Goal: Information Seeking & Learning: Learn about a topic

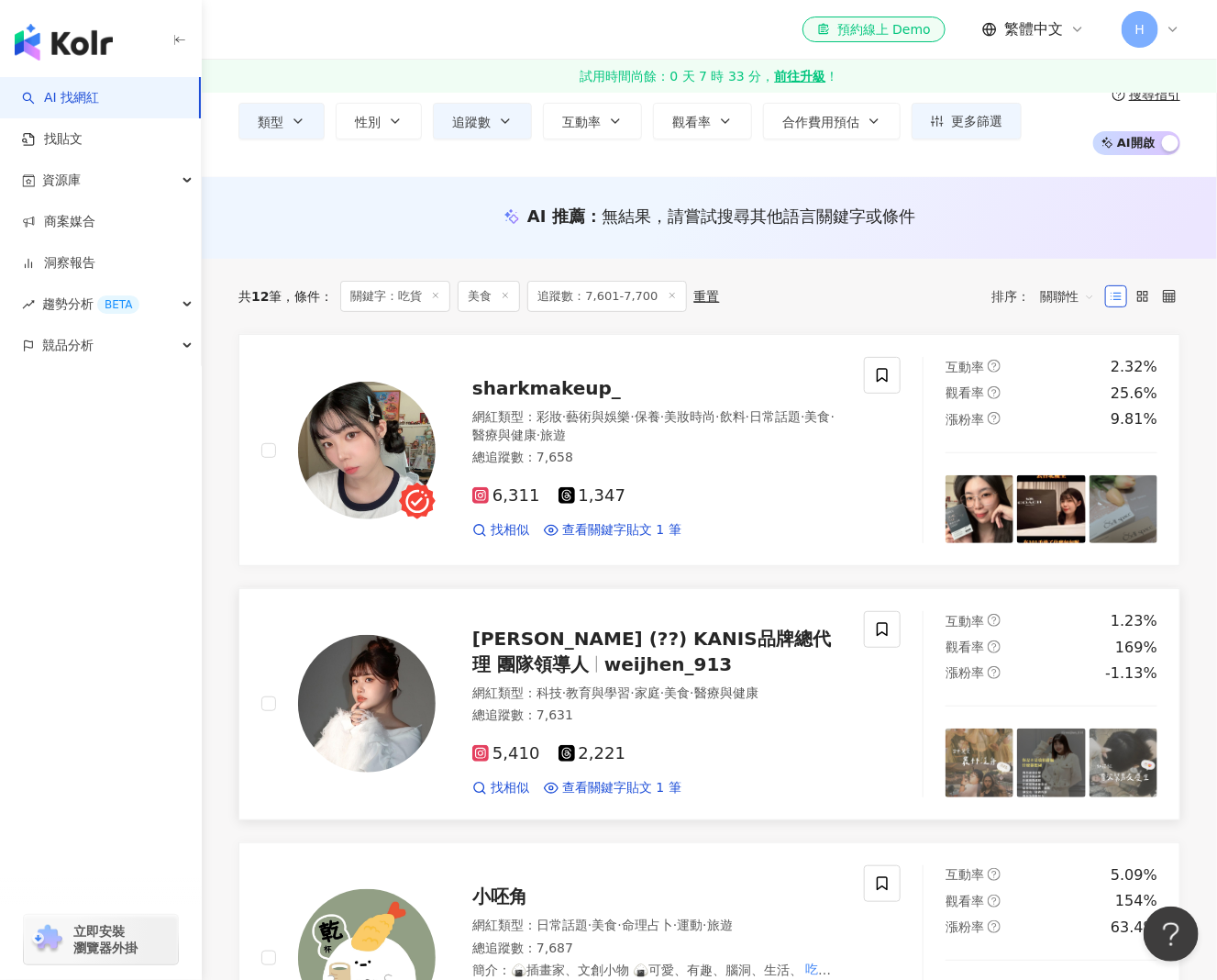
scroll to position [91, 0]
click at [568, 383] on span "sharkmakeup_" at bounding box center [547, 389] width 149 height 22
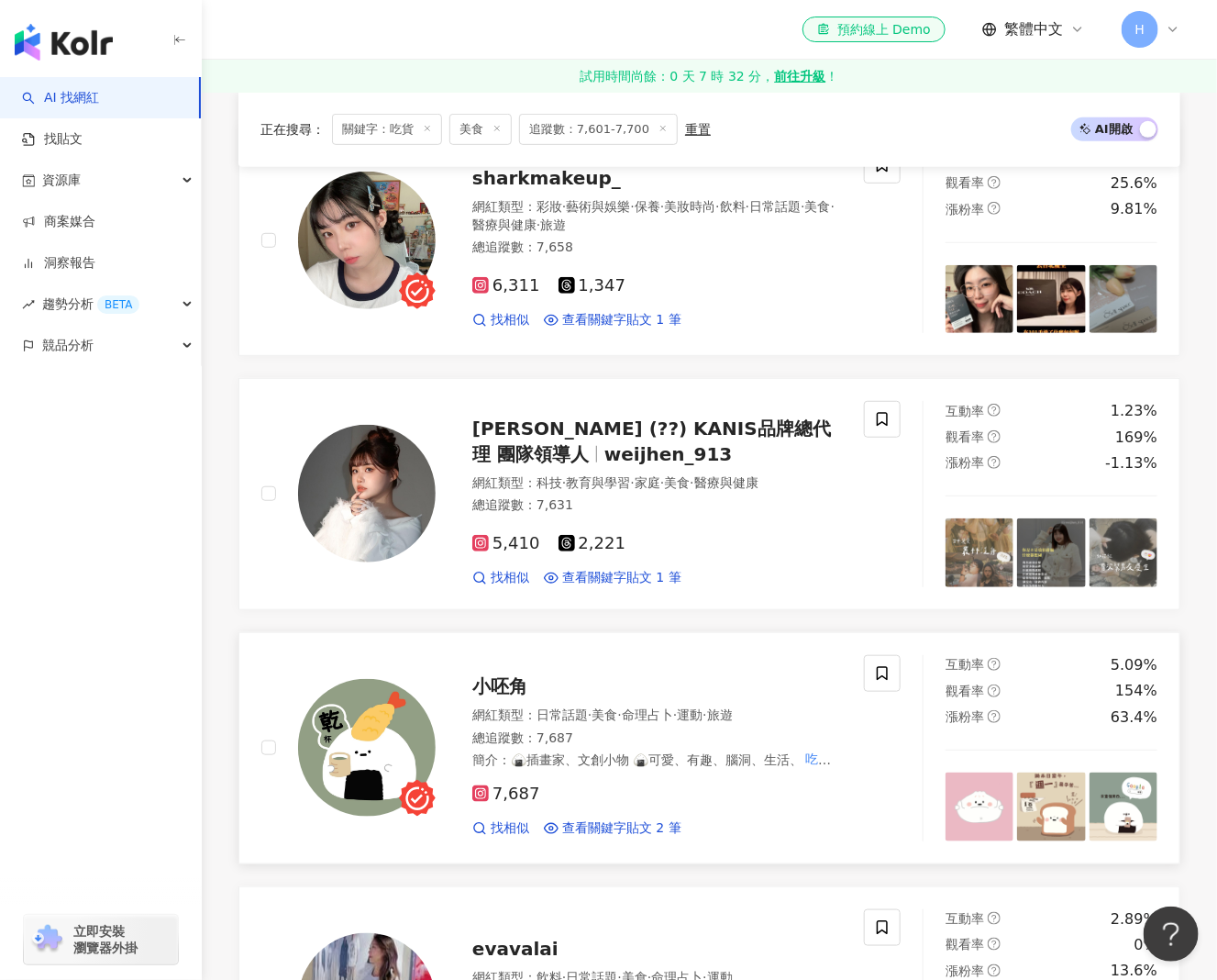
scroll to position [367, 0]
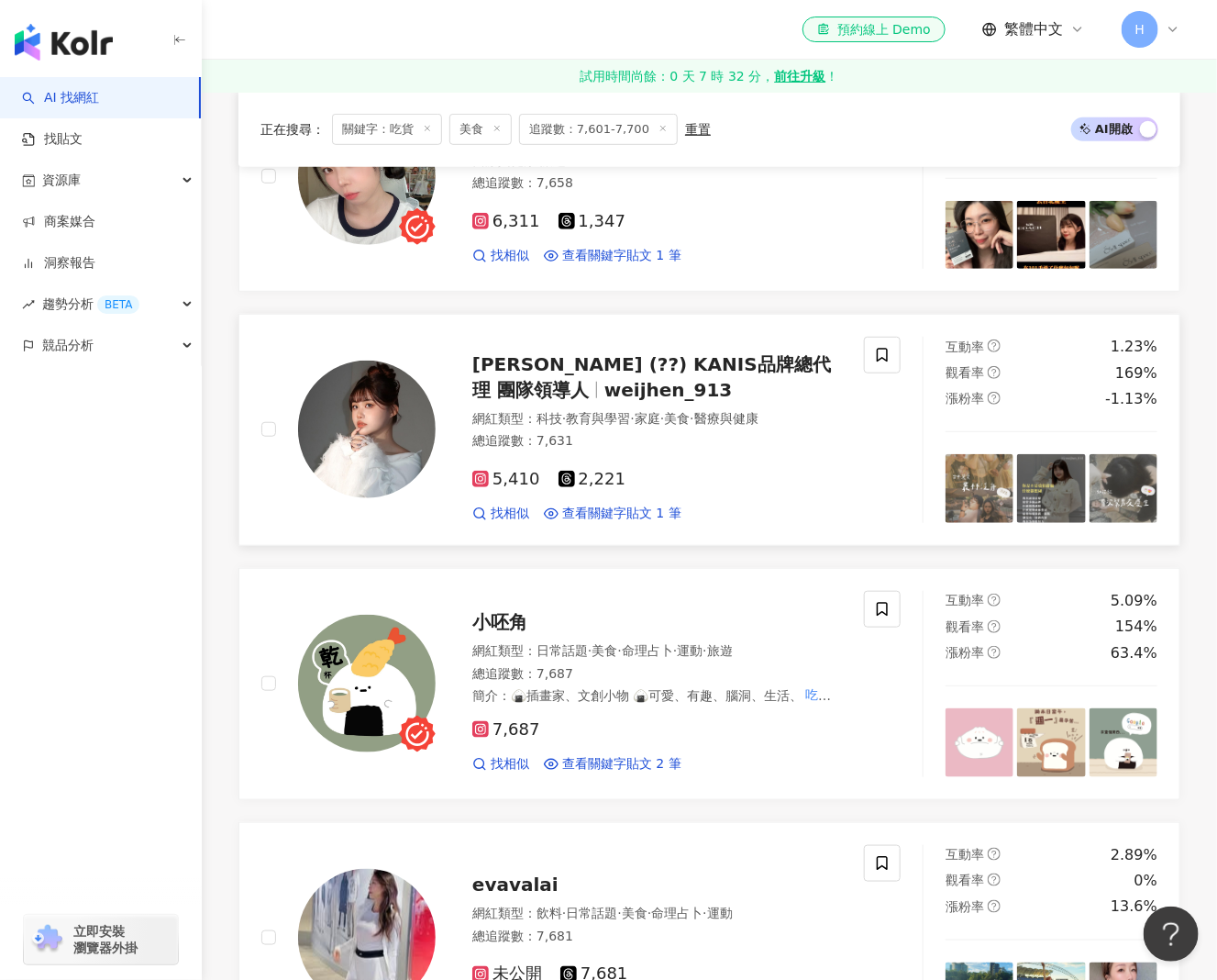
click at [642, 359] on span "廖廖 (??) KANIS品牌總代理 團隊領導人" at bounding box center [652, 377] width 359 height 48
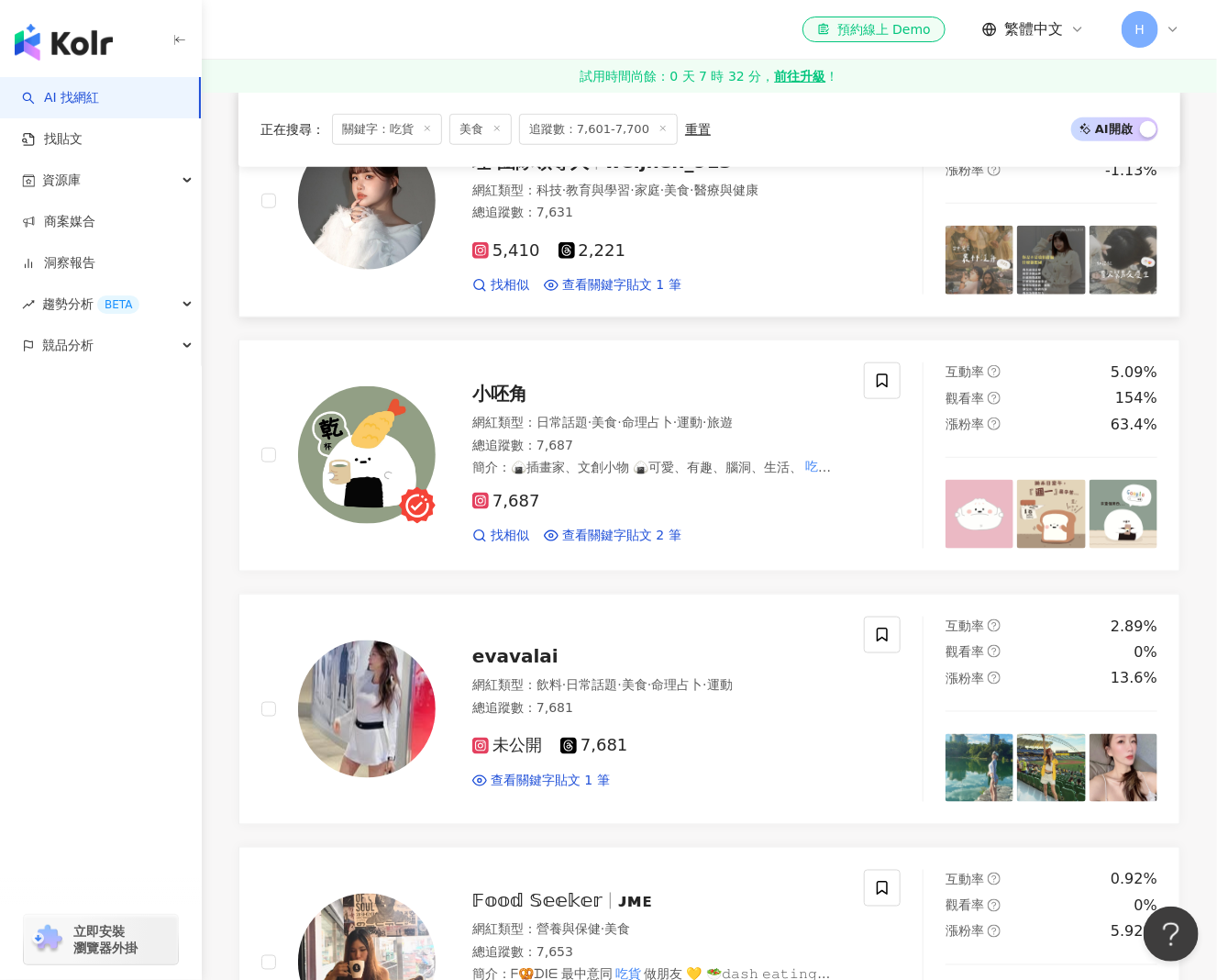
scroll to position [642, 0]
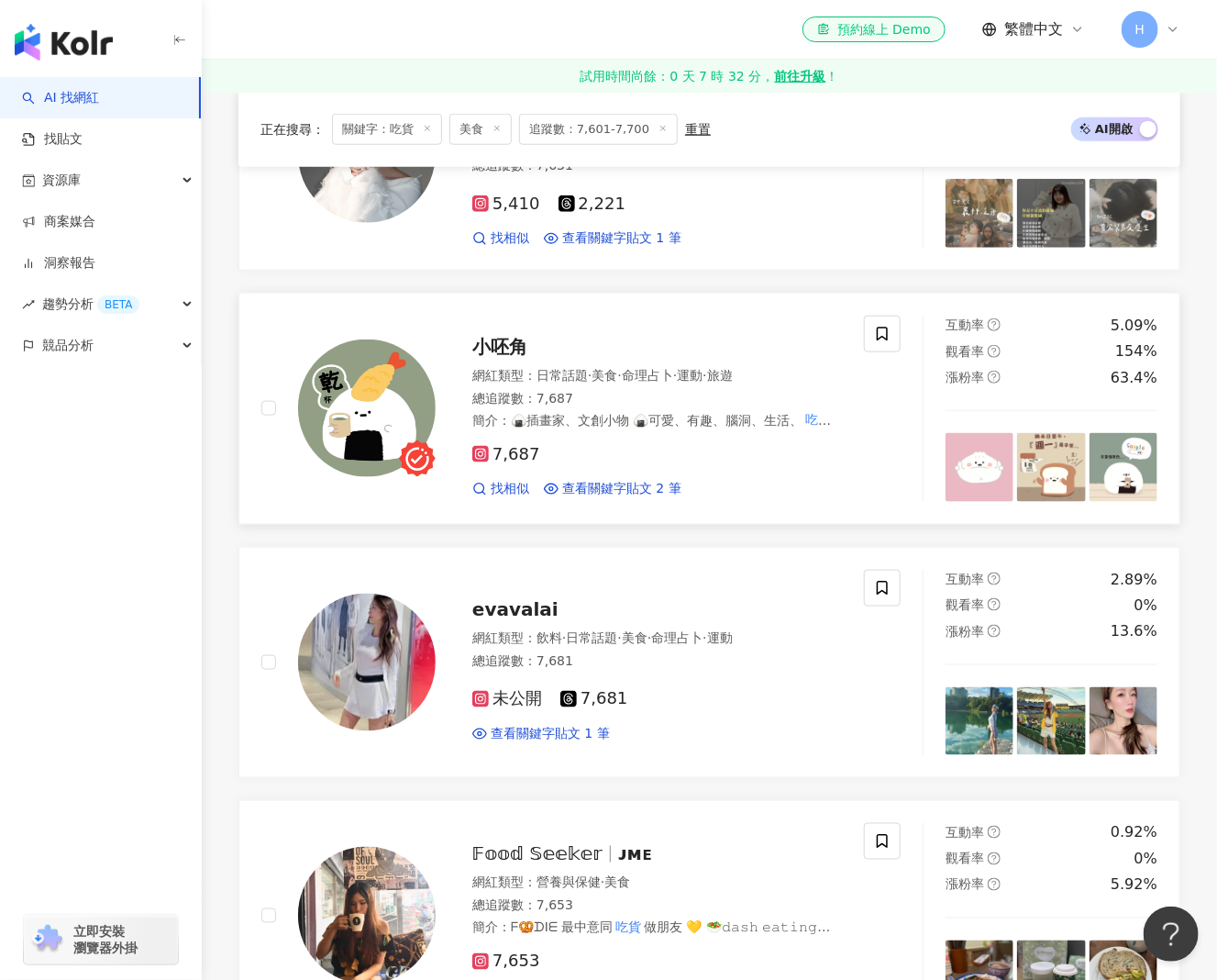
click at [511, 346] on span "小呸角" at bounding box center [499, 346] width 55 height 22
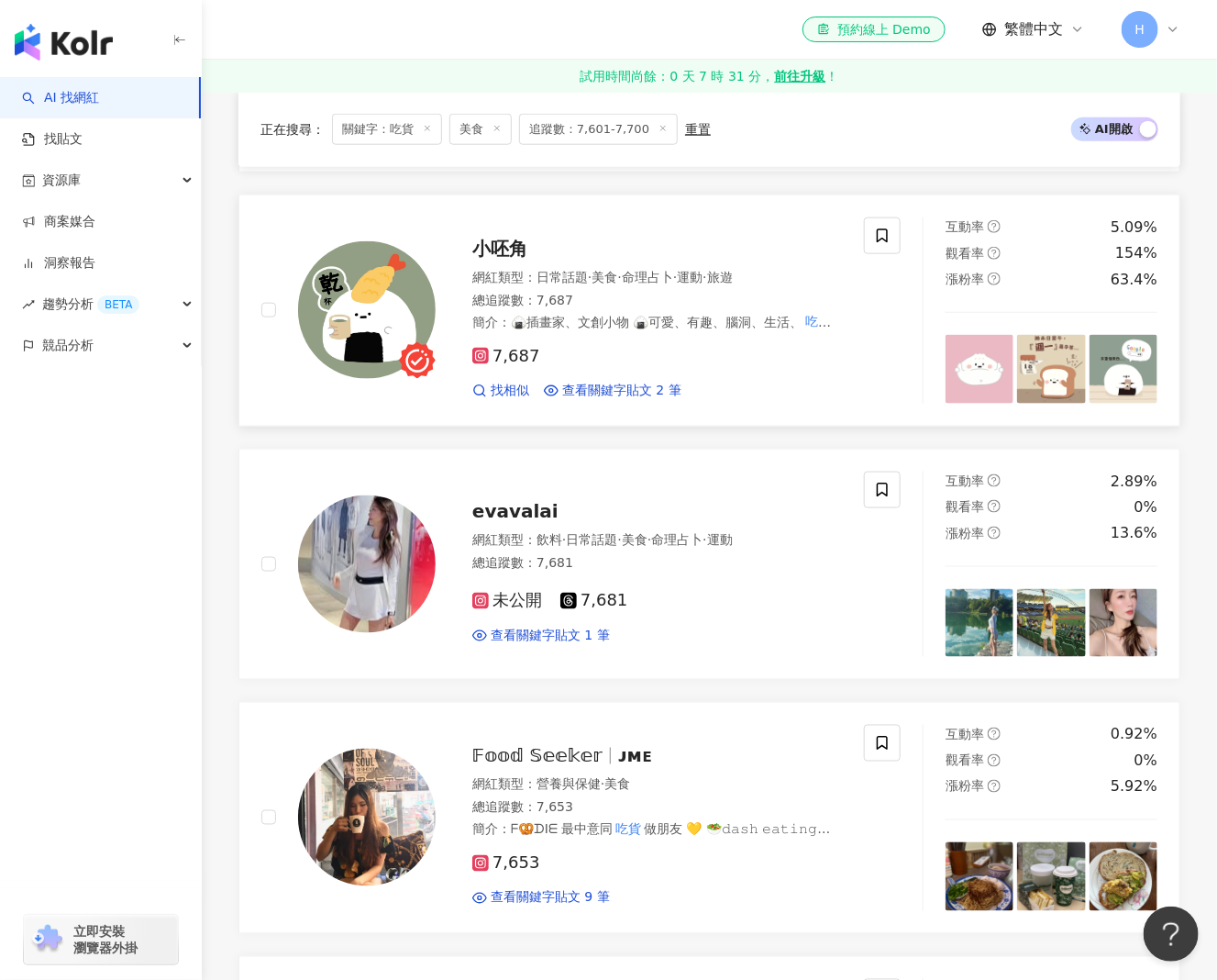
scroll to position [918, 0]
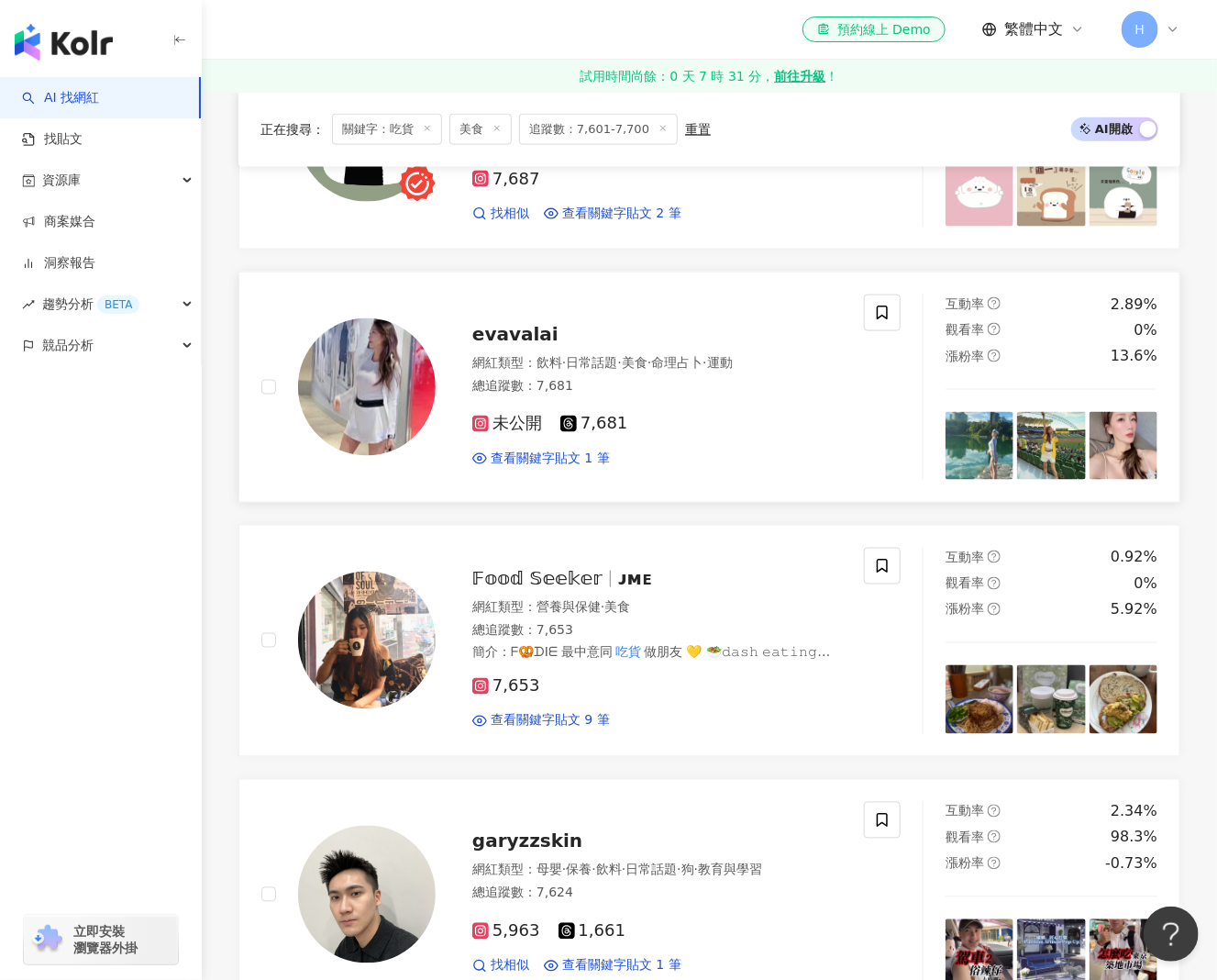
click at [510, 332] on span "evavalai" at bounding box center [515, 333] width 86 height 22
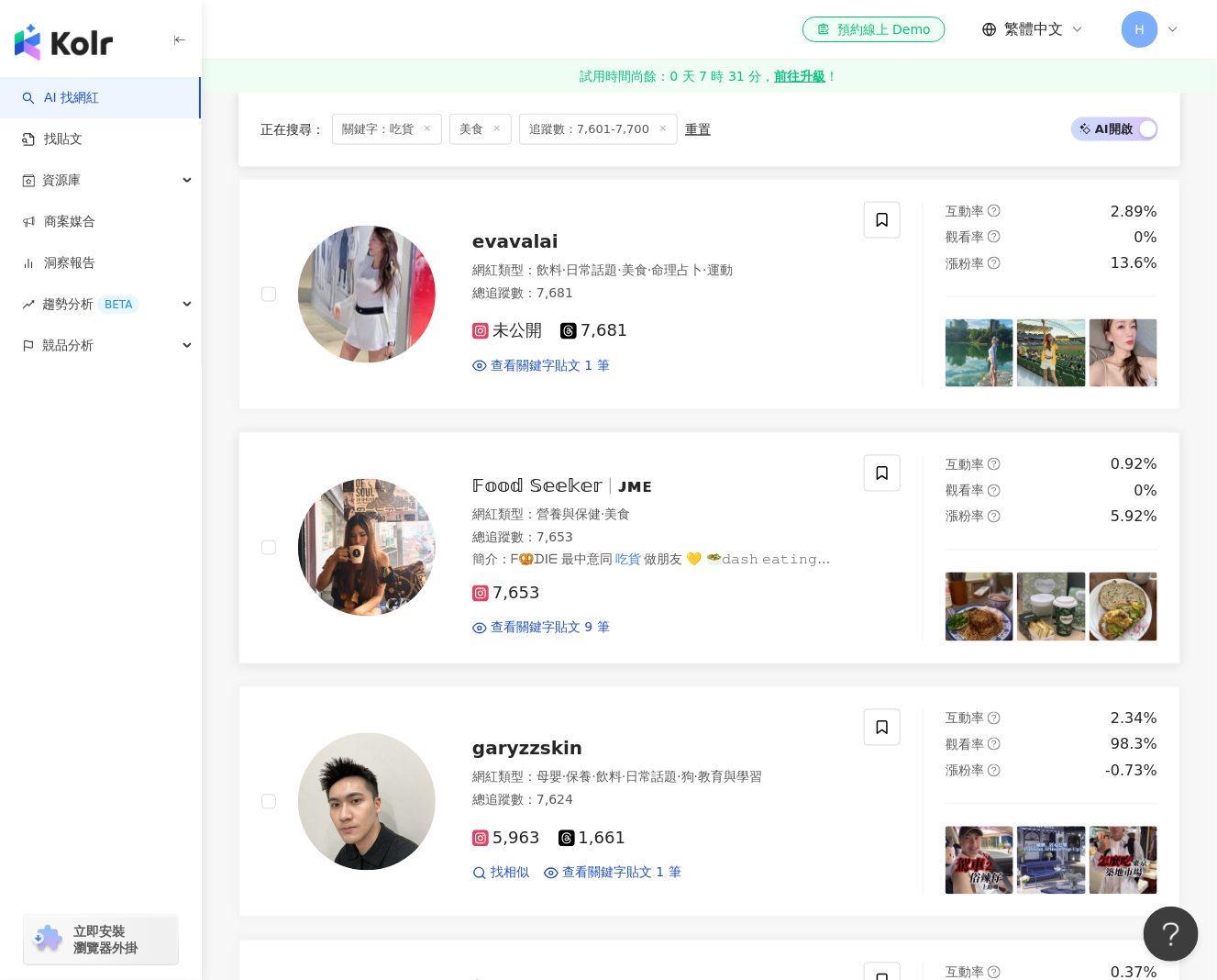
scroll to position [1101, 0]
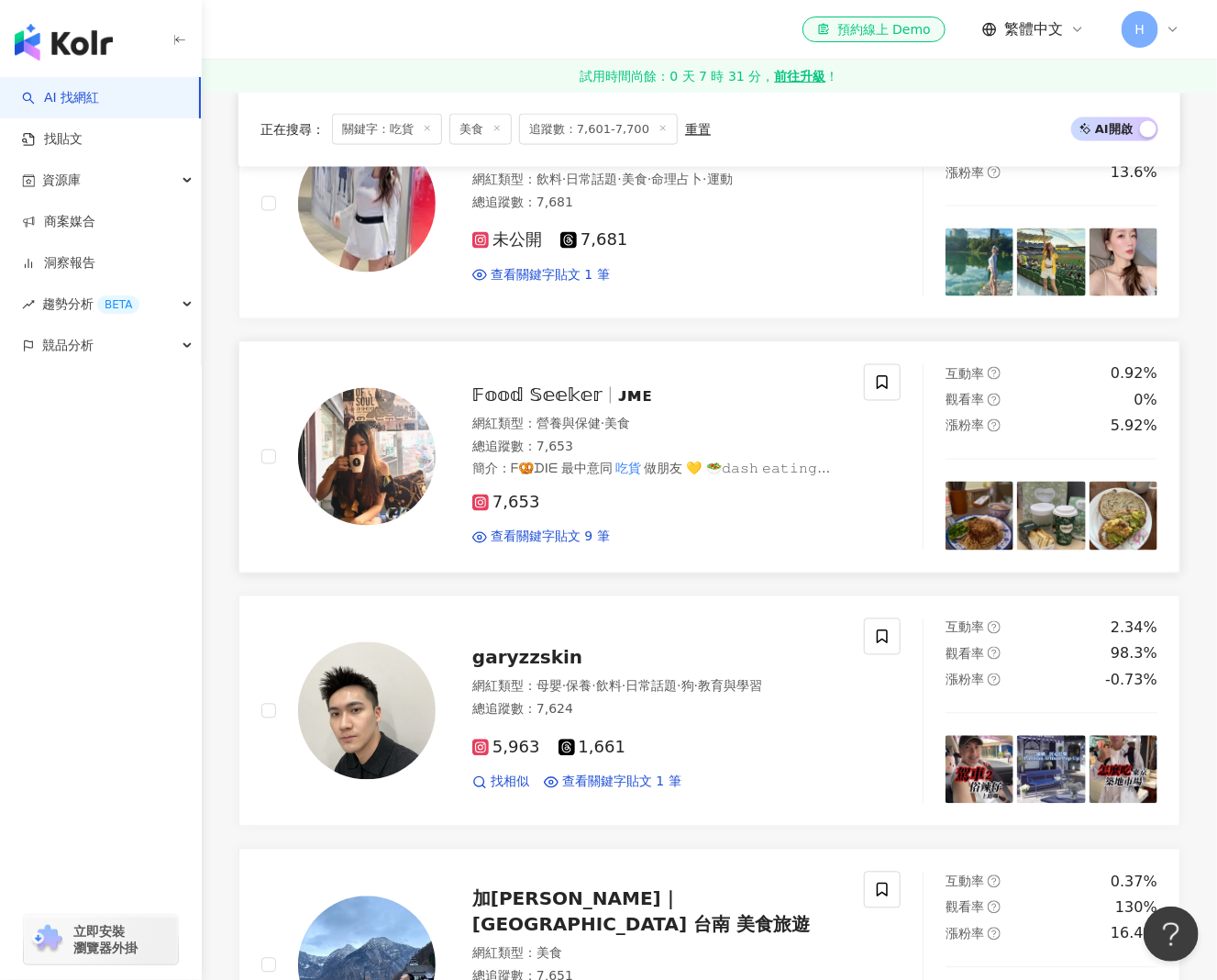
click at [548, 389] on span "𝔽𝕠𝕠𝕕 𝕊𝕖𝕖𝕜𝕖𝕣" at bounding box center [537, 395] width 130 height 22
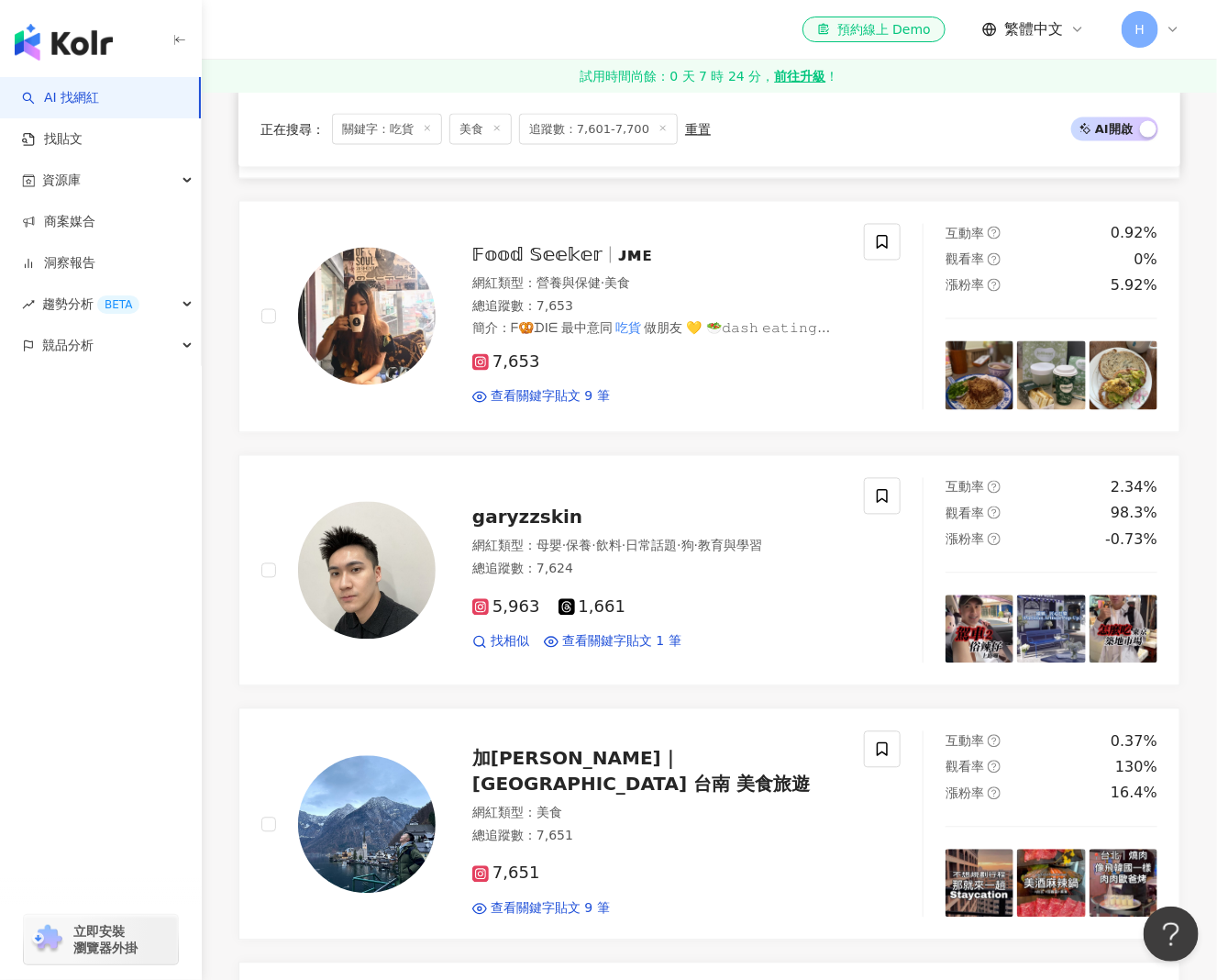
scroll to position [1285, 0]
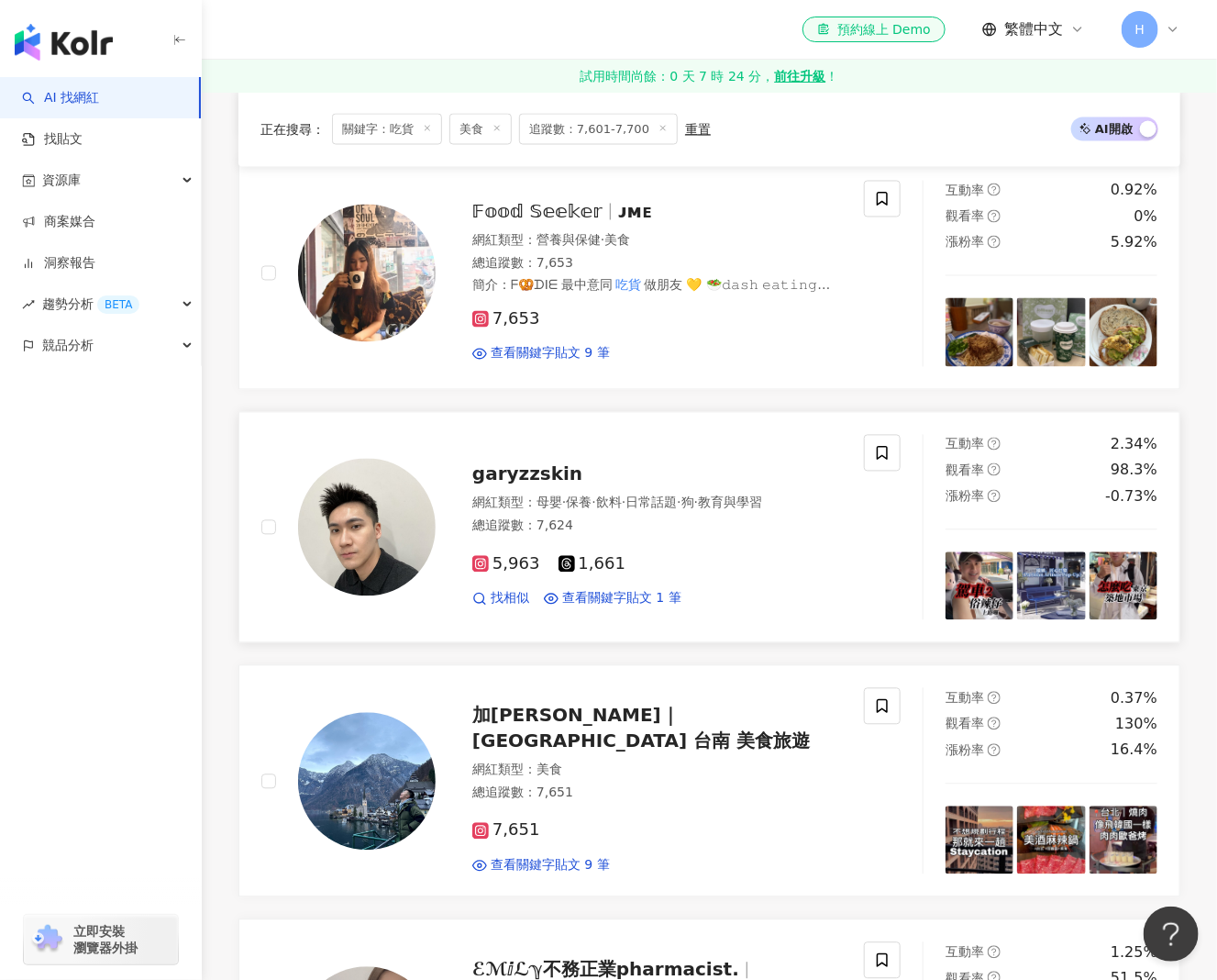
click at [526, 478] on span "garyzzskin" at bounding box center [527, 474] width 110 height 22
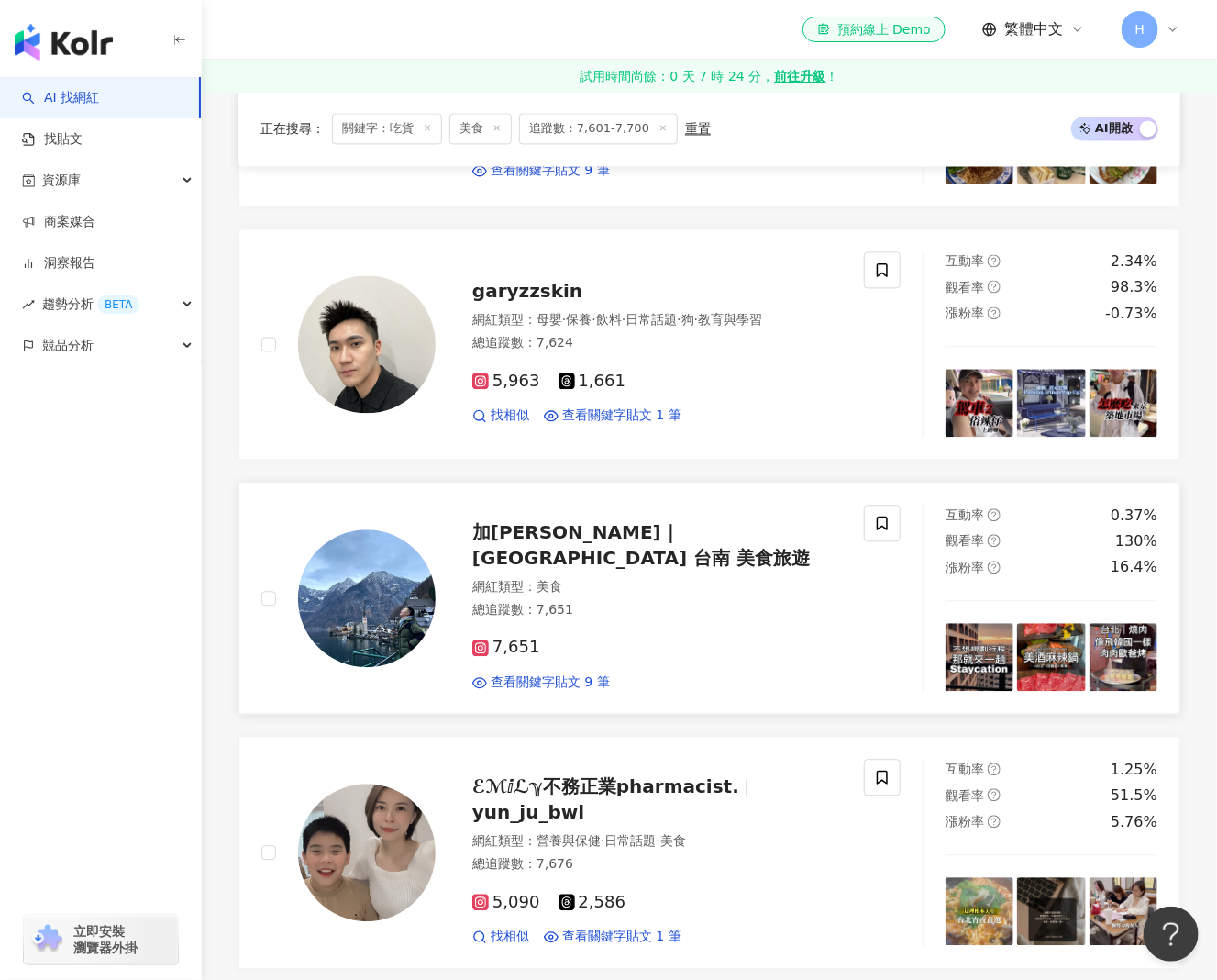
click at [594, 533] on span "加菲爾｜台北 新北 宜蘭 台中 台南 美食旅遊" at bounding box center [641, 545] width 337 height 48
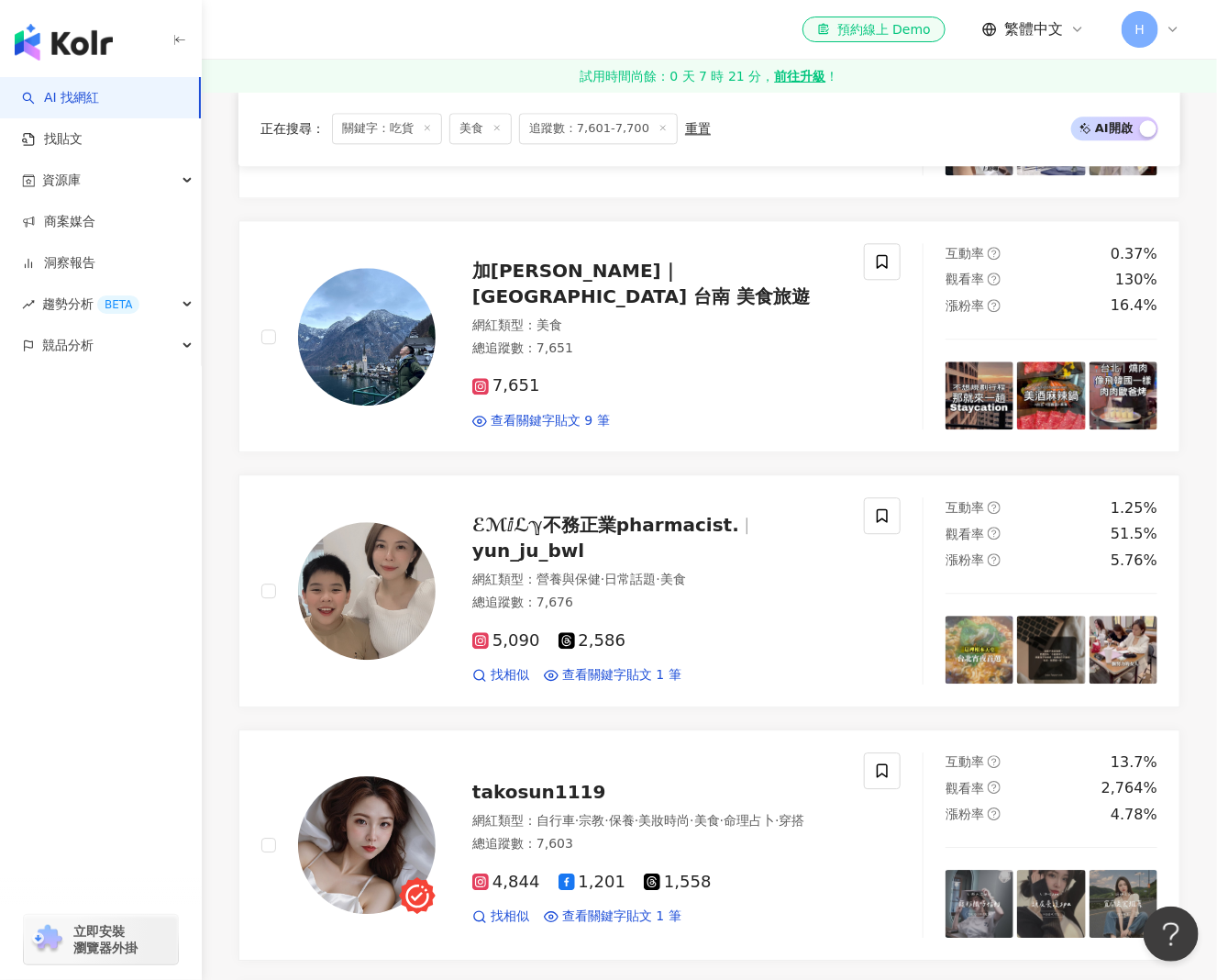
scroll to position [1743, 0]
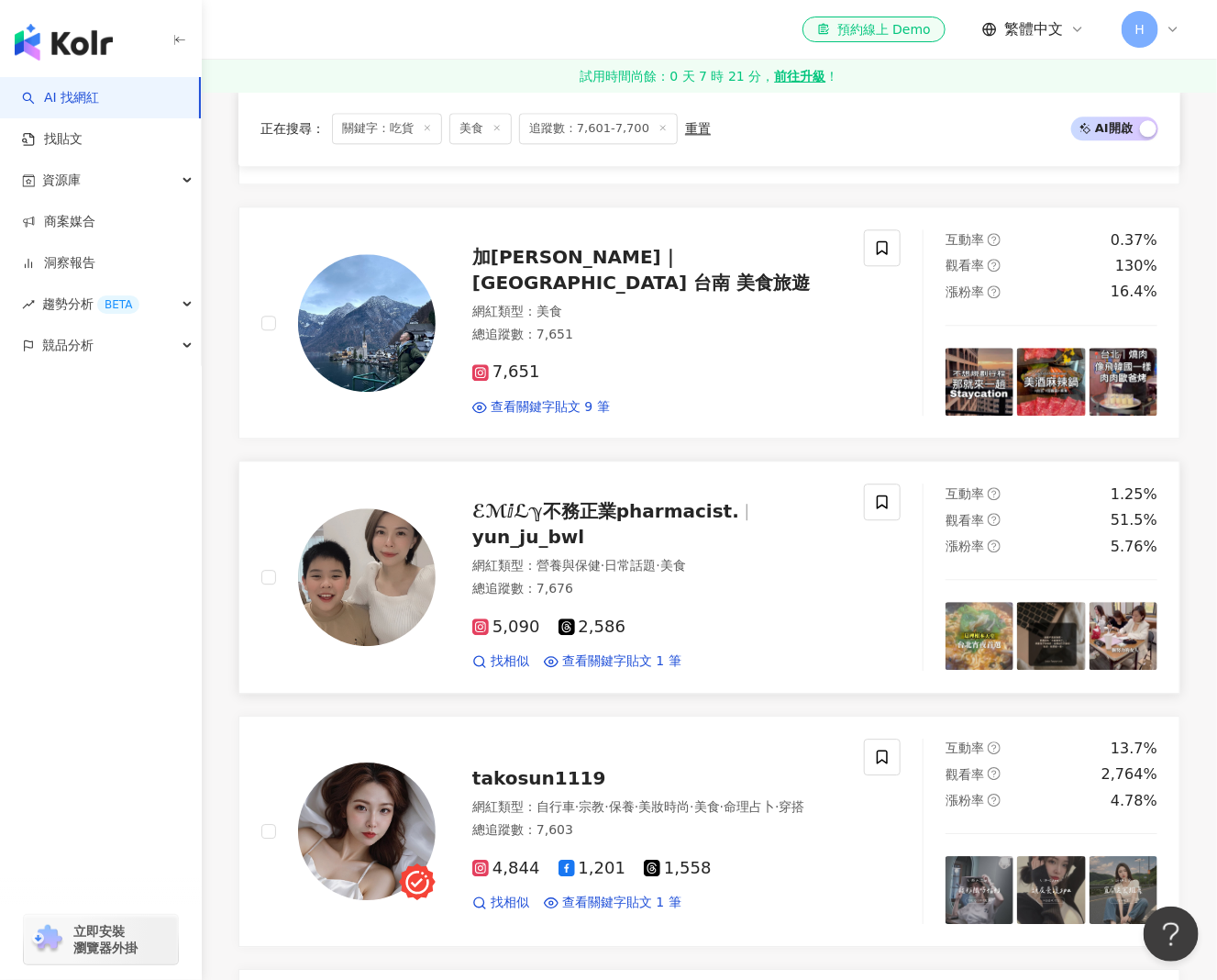
click at [618, 515] on span "ℰℳⅈℒℽ不務正業pharmacist." at bounding box center [605, 511] width 267 height 22
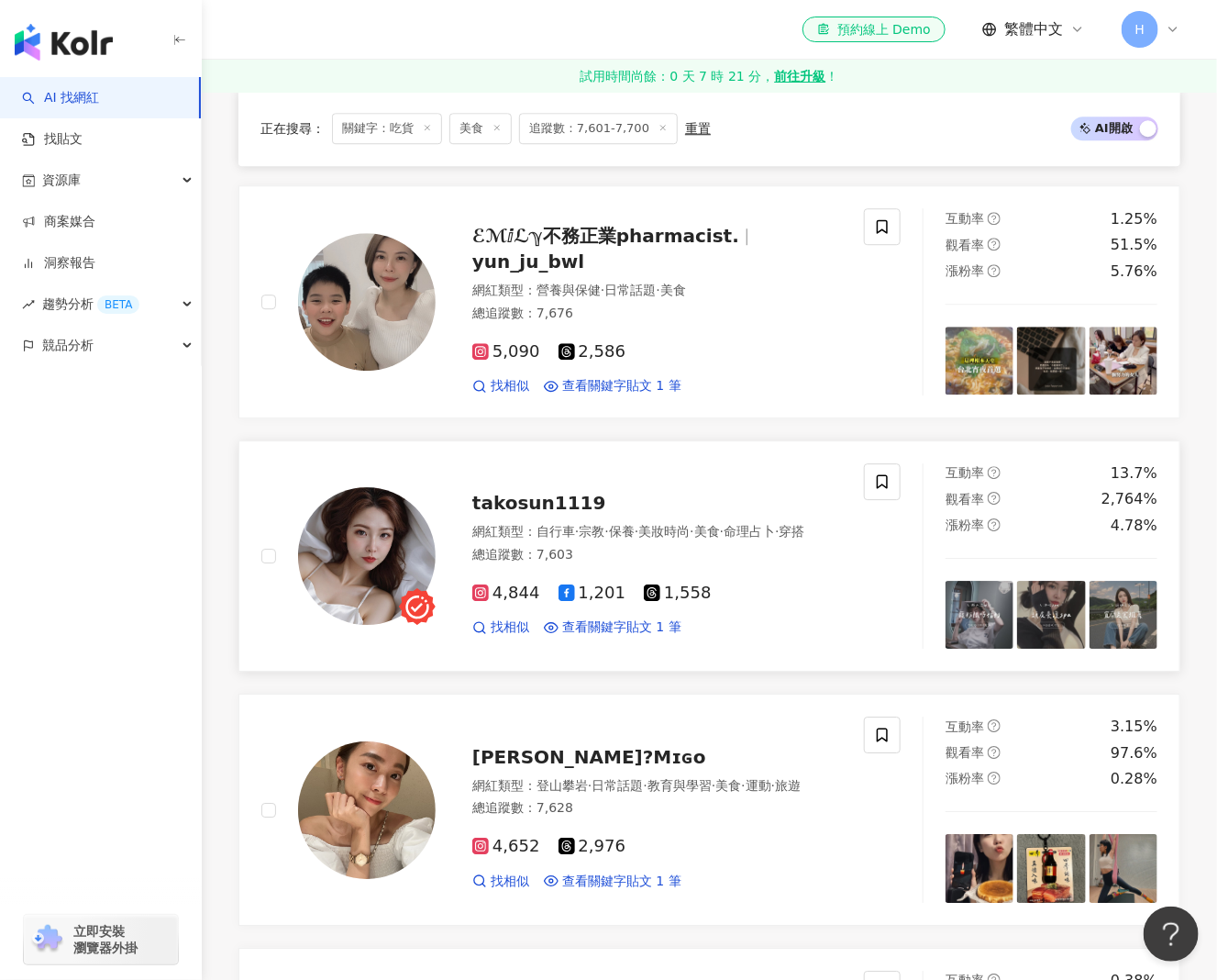
click at [558, 492] on span "takosun1119" at bounding box center [539, 503] width 134 height 22
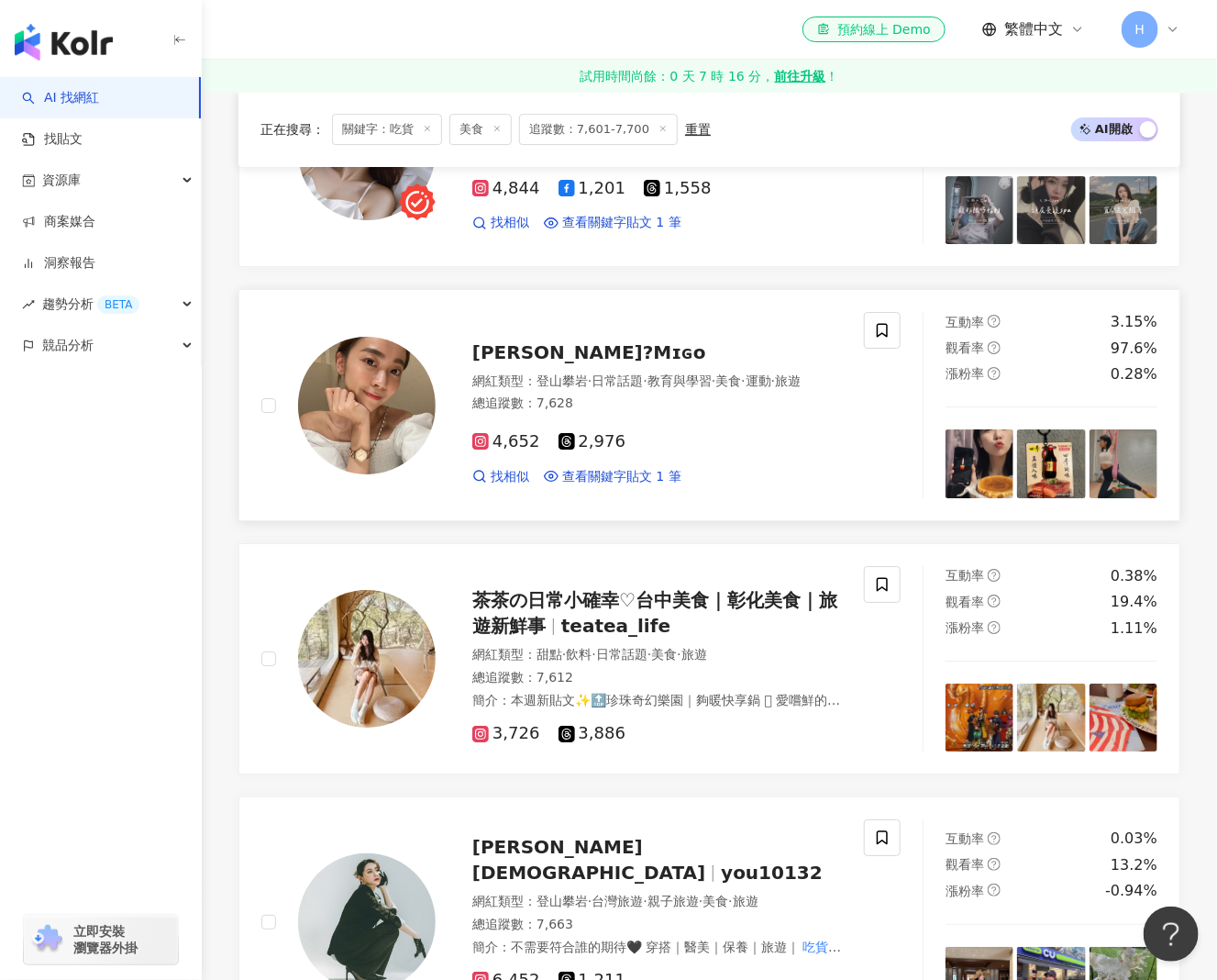
scroll to position [2477, 0]
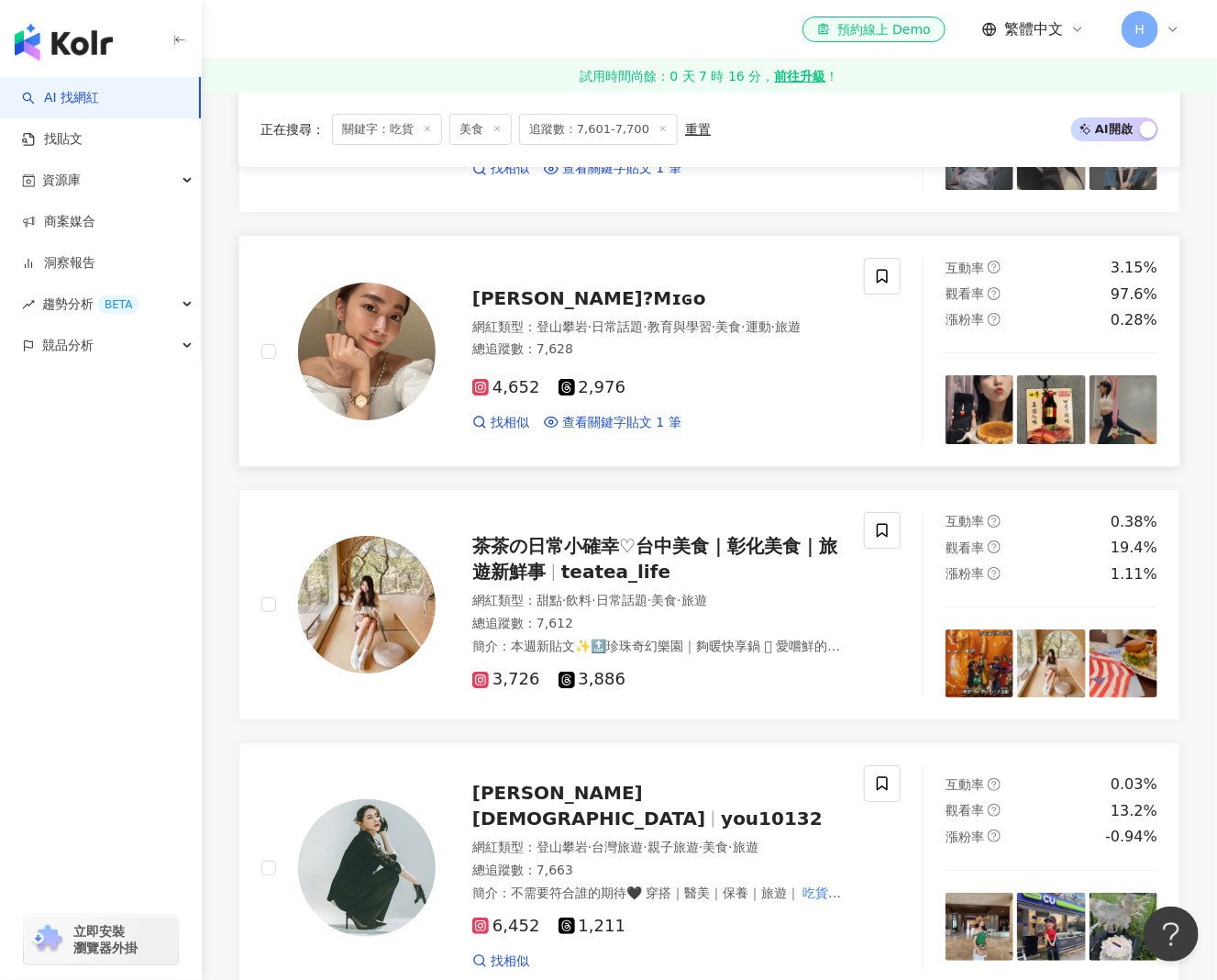
click at [541, 287] on span "[PERSON_NAME]?Mɪɢᴏ" at bounding box center [589, 298] width 234 height 22
click at [565, 537] on span "茶茶の日常小確幸♡台中美食｜彰化美食｜旅遊新鮮事" at bounding box center [655, 558] width 365 height 48
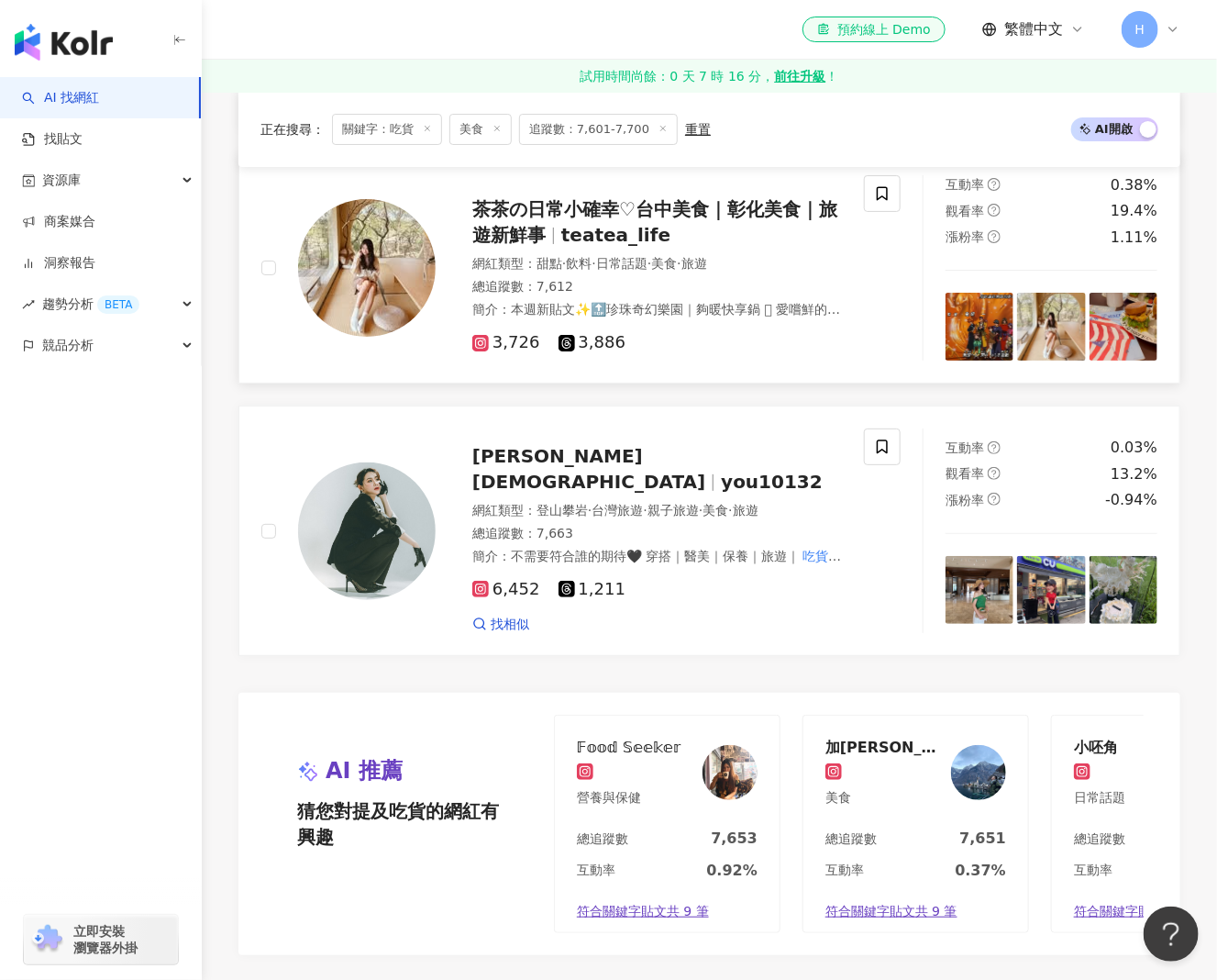
scroll to position [2752, 0]
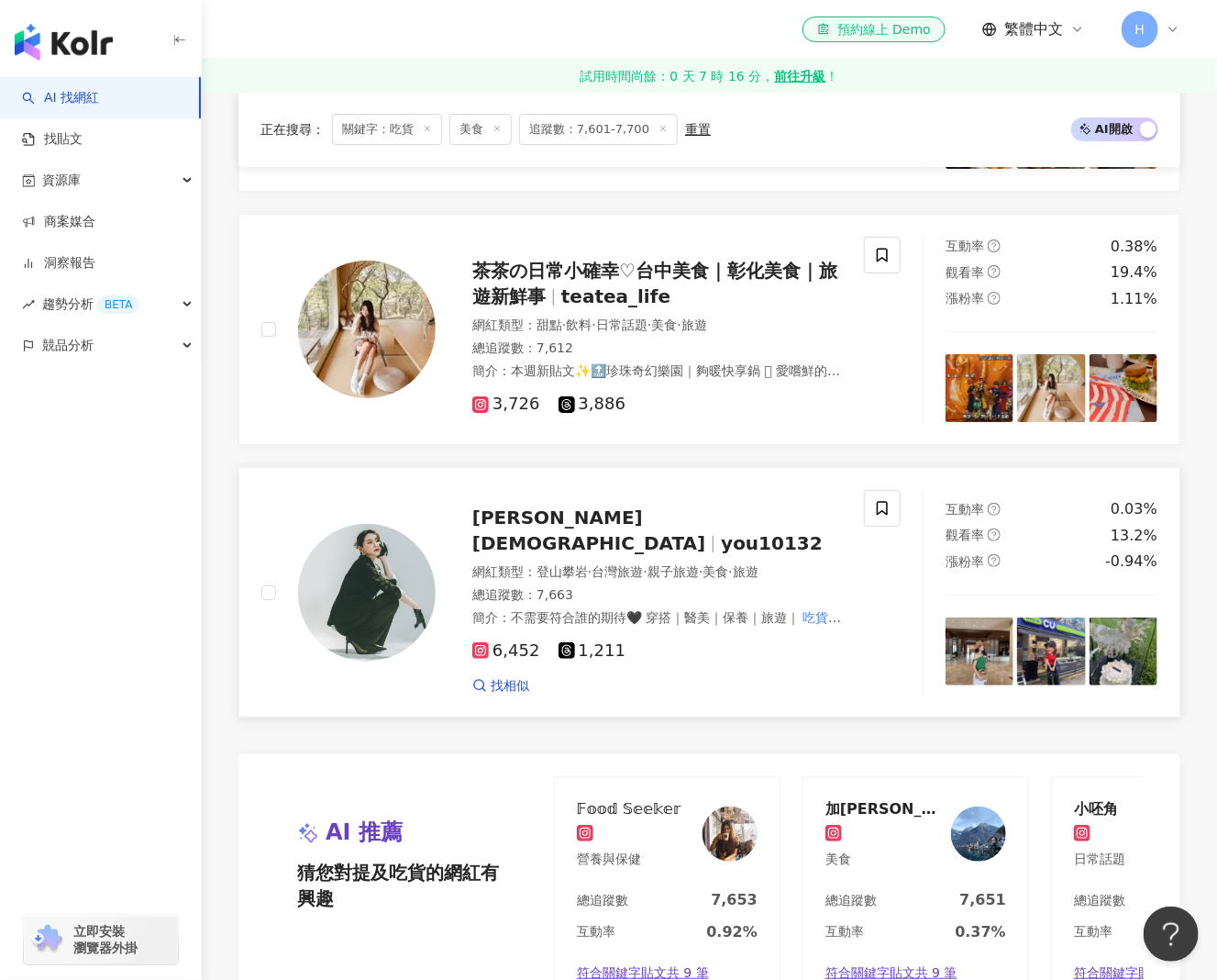
click at [721, 532] on span "you10132" at bounding box center [772, 543] width 102 height 22
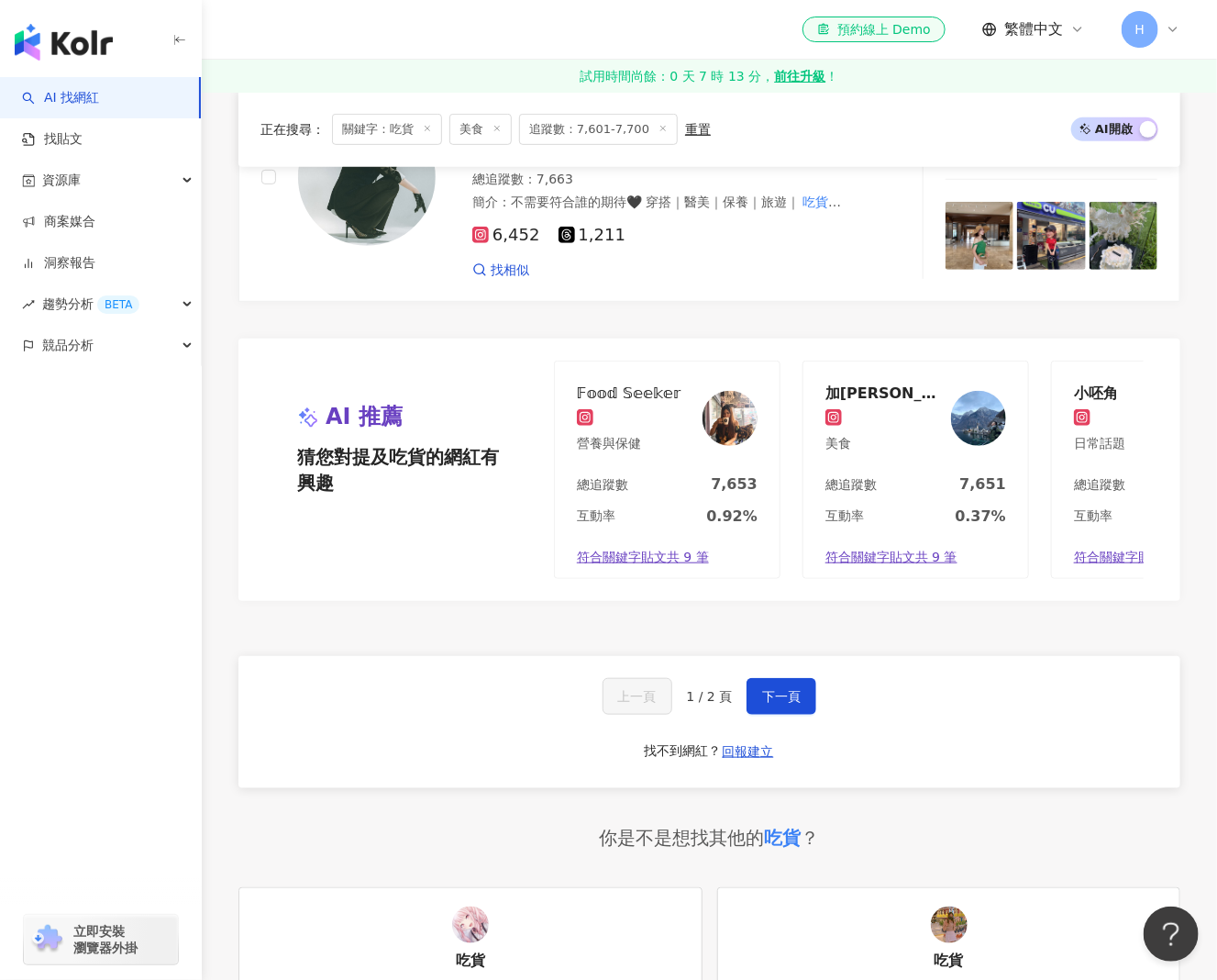
scroll to position [3210, 0]
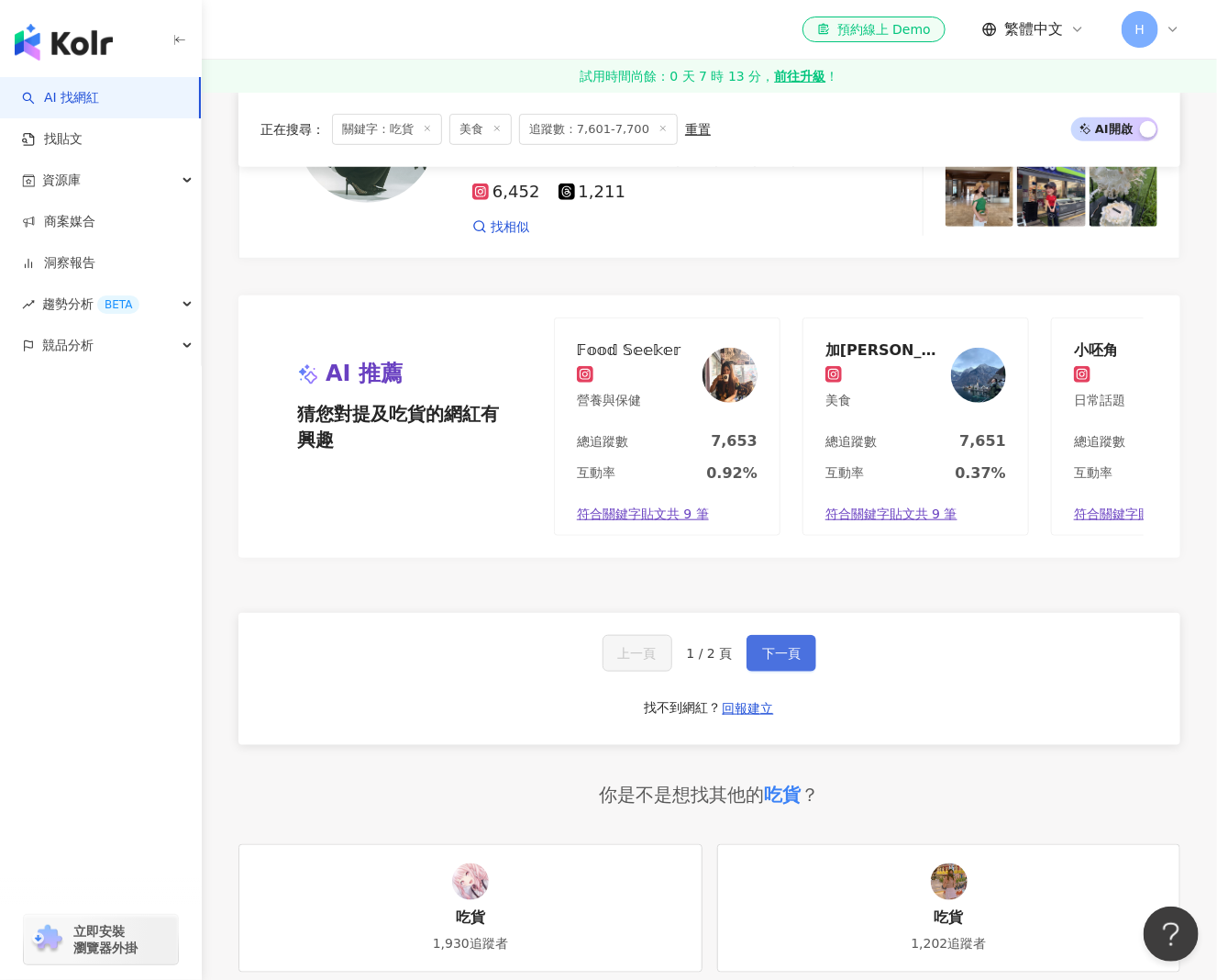
click at [762, 646] on span "下一頁" at bounding box center [781, 653] width 39 height 15
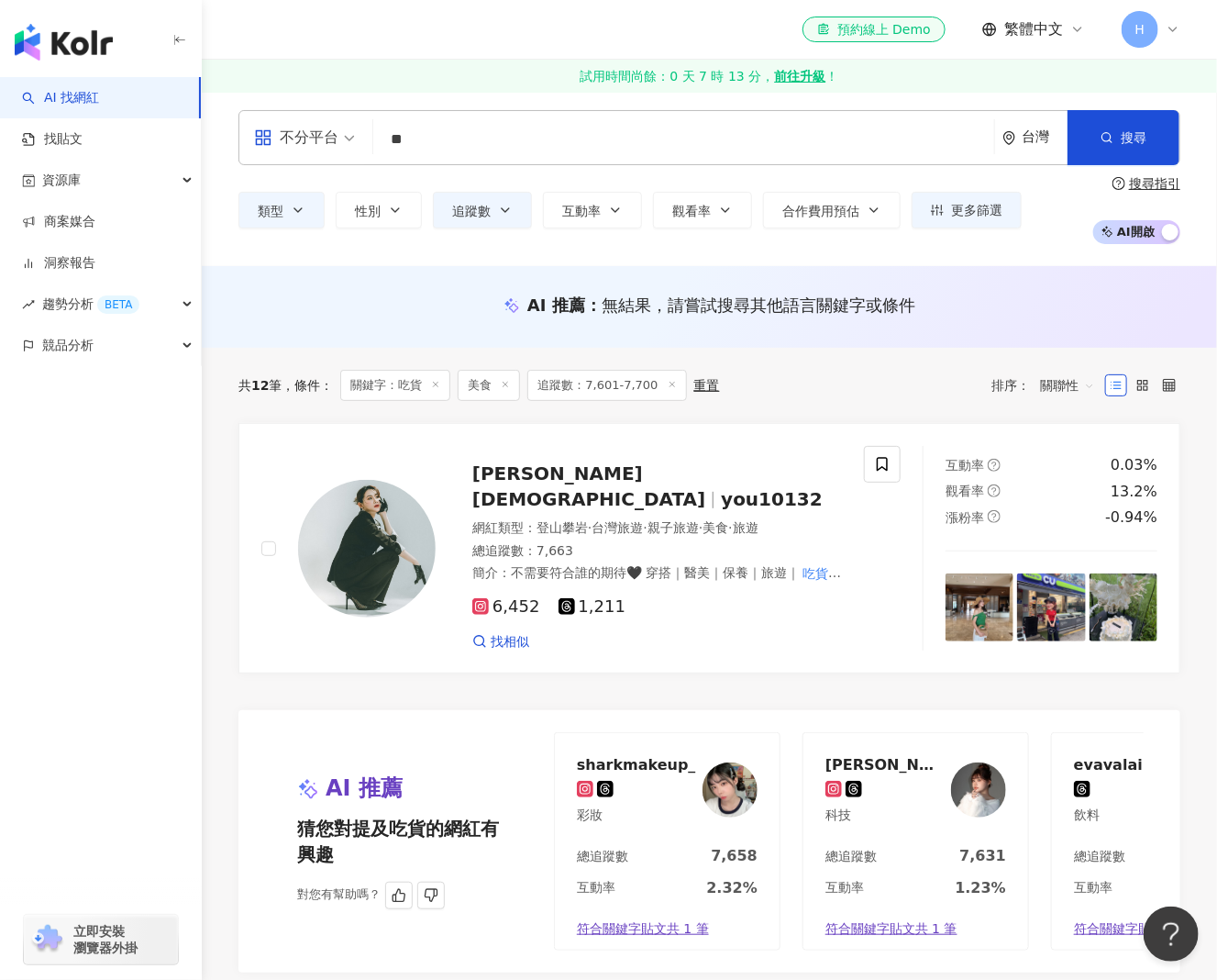
scroll to position [0, 0]
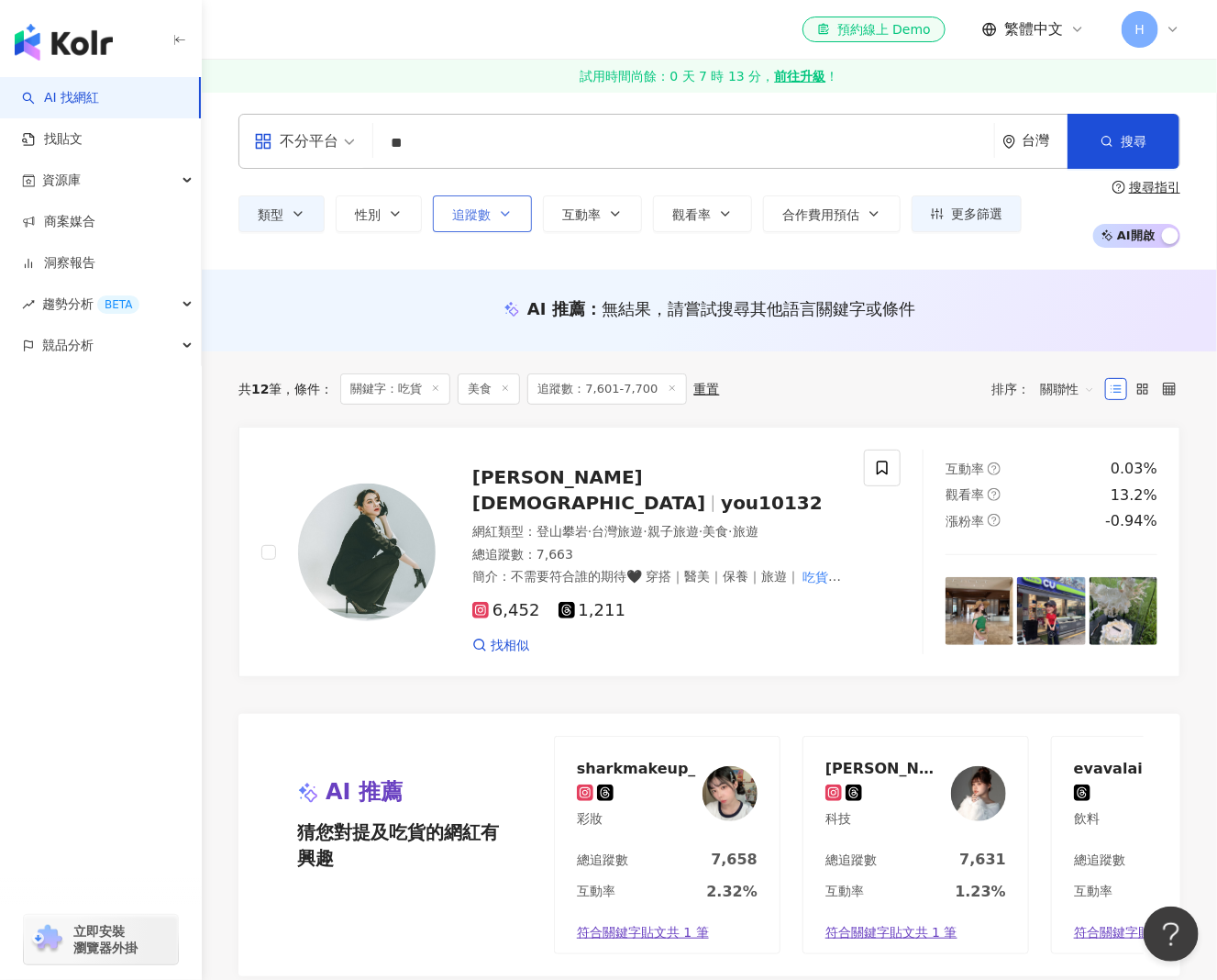
click at [510, 213] on icon "button" at bounding box center [505, 213] width 15 height 15
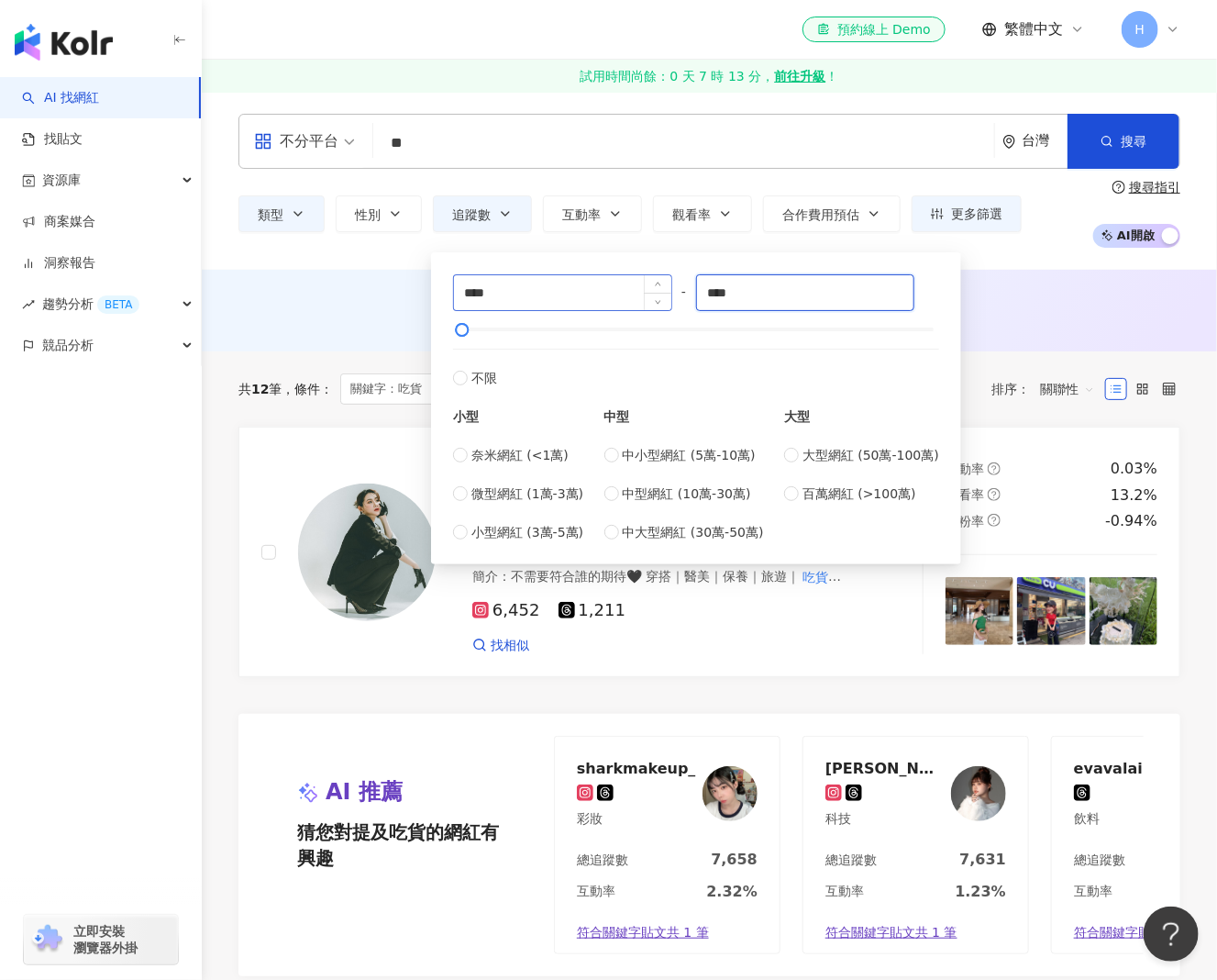
drag, startPoint x: 750, startPoint y: 298, endPoint x: 597, endPoint y: 298, distance: 153.0
click at [597, 298] on div "**** - **** 不限 小型 奈米網紅 (<1萬) 微型網紅 (1萬-3萬) 小型網紅 (3萬-5萬) 中型 中小型網紅 (5萬-10萬) 中型網紅 (…" at bounding box center [696, 408] width 486 height 268
type input "****"
drag, startPoint x: 598, startPoint y: 287, endPoint x: 372, endPoint y: 306, distance: 226.8
click at [383, 306] on main "不分平台 ** 台灣 搜尋 108838ee-4a2a-4bbb-8de4-720127e1bcfc 吃貨 1,930 追蹤者 吃貨蛋花 1,360 追蹤者 …" at bounding box center [709, 991] width 1016 height 1799
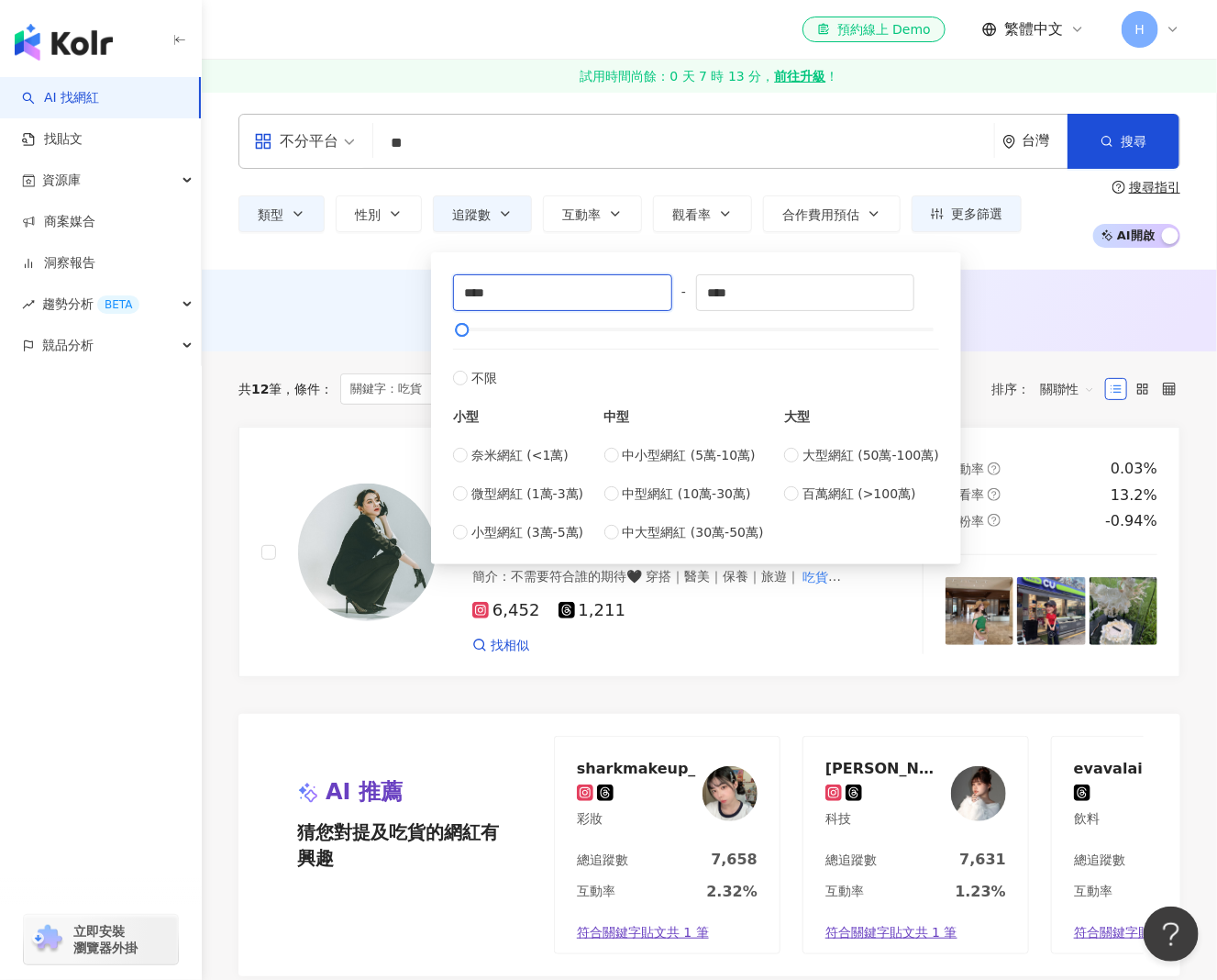
type input "****"
click at [369, 304] on div "AI 推薦 ： 無結果，請嘗試搜尋其他語言關鍵字或條件" at bounding box center [709, 308] width 942 height 23
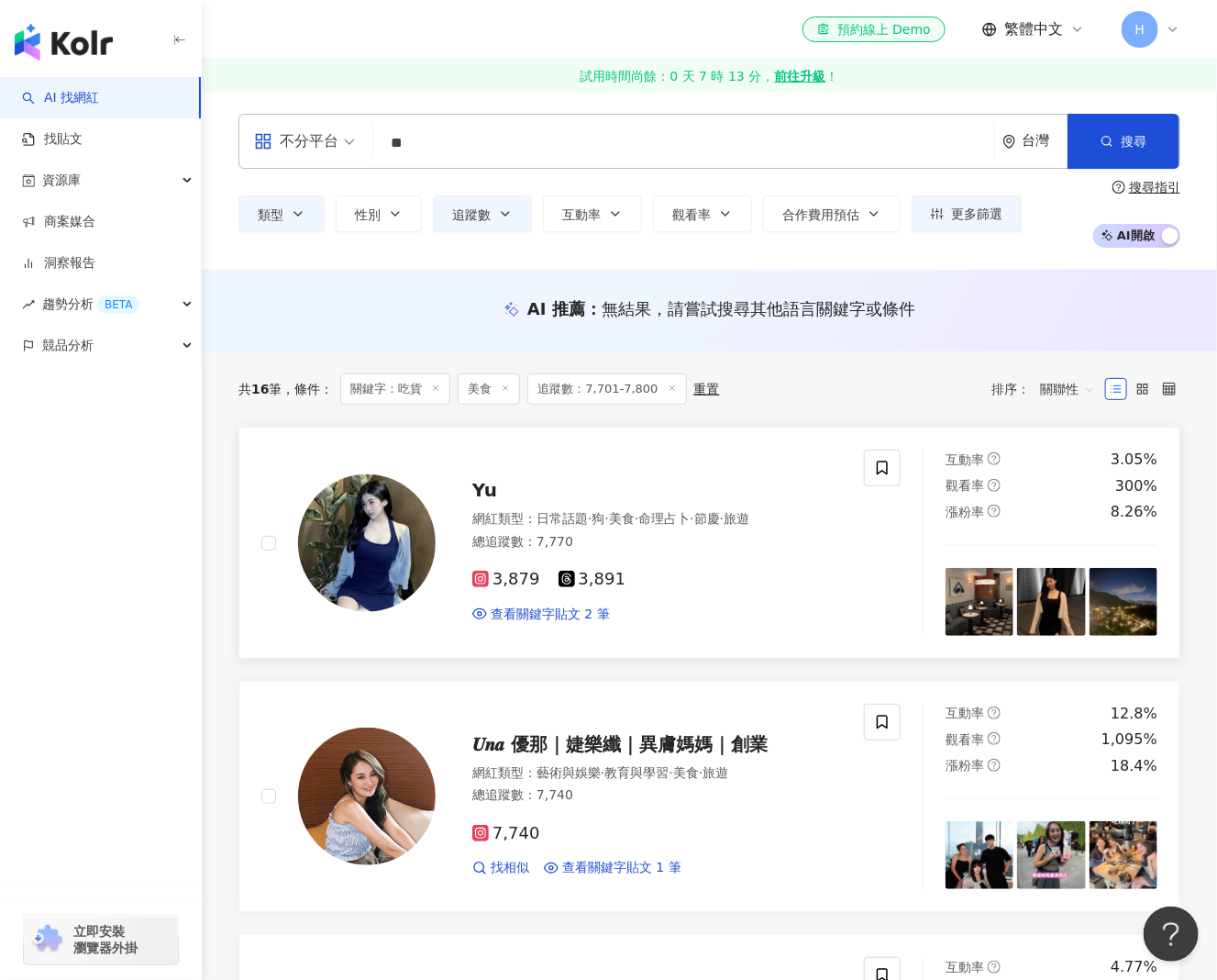
click at [490, 491] on span "Yu" at bounding box center [484, 490] width 25 height 22
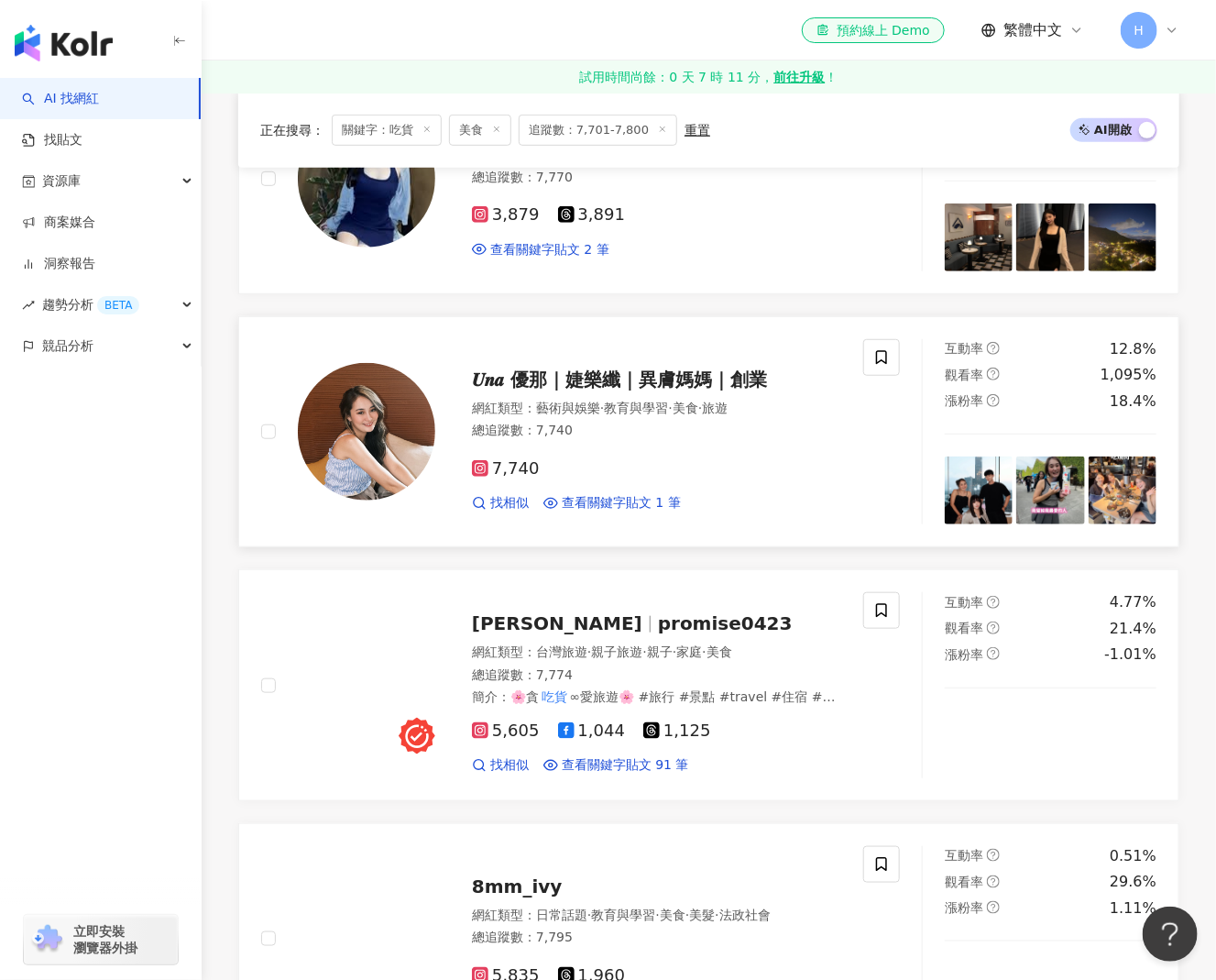
scroll to position [367, 0]
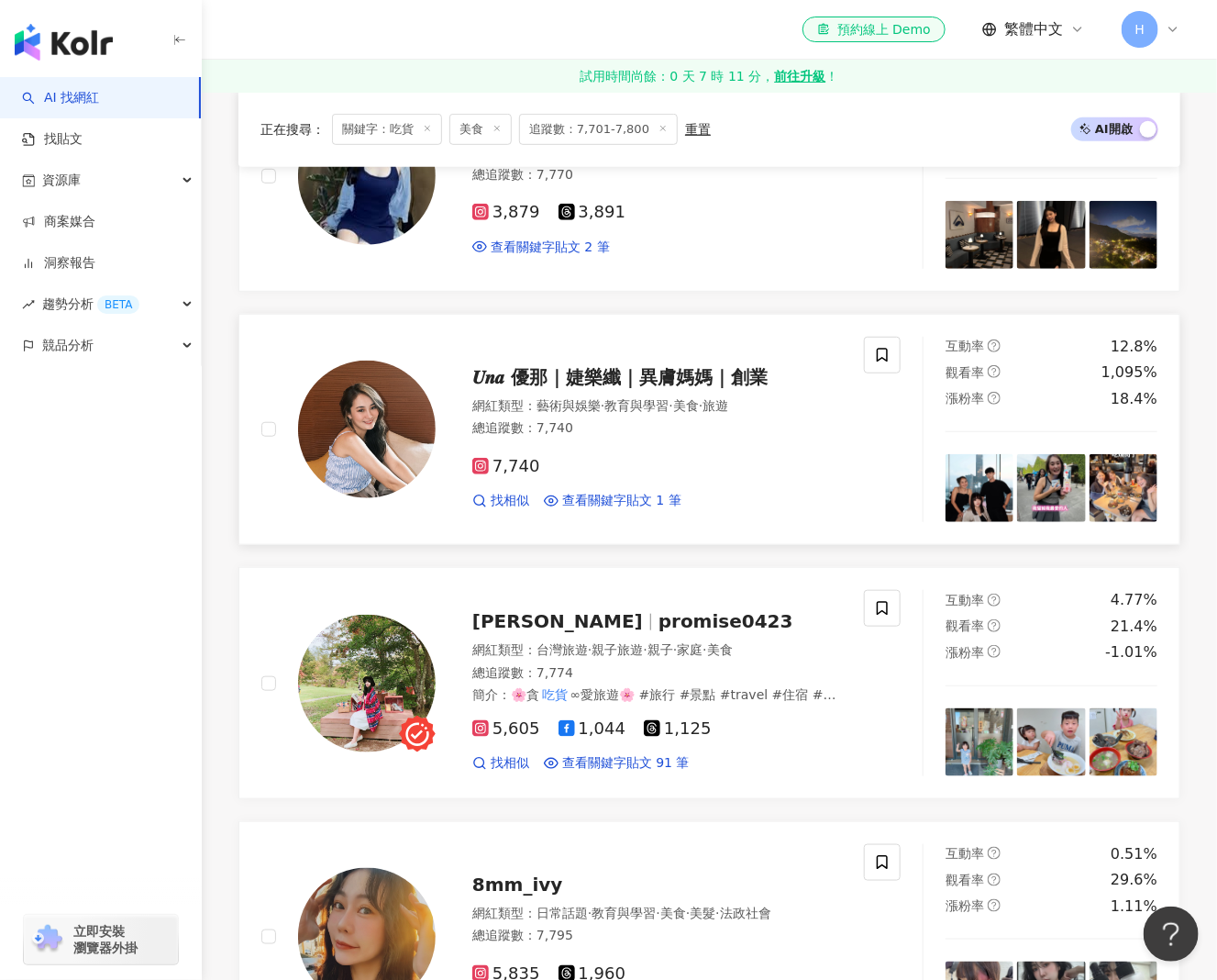
click at [603, 375] on span "𝑼𝒏𝒂 優那｜婕樂纖｜異膚媽媽｜創業" at bounding box center [620, 377] width 296 height 22
click at [659, 615] on span "promise0423" at bounding box center [726, 621] width 135 height 22
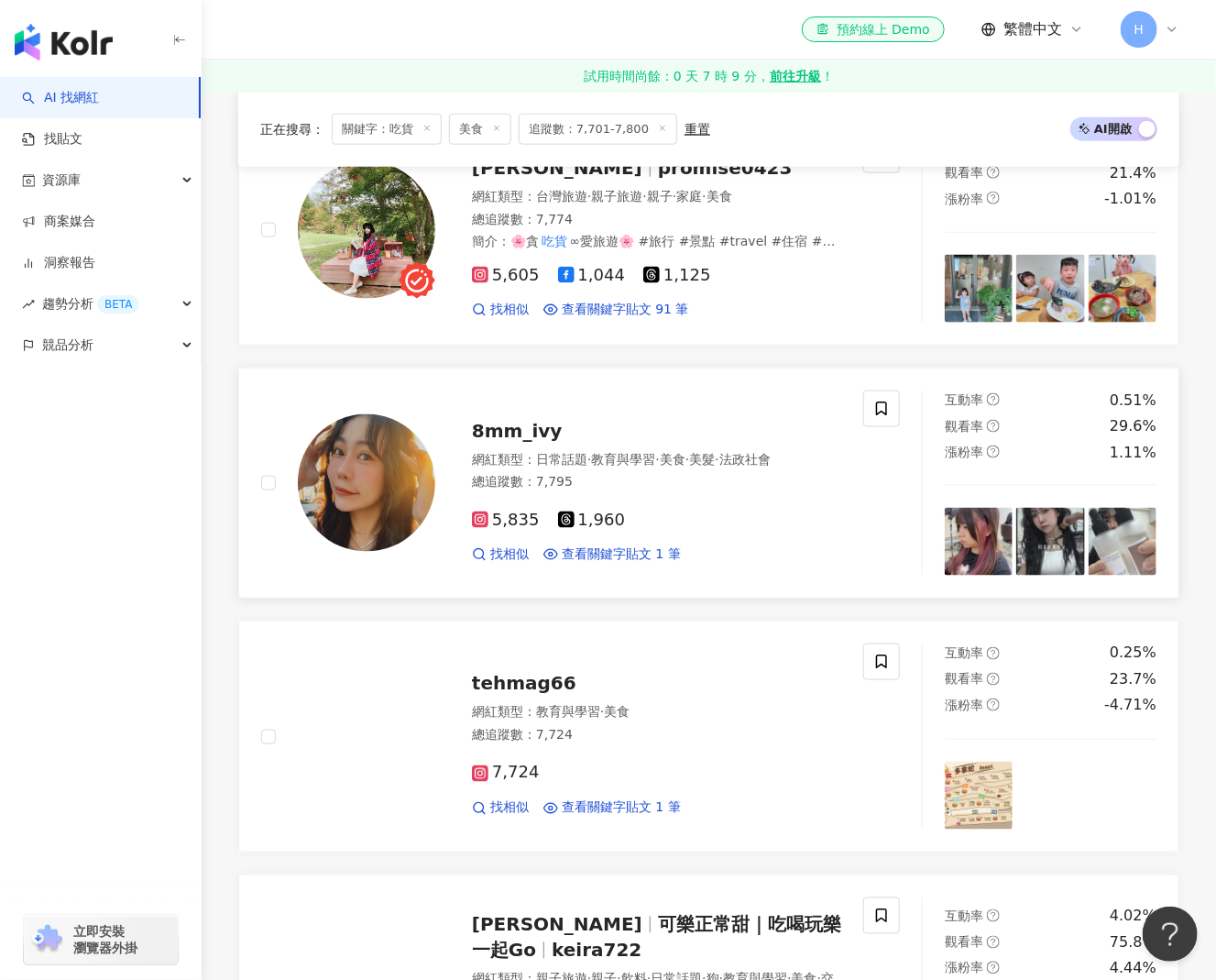
scroll to position [917, 0]
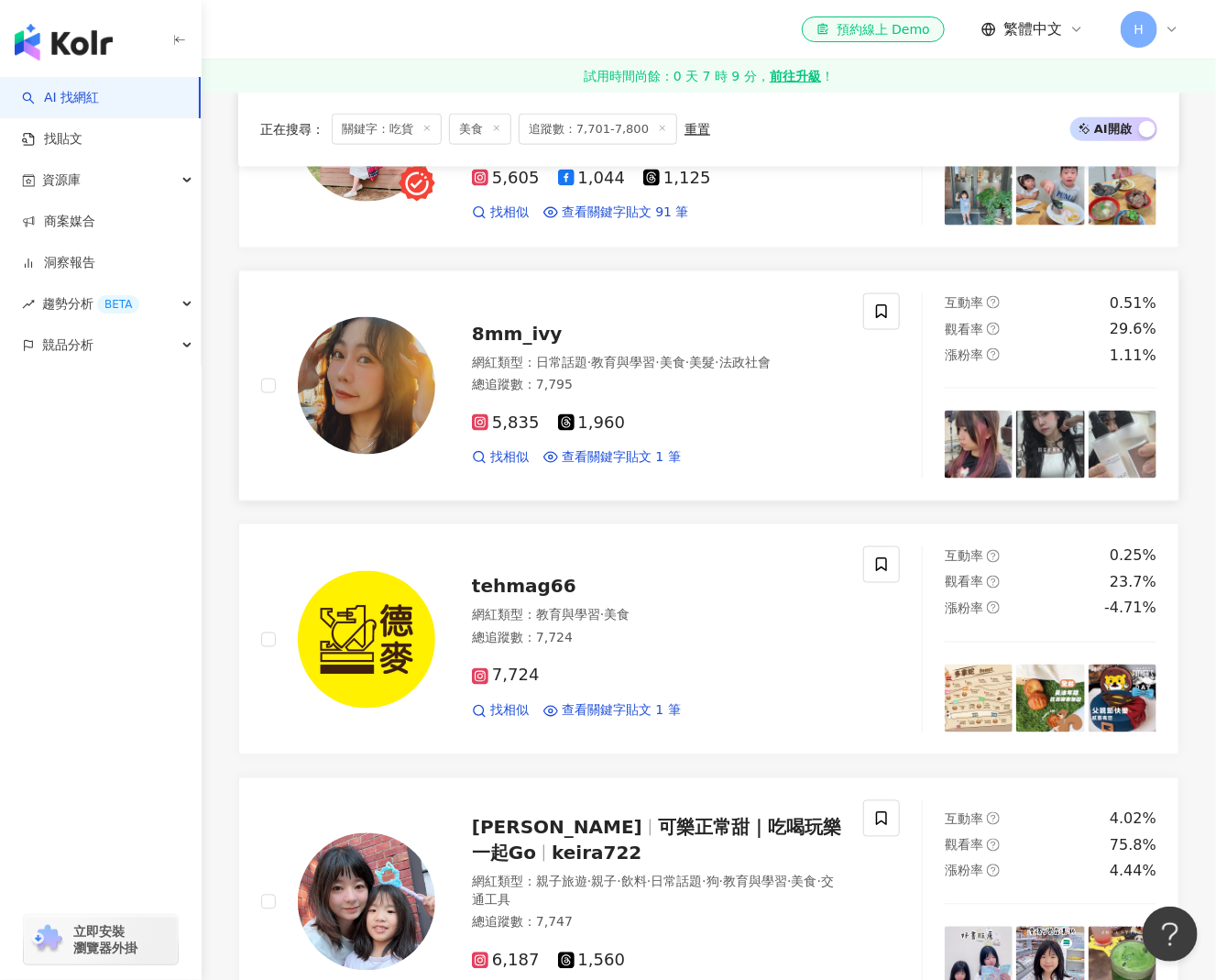
click at [503, 330] on span "8mm_ivy" at bounding box center [517, 333] width 91 height 22
click at [531, 584] on span "tehmag66" at bounding box center [523, 587] width 104 height 22
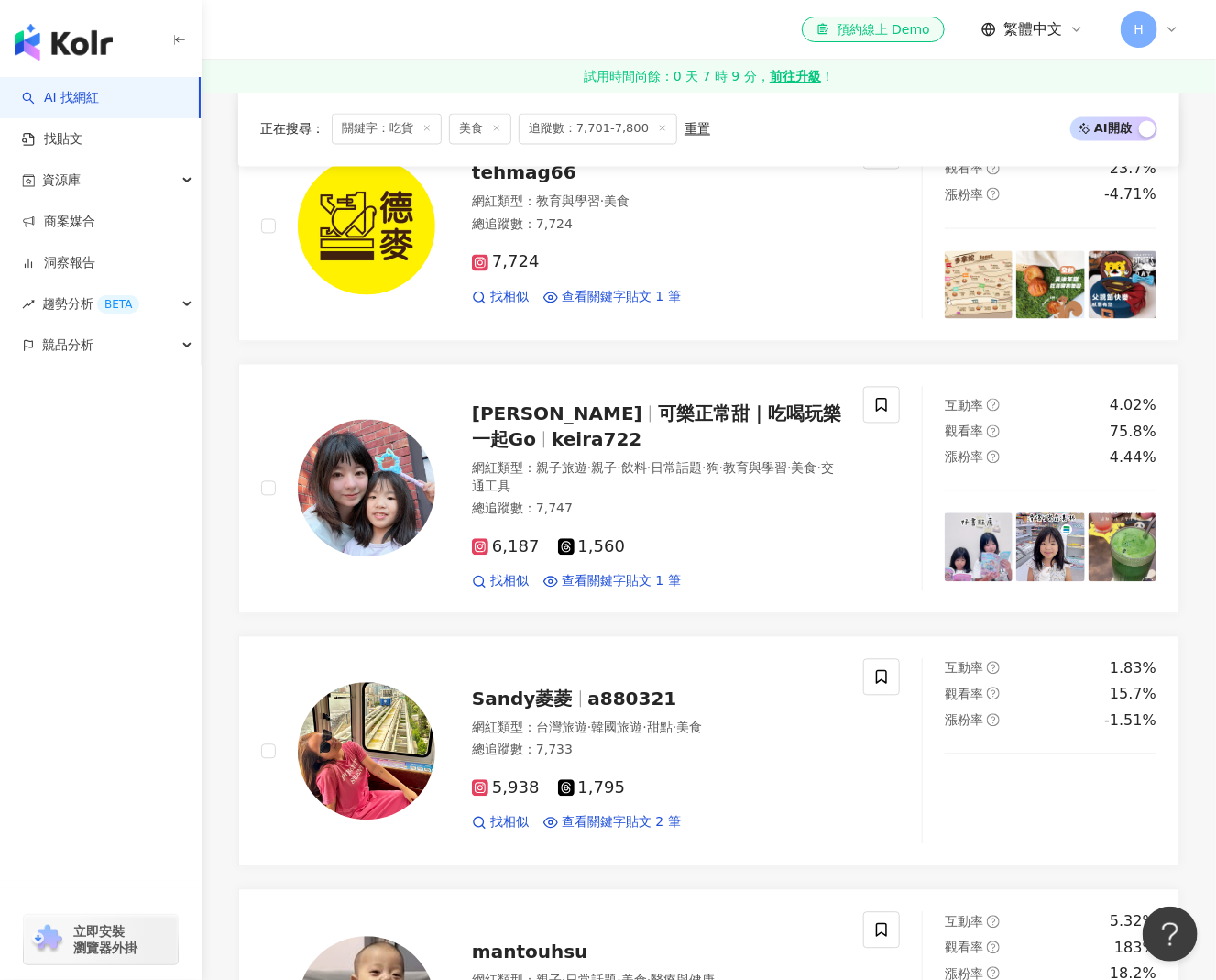
scroll to position [1467, 0]
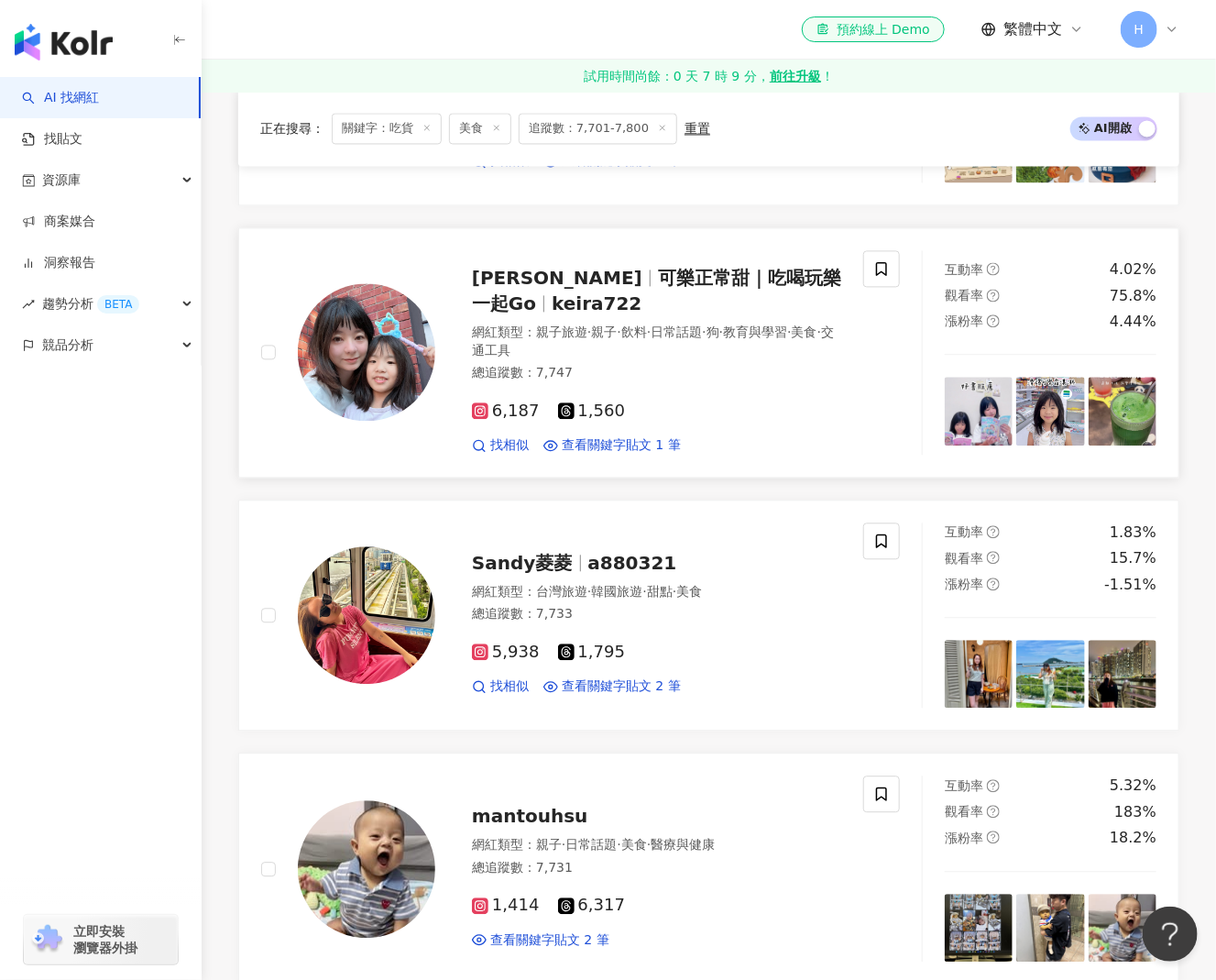
click at [640, 273] on span "可樂正常甜｜吃喝玩樂一起Go" at bounding box center [656, 290] width 370 height 48
click at [614, 557] on span "a880321" at bounding box center [633, 563] width 89 height 22
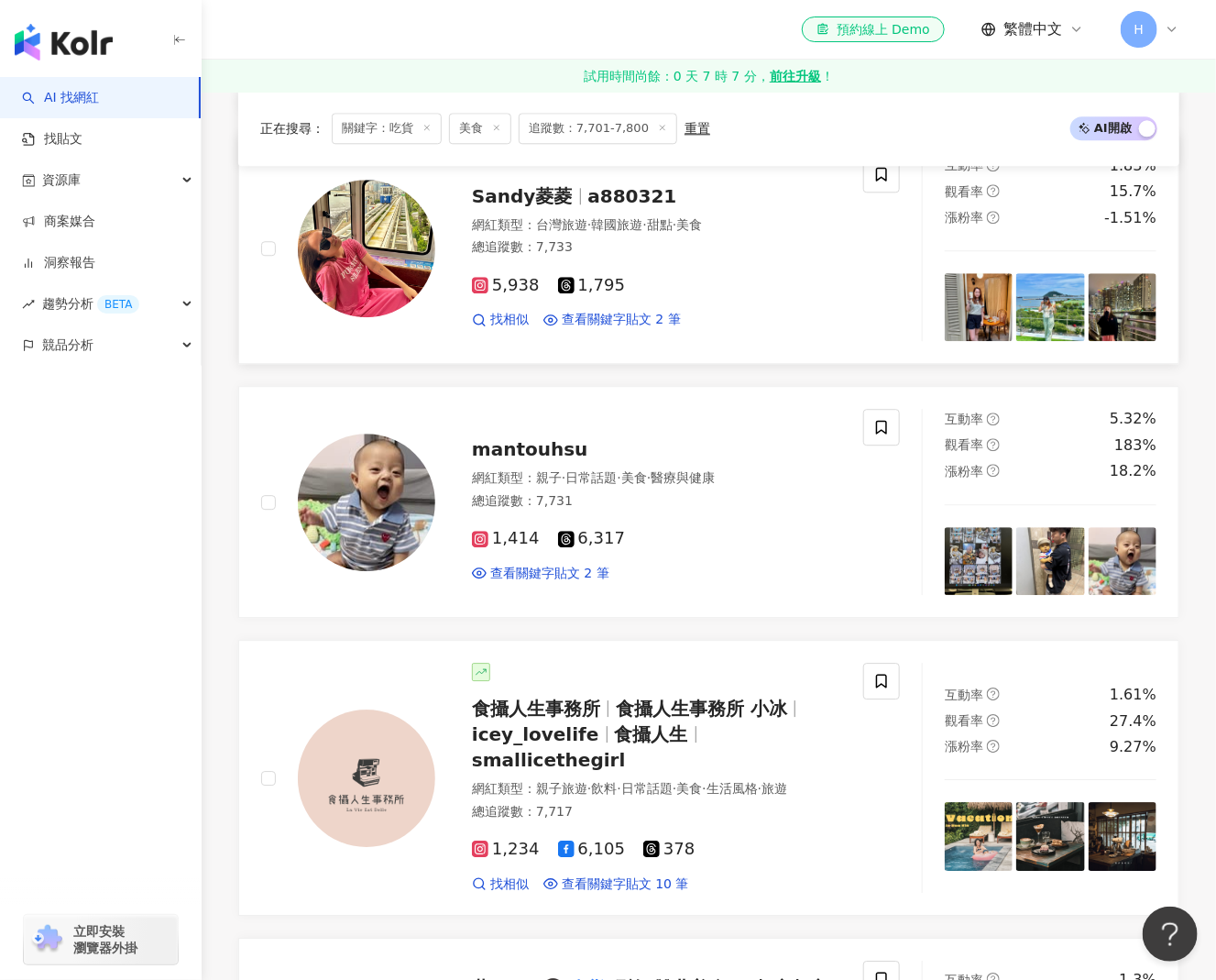
scroll to position [2015, 0]
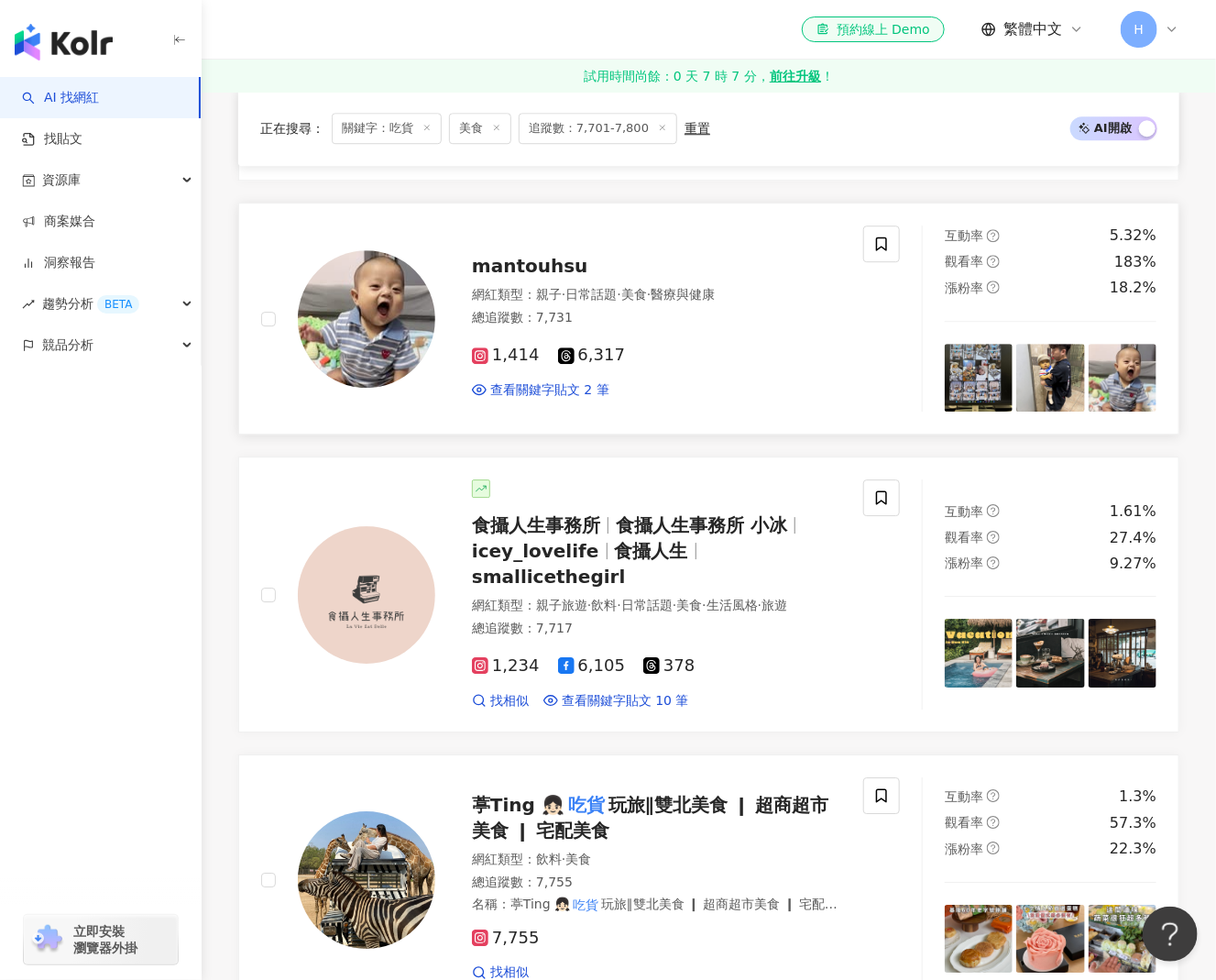
click at [551, 258] on span "mantouhsu" at bounding box center [529, 266] width 116 height 22
click at [614, 540] on span "食攝人生" at bounding box center [651, 551] width 73 height 22
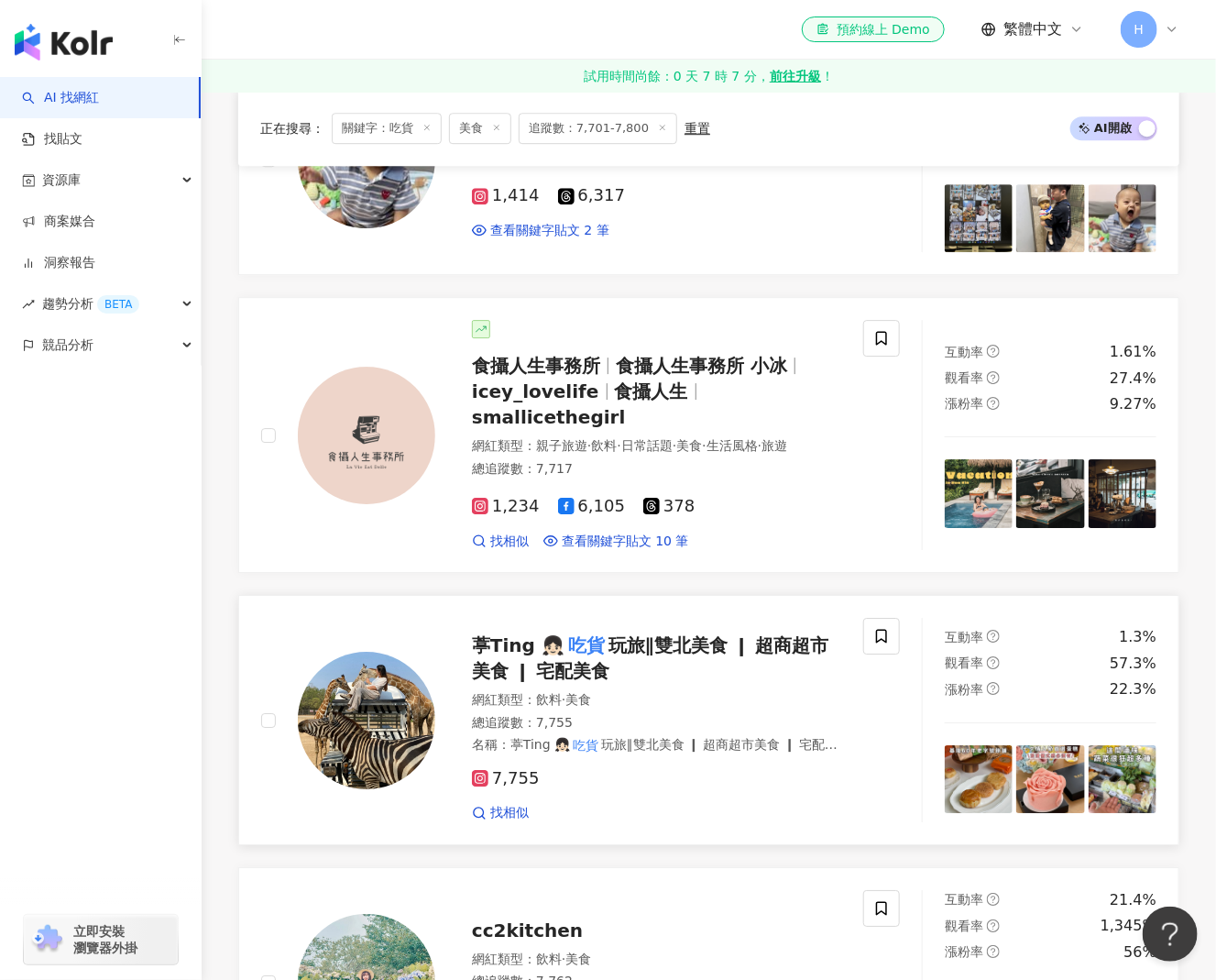
scroll to position [2382, 0]
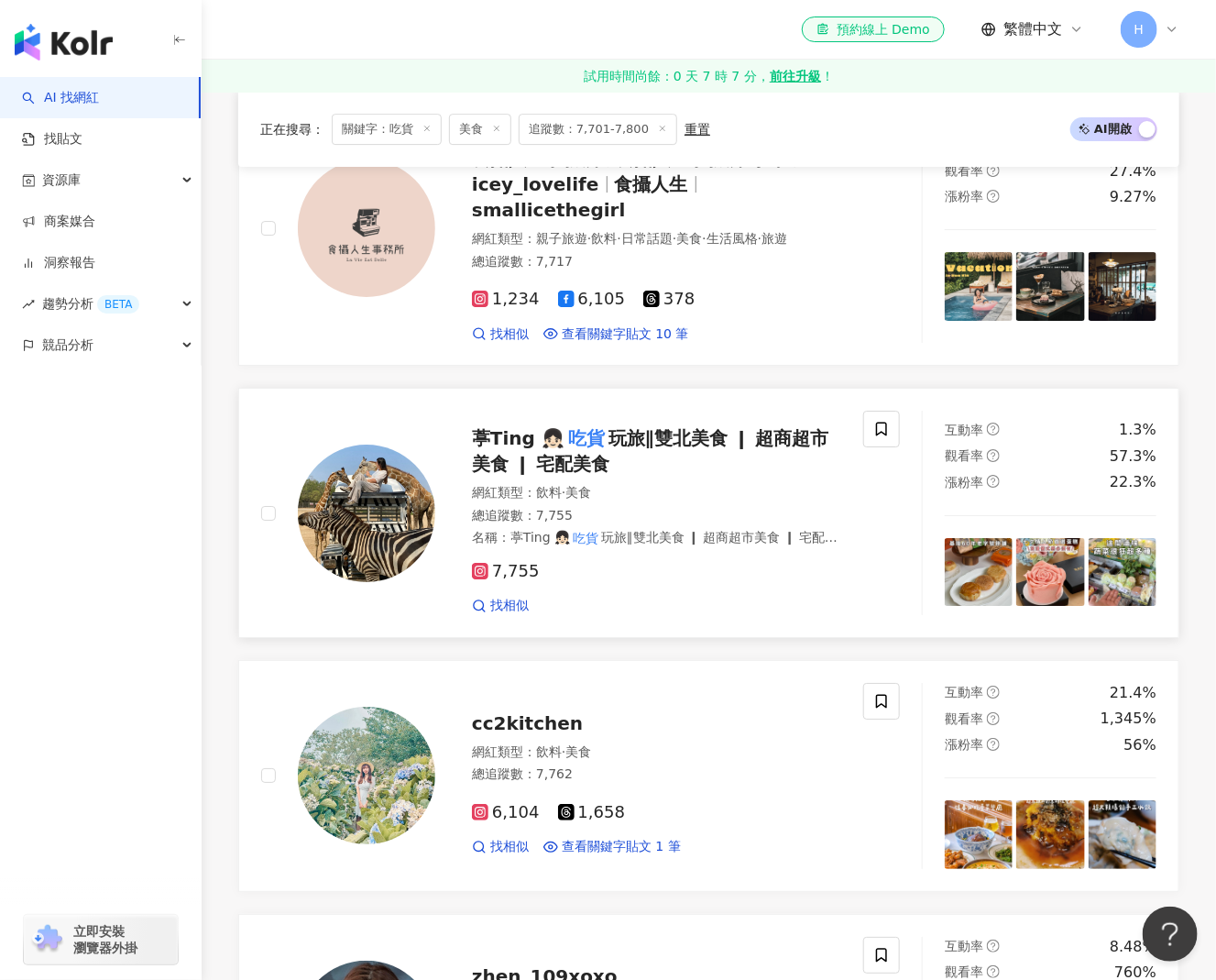
click at [700, 427] on span "玩旅∥雙北美食 ❙ 超商超市美食 ❙ 宅配美食" at bounding box center [650, 451] width 358 height 48
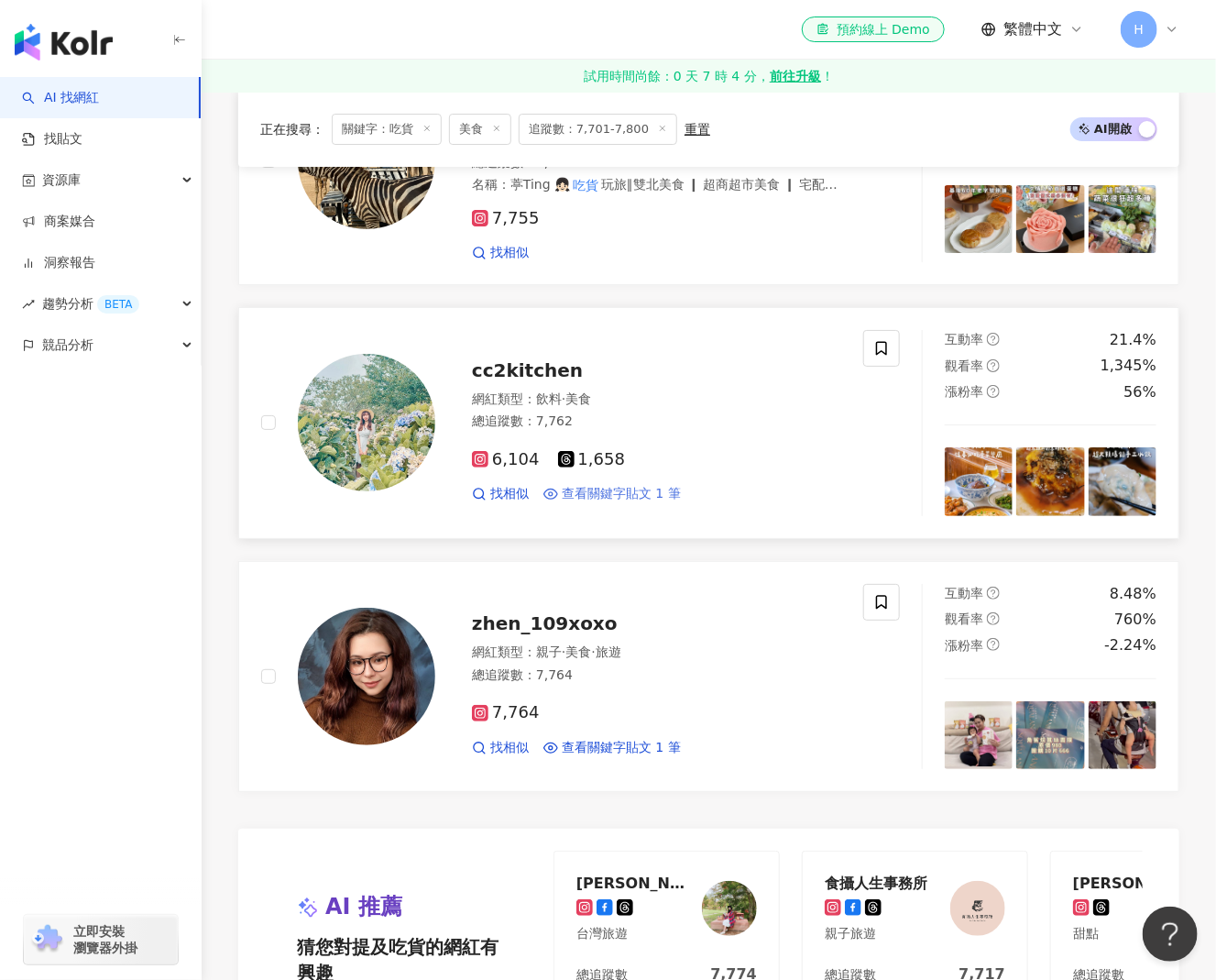
scroll to position [2749, 0]
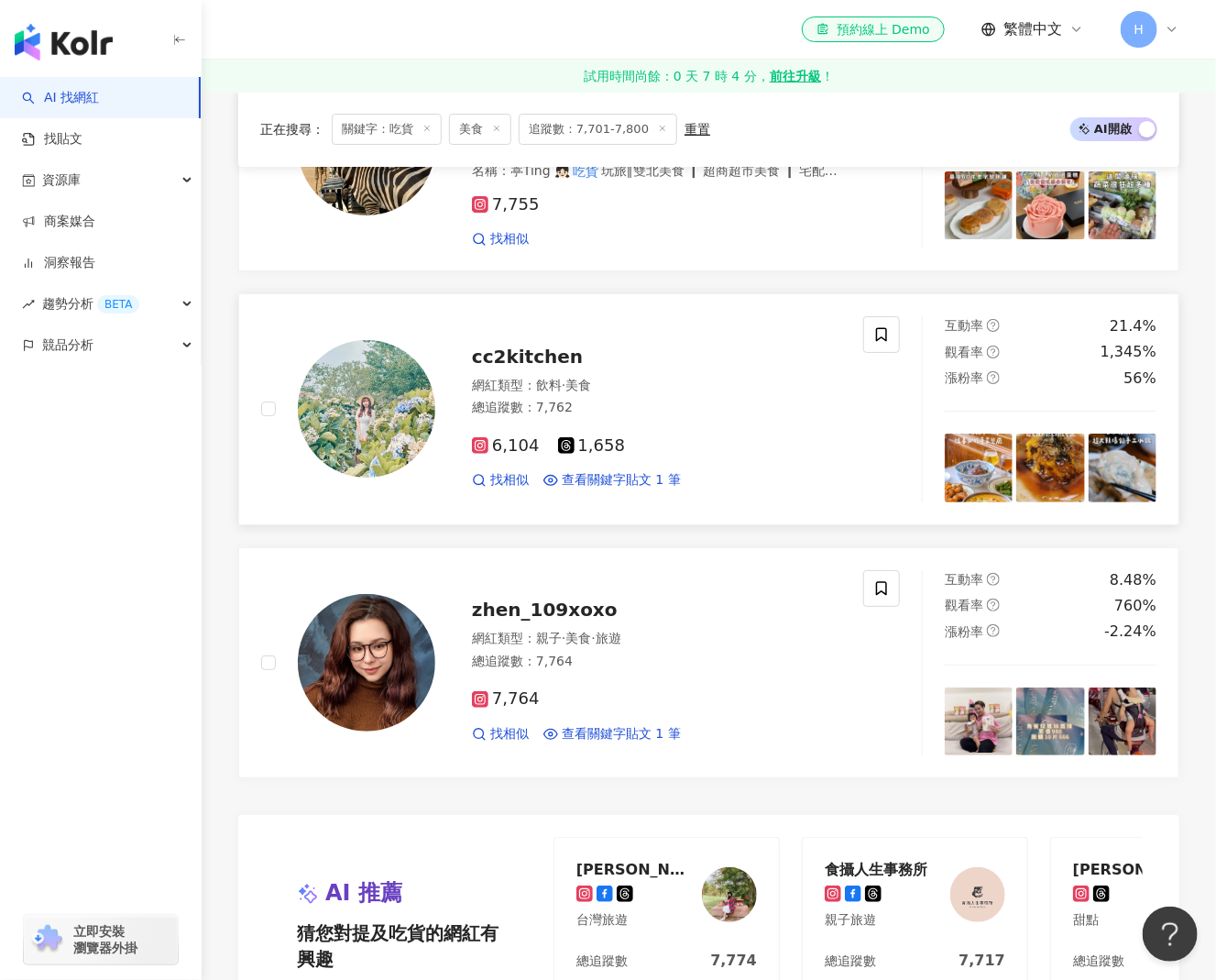
click at [547, 346] on span "cc2kitchen" at bounding box center [527, 357] width 111 height 22
click at [546, 599] on span "zhen_109xoxo" at bounding box center [544, 609] width 146 height 22
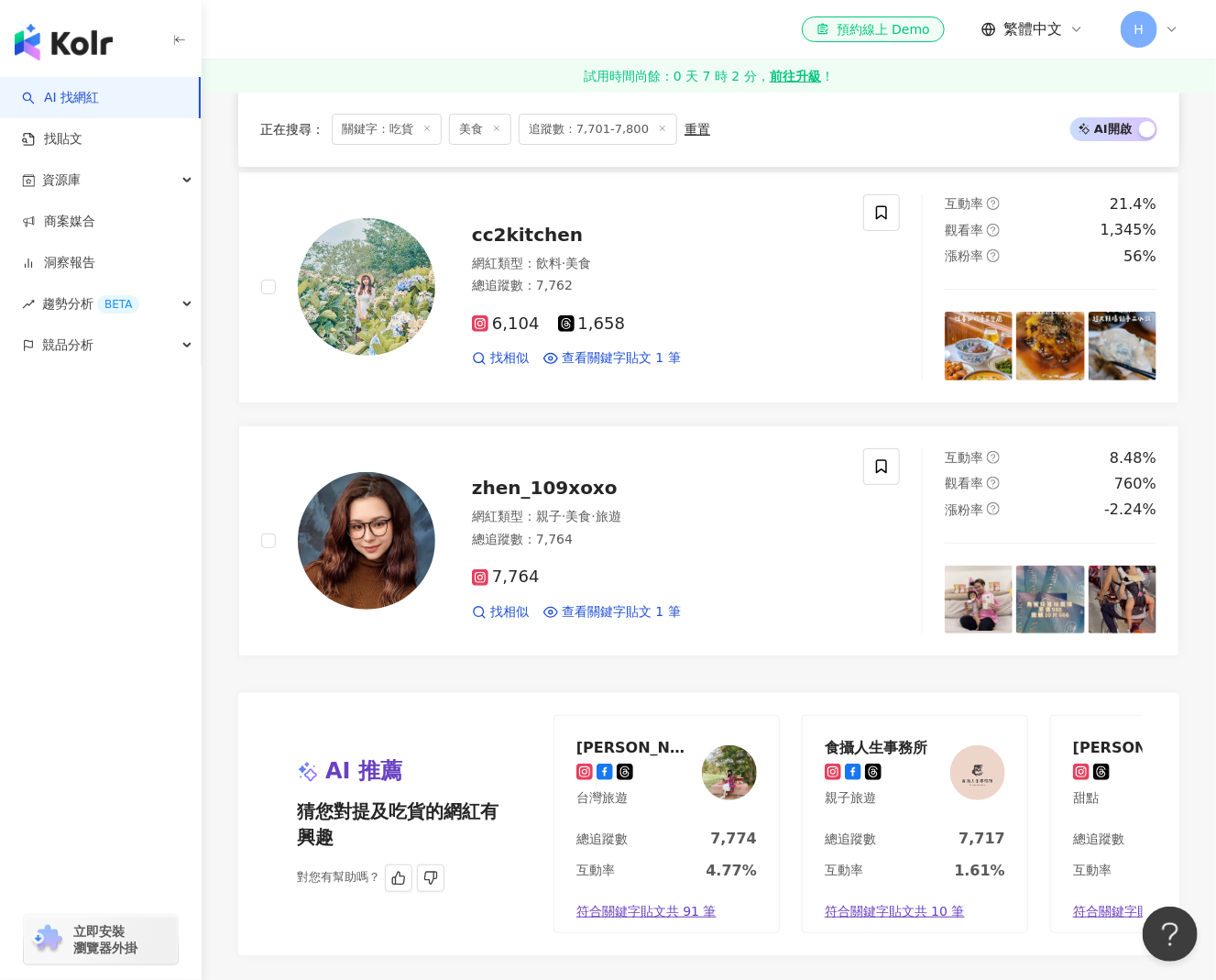
scroll to position [3024, 0]
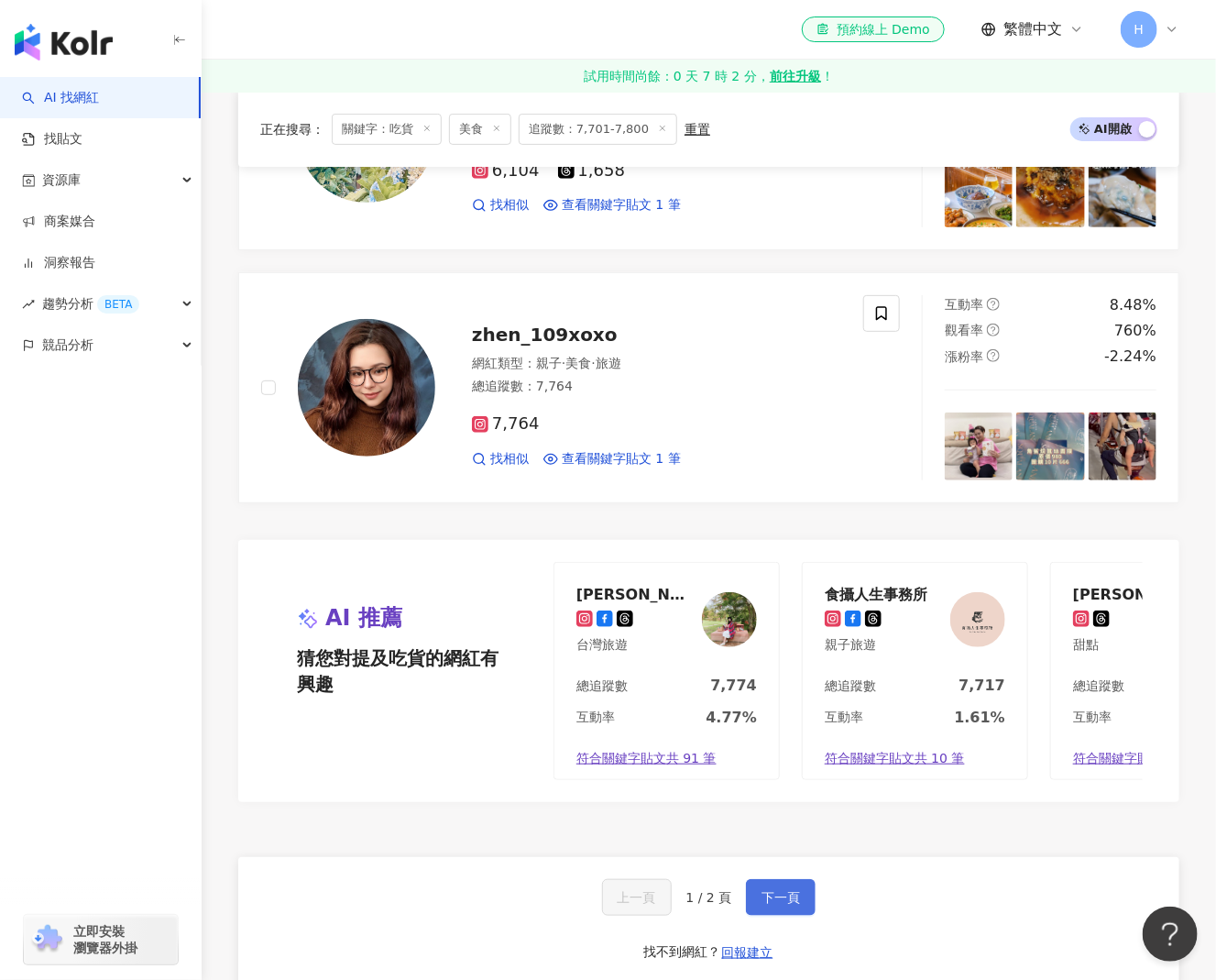
click at [784, 879] on button "下一頁" at bounding box center [781, 897] width 69 height 37
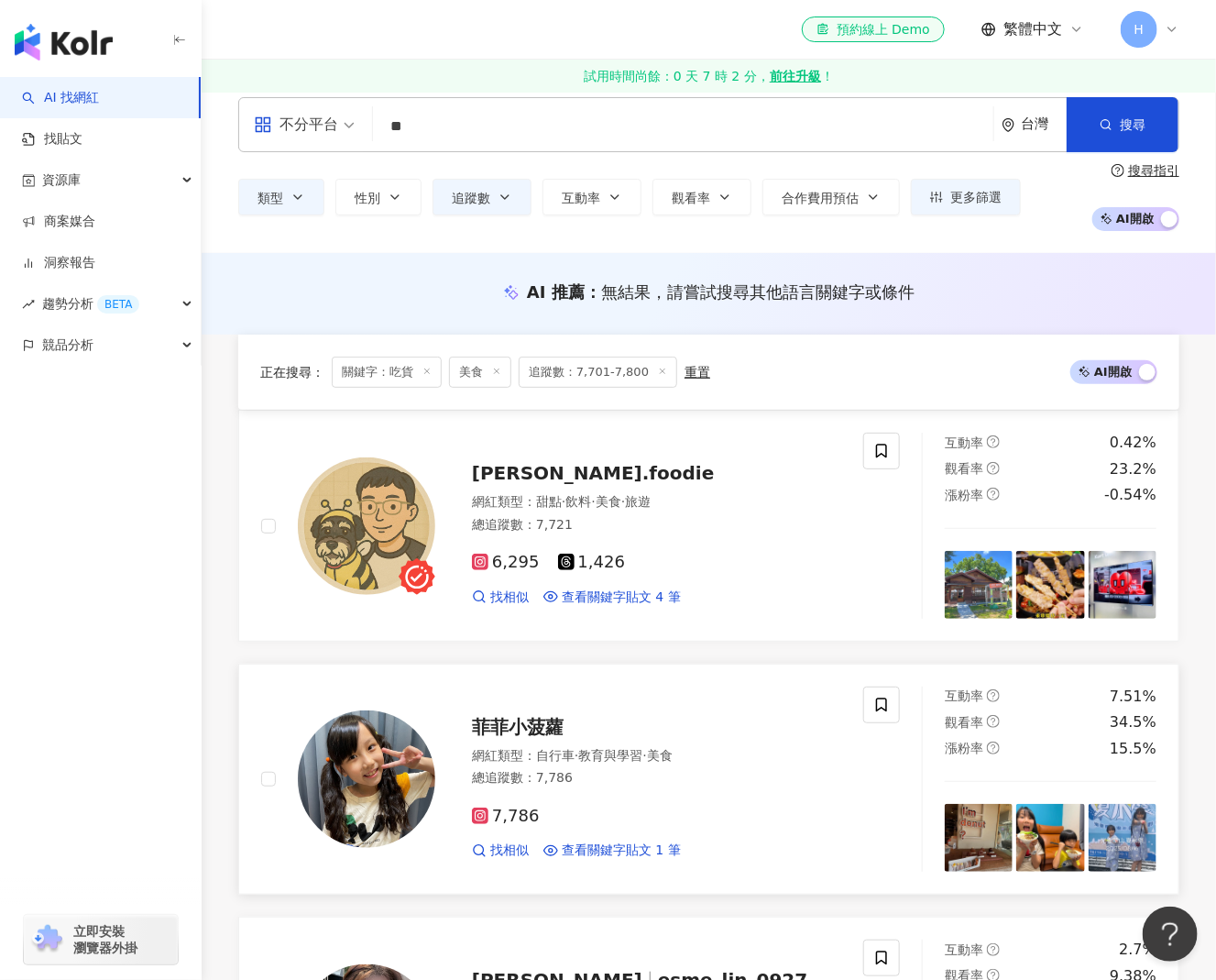
scroll to position [0, 0]
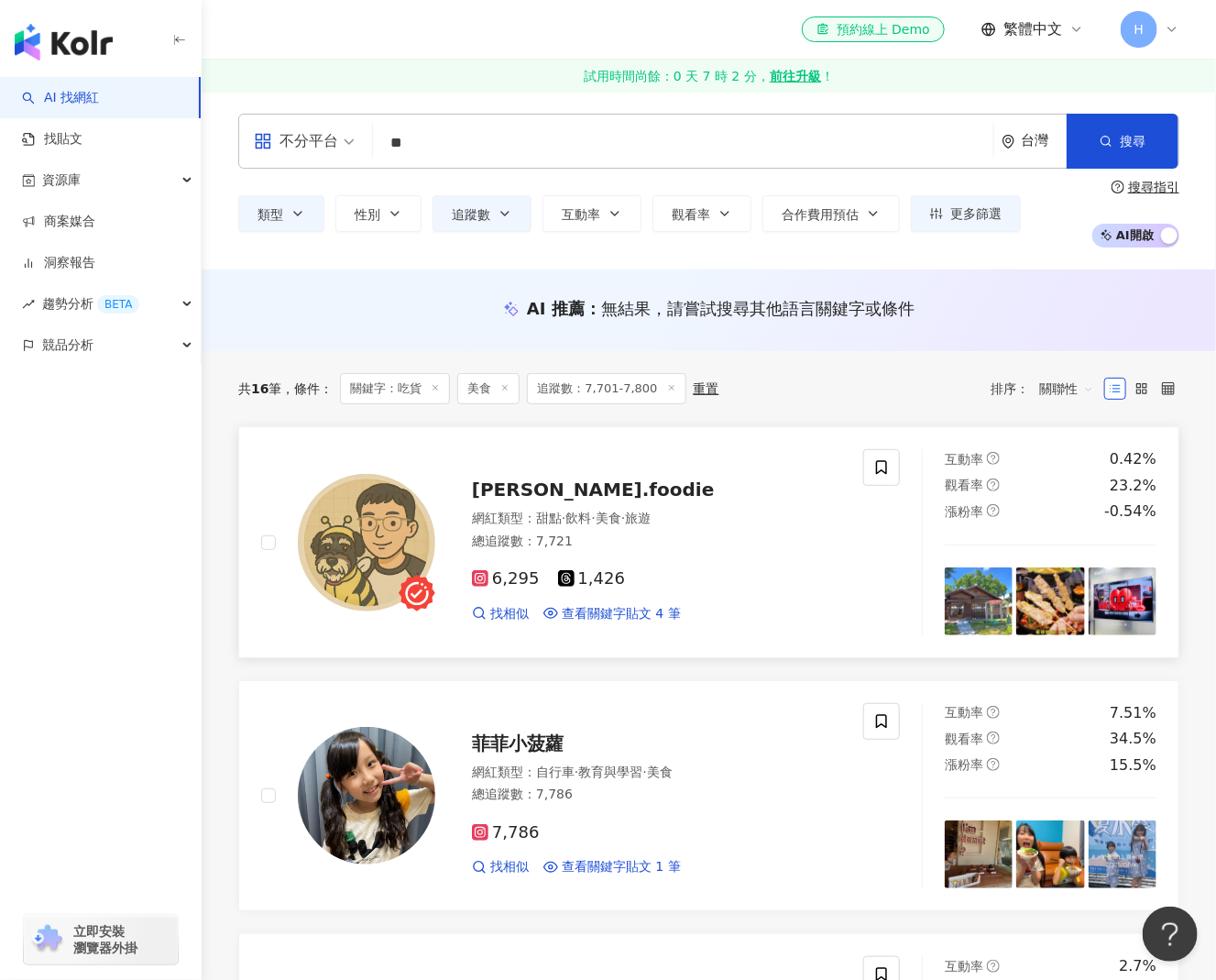
click at [536, 488] on span "lukas.foodie" at bounding box center [593, 490] width 242 height 22
click at [517, 737] on span "菲菲小菠蘿" at bounding box center [517, 743] width 91 height 22
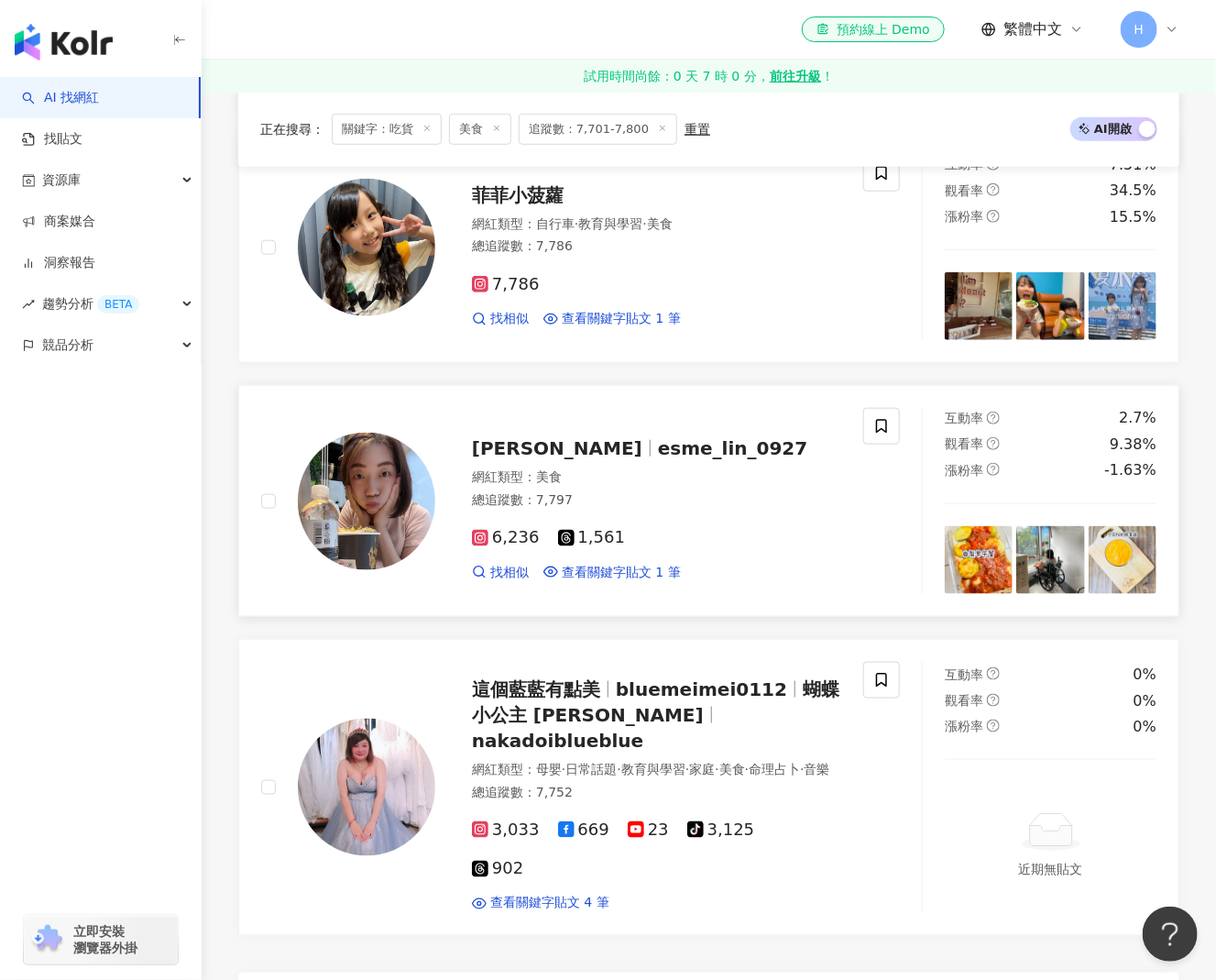
scroll to position [641, 0]
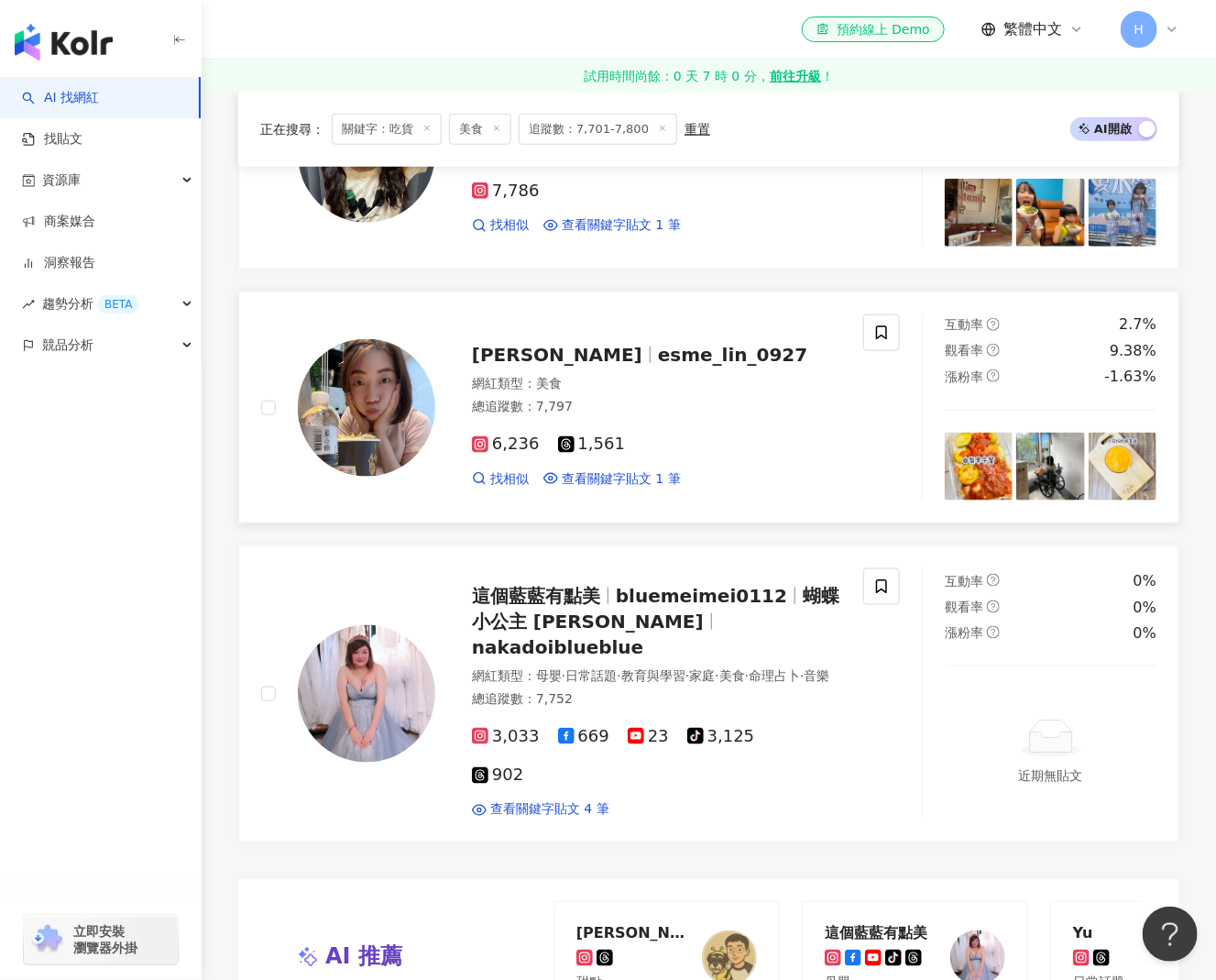
click at [658, 363] on span "esme_lin_0927" at bounding box center [733, 355] width 151 height 22
click at [619, 606] on span "bluemeimei0112" at bounding box center [701, 596] width 171 height 22
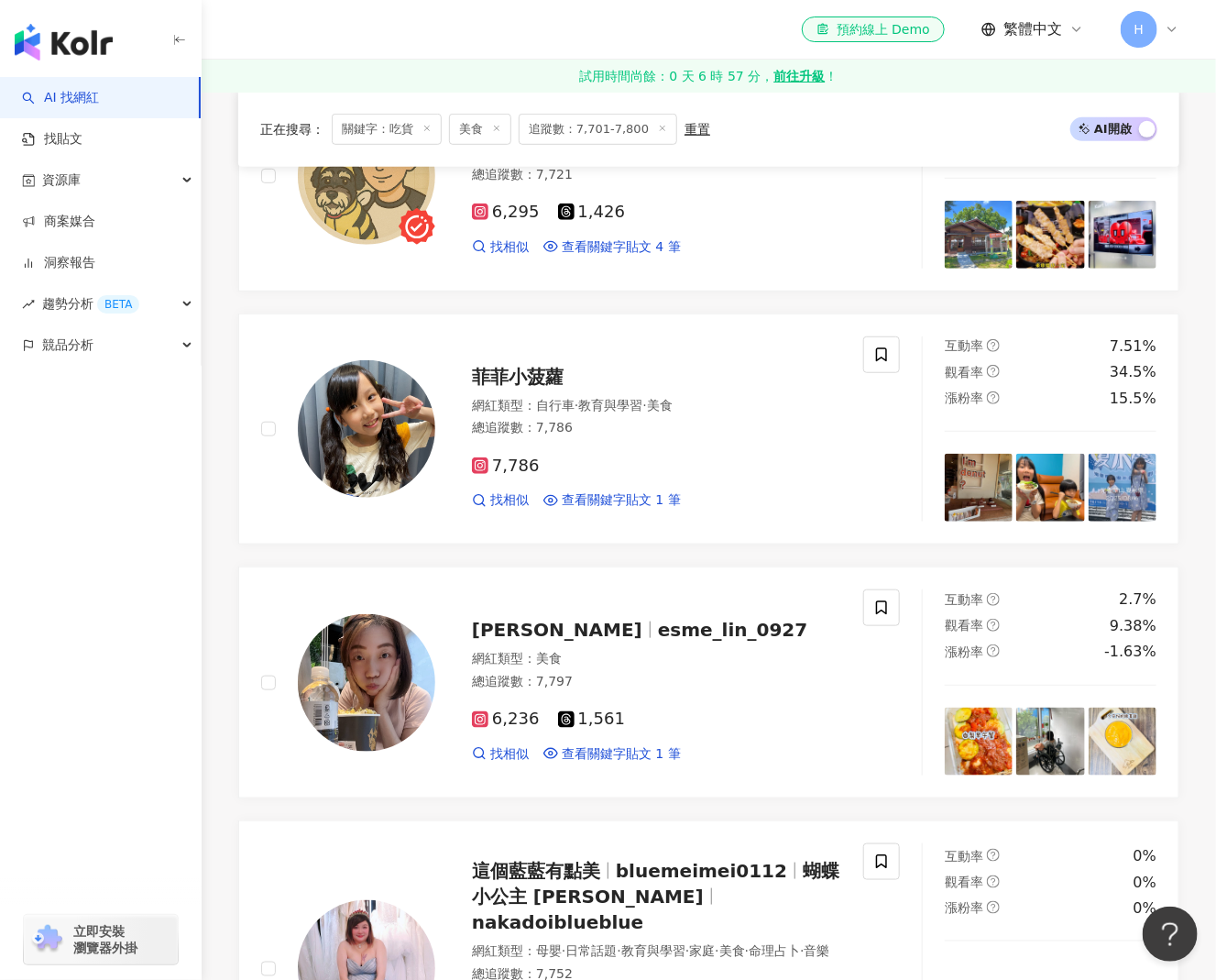
scroll to position [0, 0]
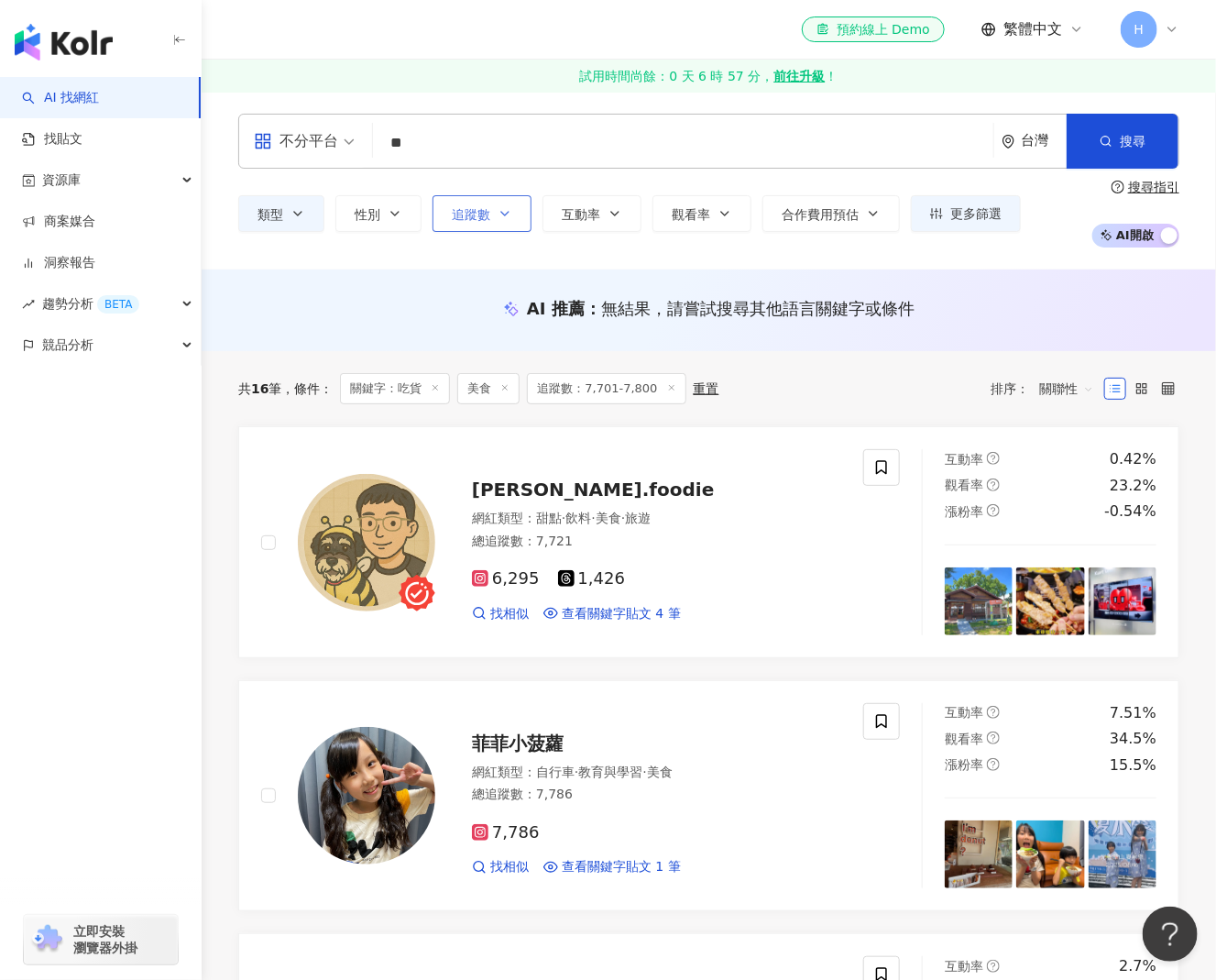
click at [459, 215] on span "追蹤數" at bounding box center [471, 214] width 39 height 15
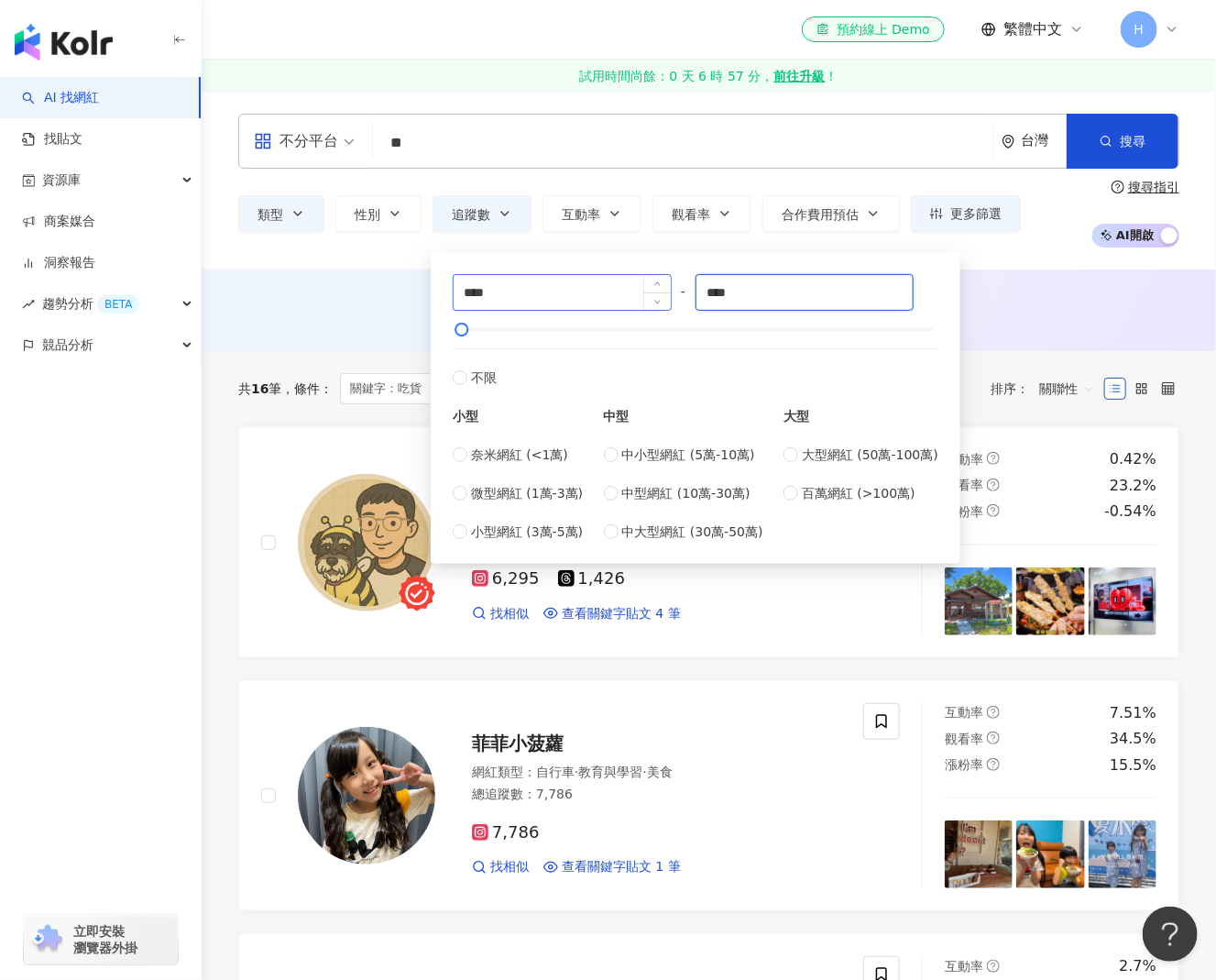
drag, startPoint x: 701, startPoint y: 291, endPoint x: 572, endPoint y: 291, distance: 129.0
click at [572, 291] on div "**** - **** 不限 小型 奈米網紅 (<1萬) 微型網紅 (1萬-3萬) 小型網紅 (3萬-5萬) 中型 中小型網紅 (5萬-10萬) 中型網紅 (…" at bounding box center [696, 407] width 486 height 268
type input "****"
click at [497, 274] on div "****" at bounding box center [562, 291] width 219 height 37
drag, startPoint x: 493, startPoint y: 294, endPoint x: 225, endPoint y: 300, distance: 268.1
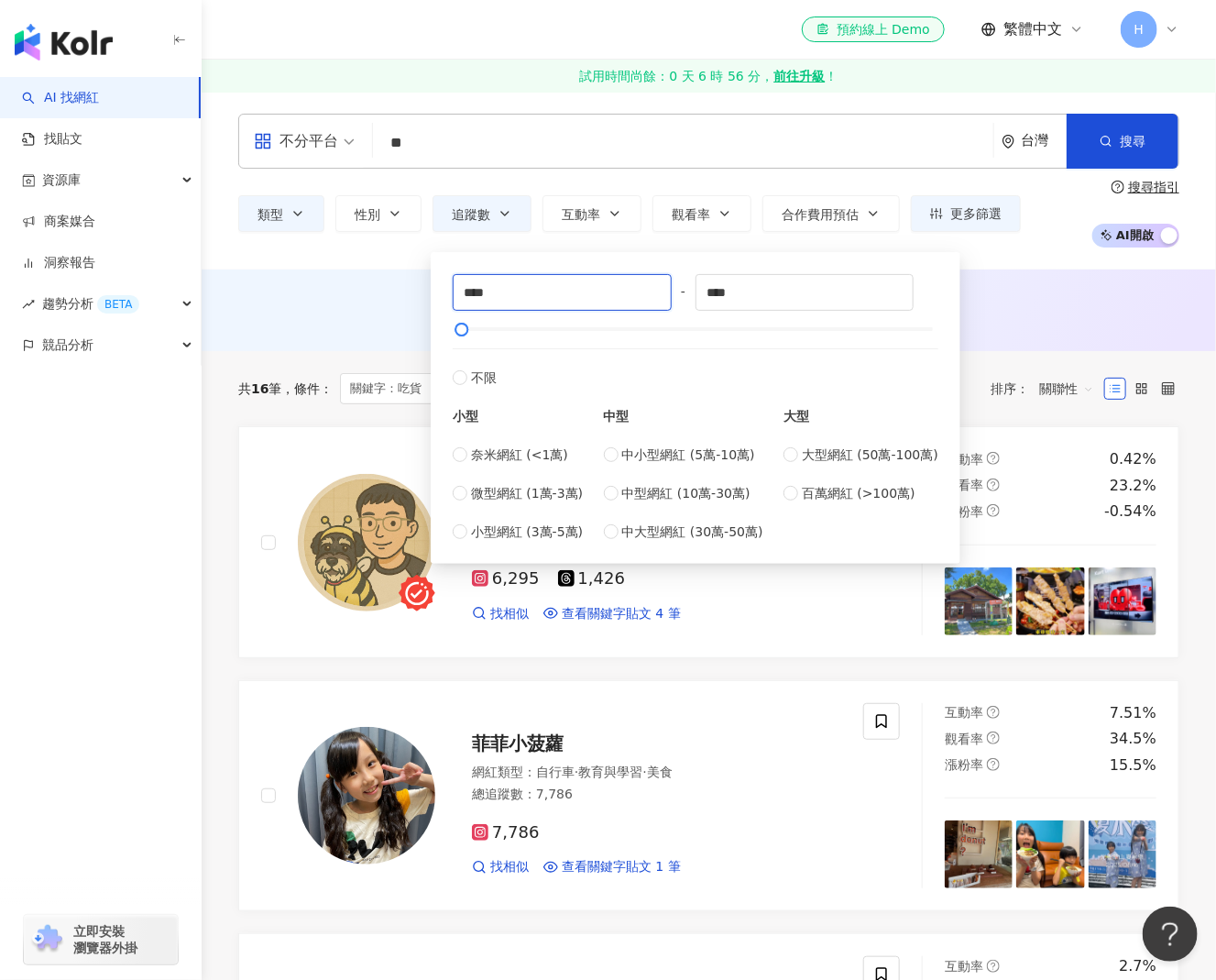
type input "****"
click at [323, 310] on div "AI 推薦 ： 無結果，請嘗試搜尋其他語言關鍵字或條件" at bounding box center [709, 308] width 941 height 23
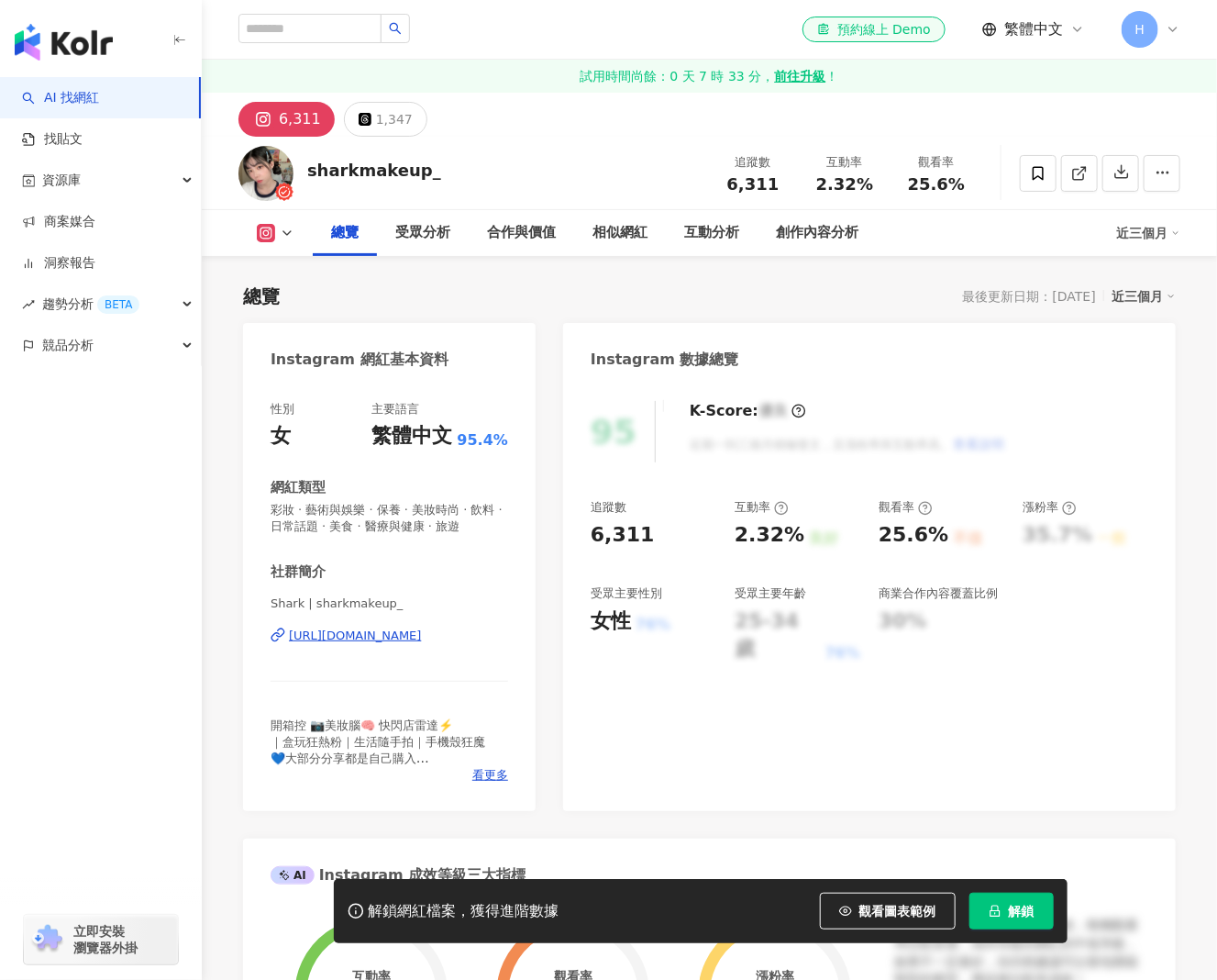
click at [422, 628] on div "[URL][DOMAIN_NAME]" at bounding box center [355, 636] width 133 height 17
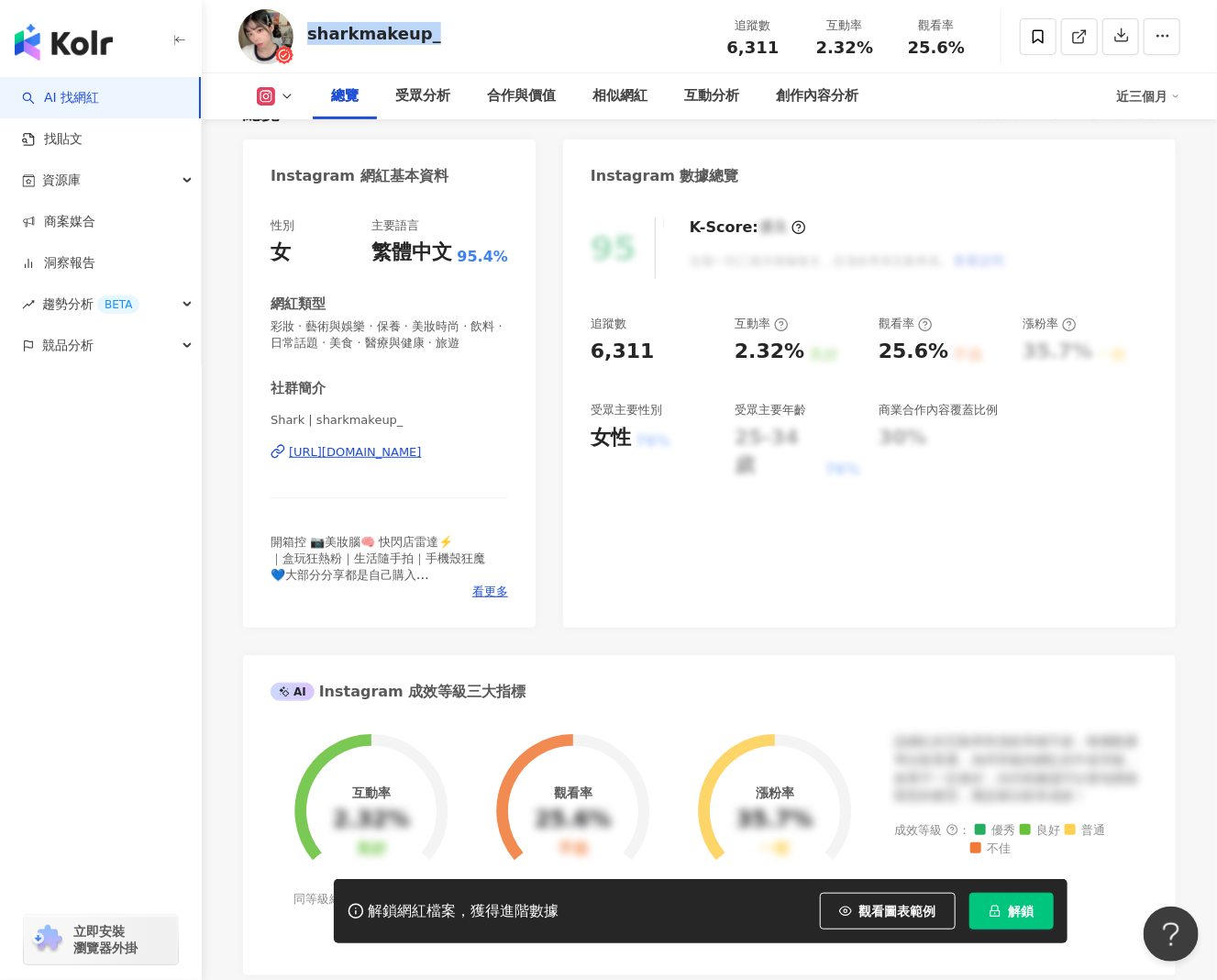
drag, startPoint x: 427, startPoint y: 38, endPoint x: 308, endPoint y: 34, distance: 119.1
click at [308, 34] on div "sharkmakeup_" at bounding box center [374, 33] width 134 height 23
copy div "sharkmakeup_"
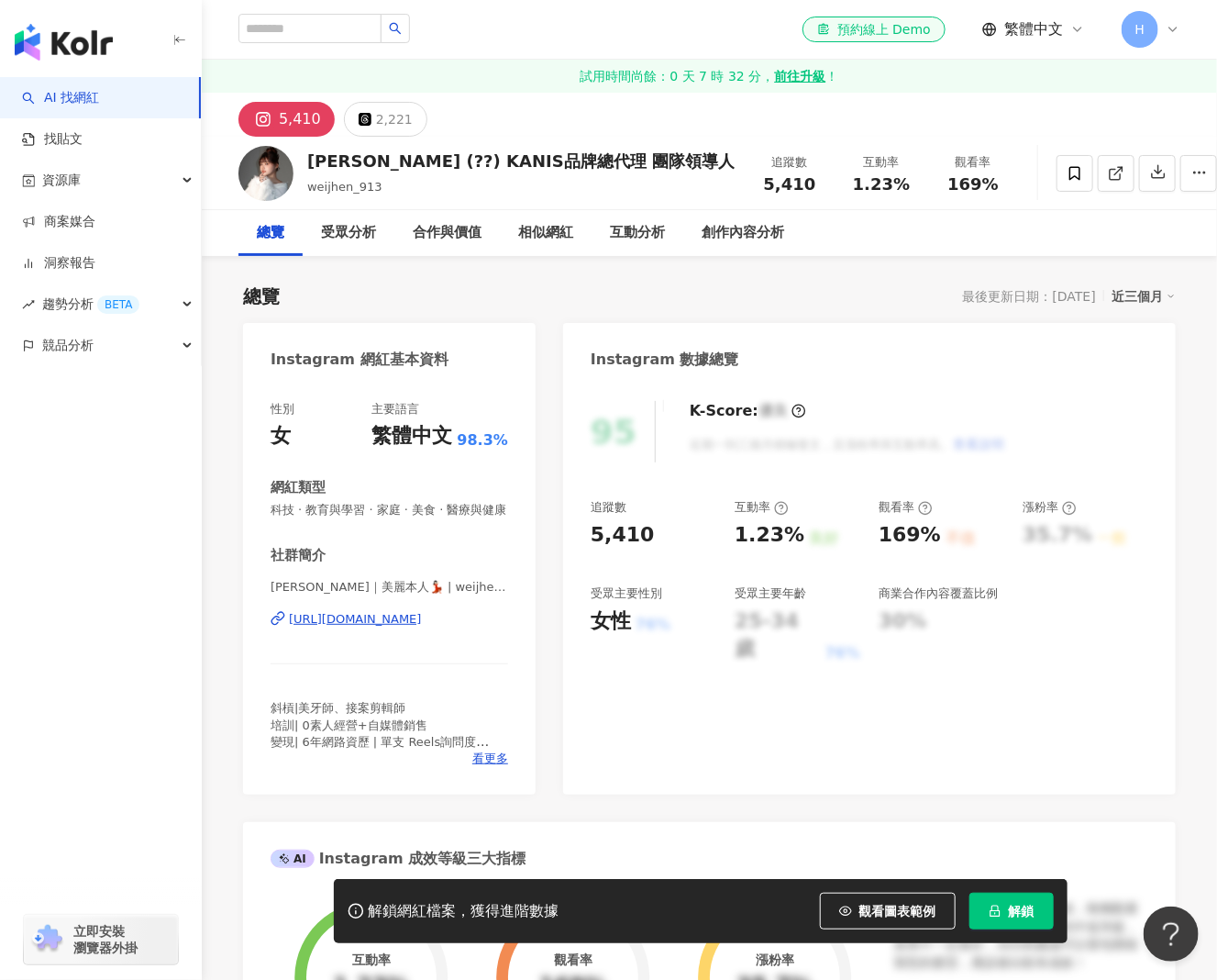
click at [422, 611] on div "https://www.instagram.com/weijhen_913/" at bounding box center [355, 619] width 133 height 17
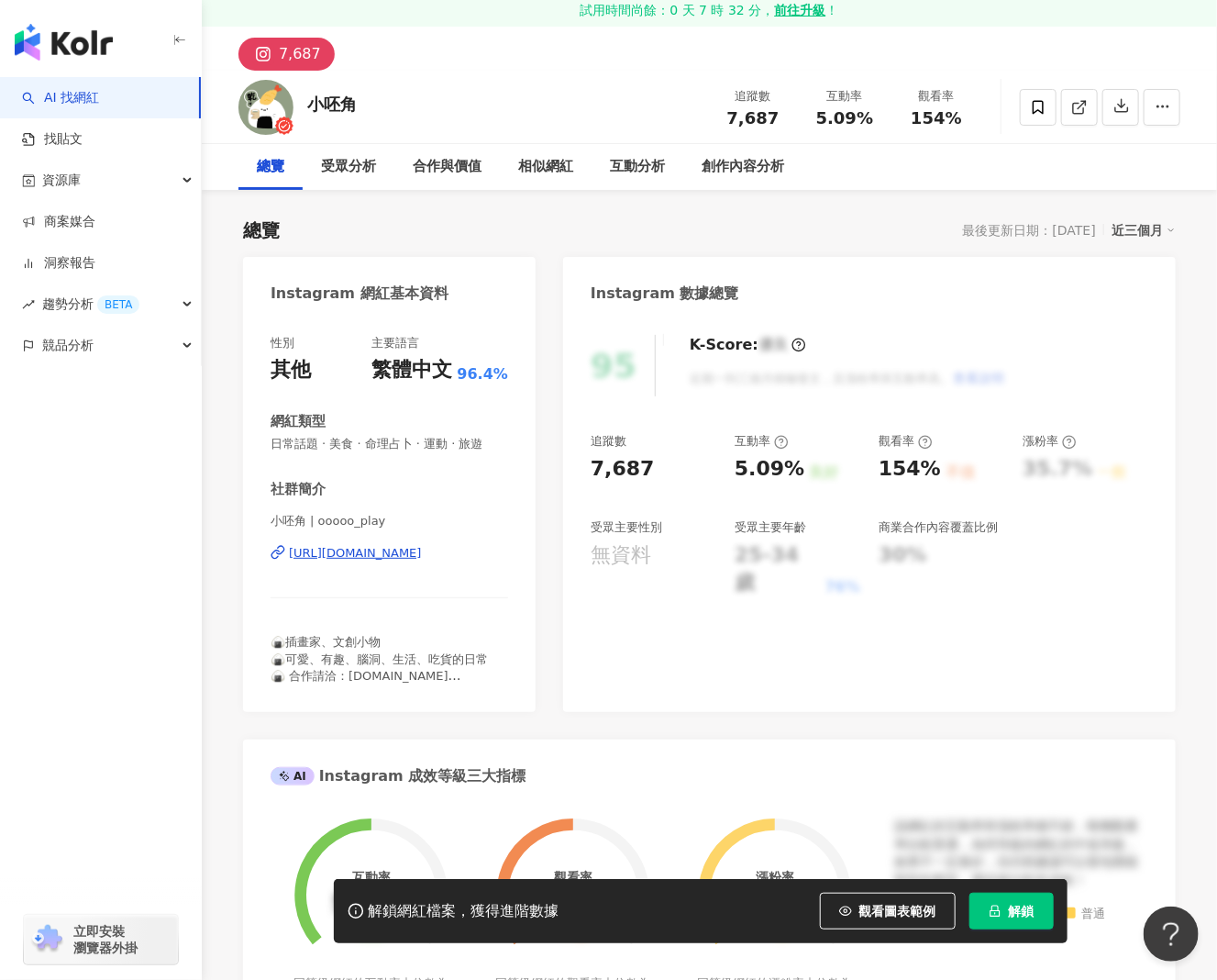
scroll to position [91, 0]
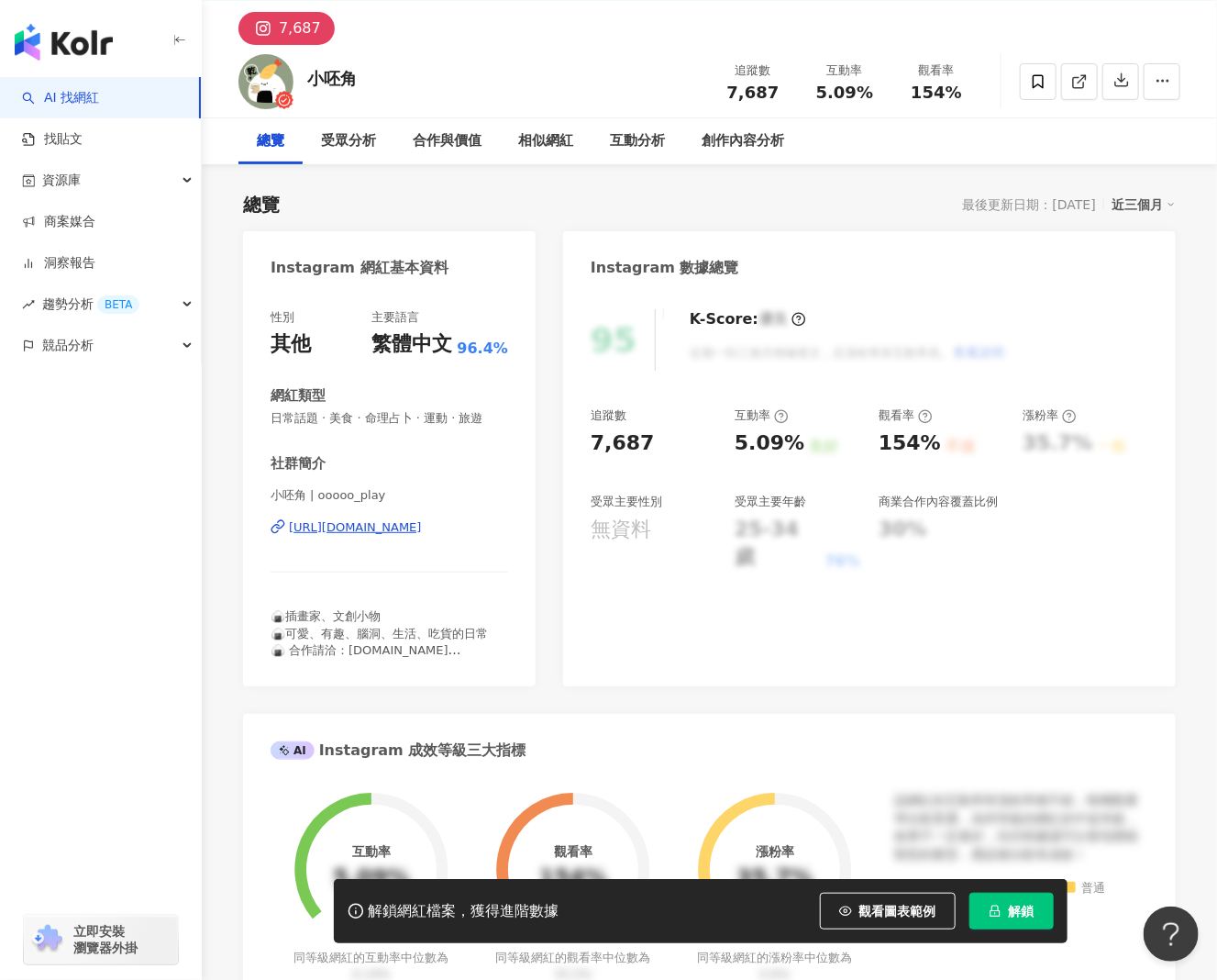
click at [422, 529] on div "https://www.instagram.com/ooooo_play/" at bounding box center [355, 527] width 133 height 17
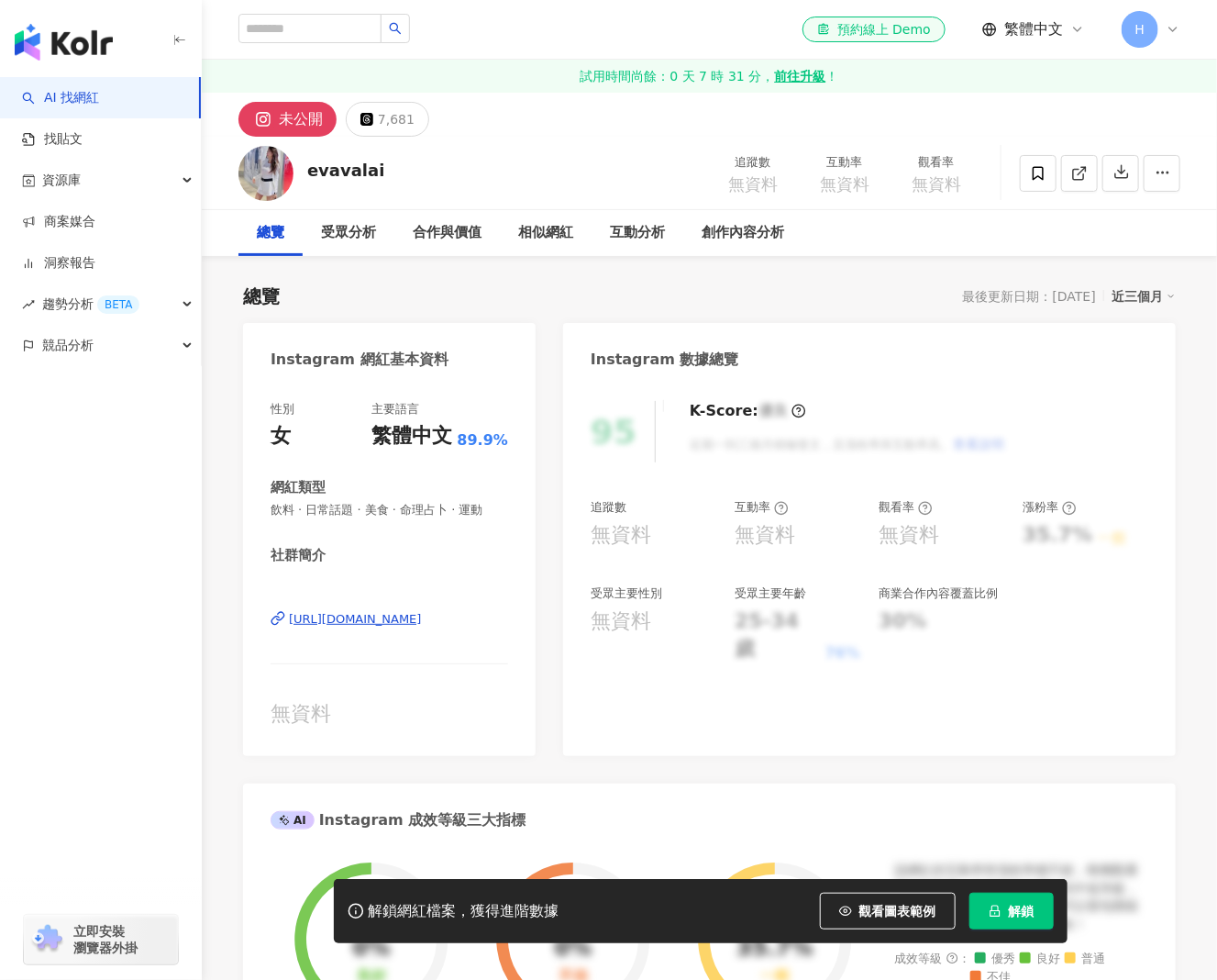
click at [418, 620] on div "https://www.instagram.com/evavalai/" at bounding box center [355, 619] width 133 height 17
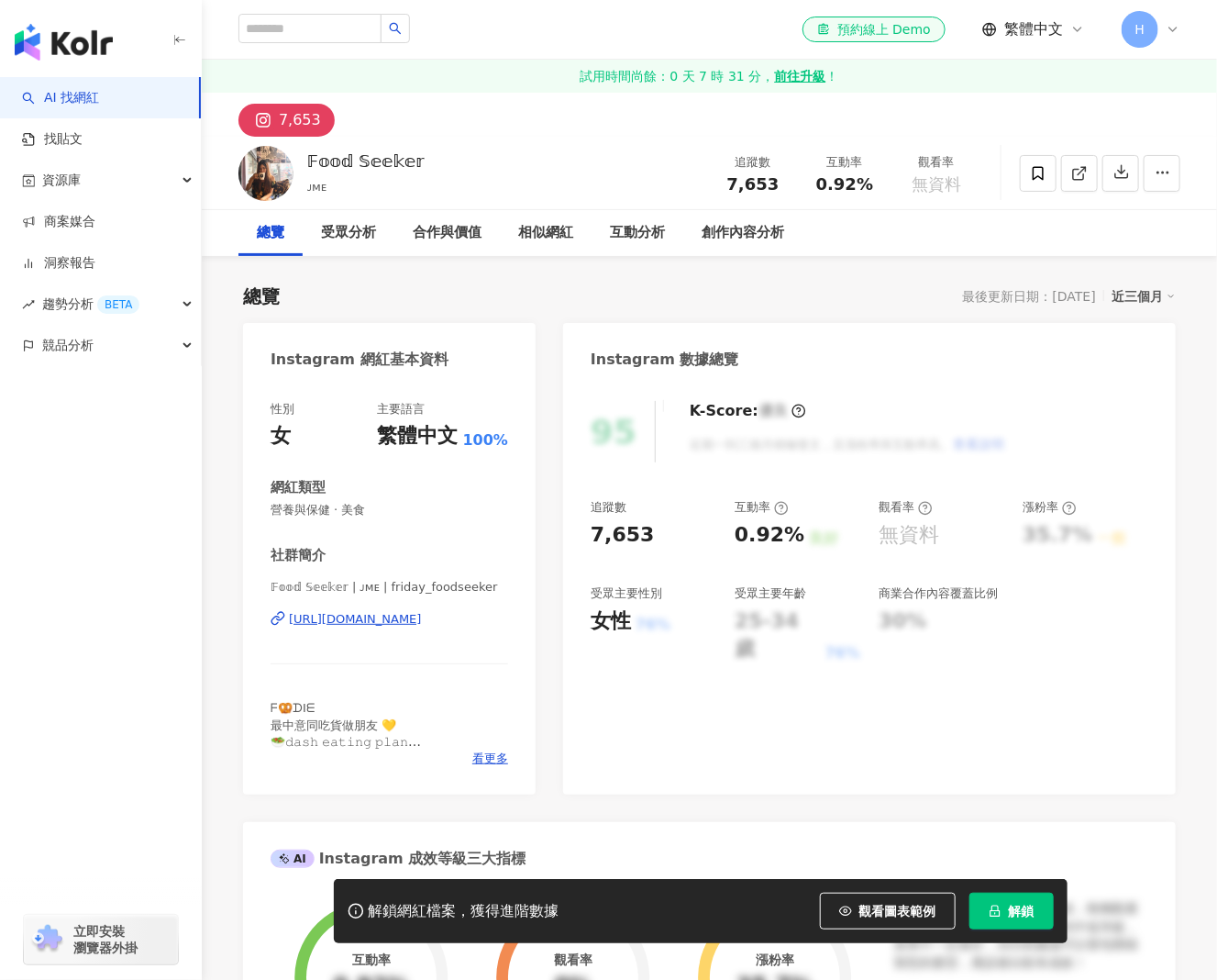
click at [422, 611] on div "[URL][DOMAIN_NAME]" at bounding box center [355, 619] width 133 height 17
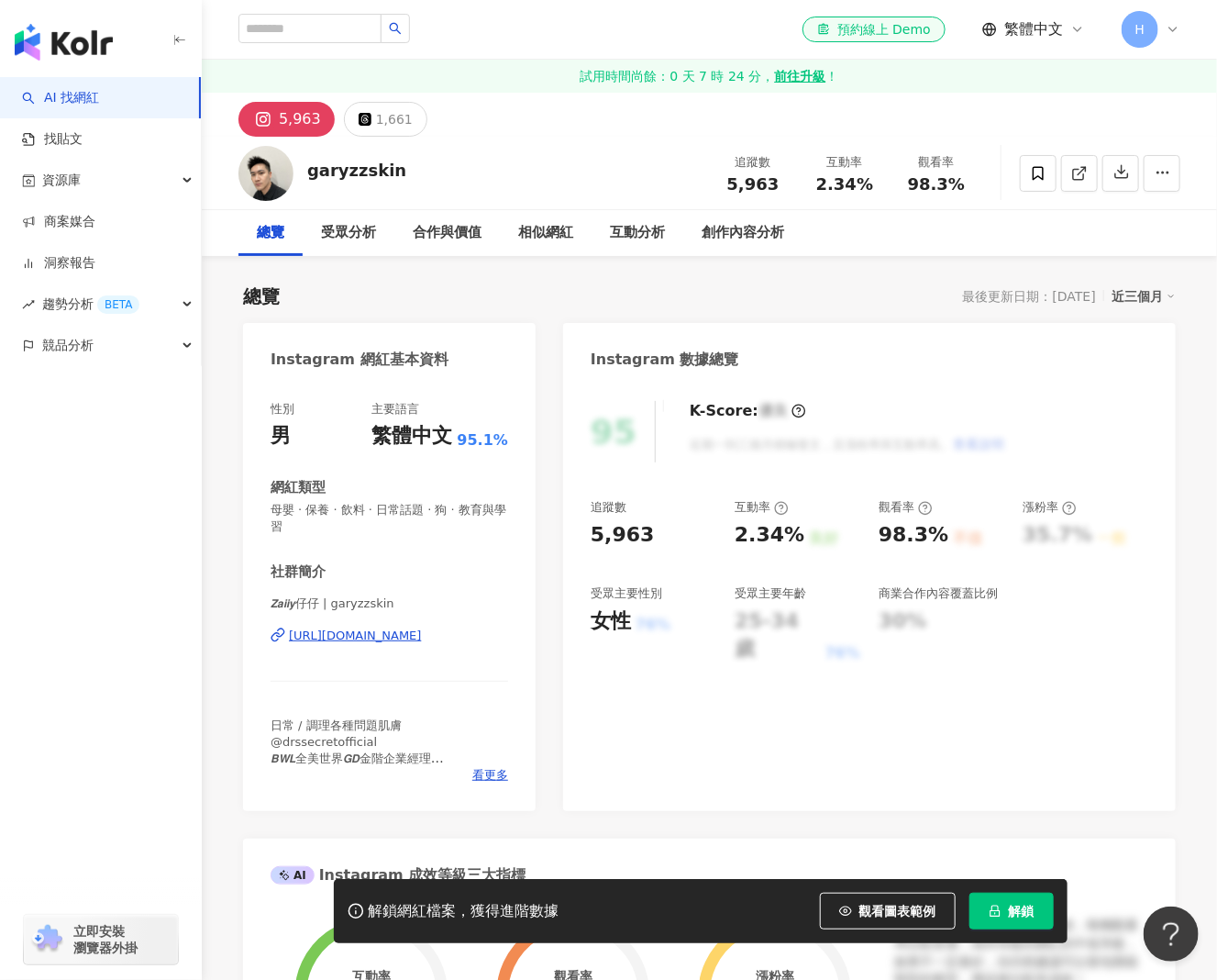
click at [422, 642] on div "https://www.instagram.com/garyzzskin/" at bounding box center [355, 636] width 133 height 17
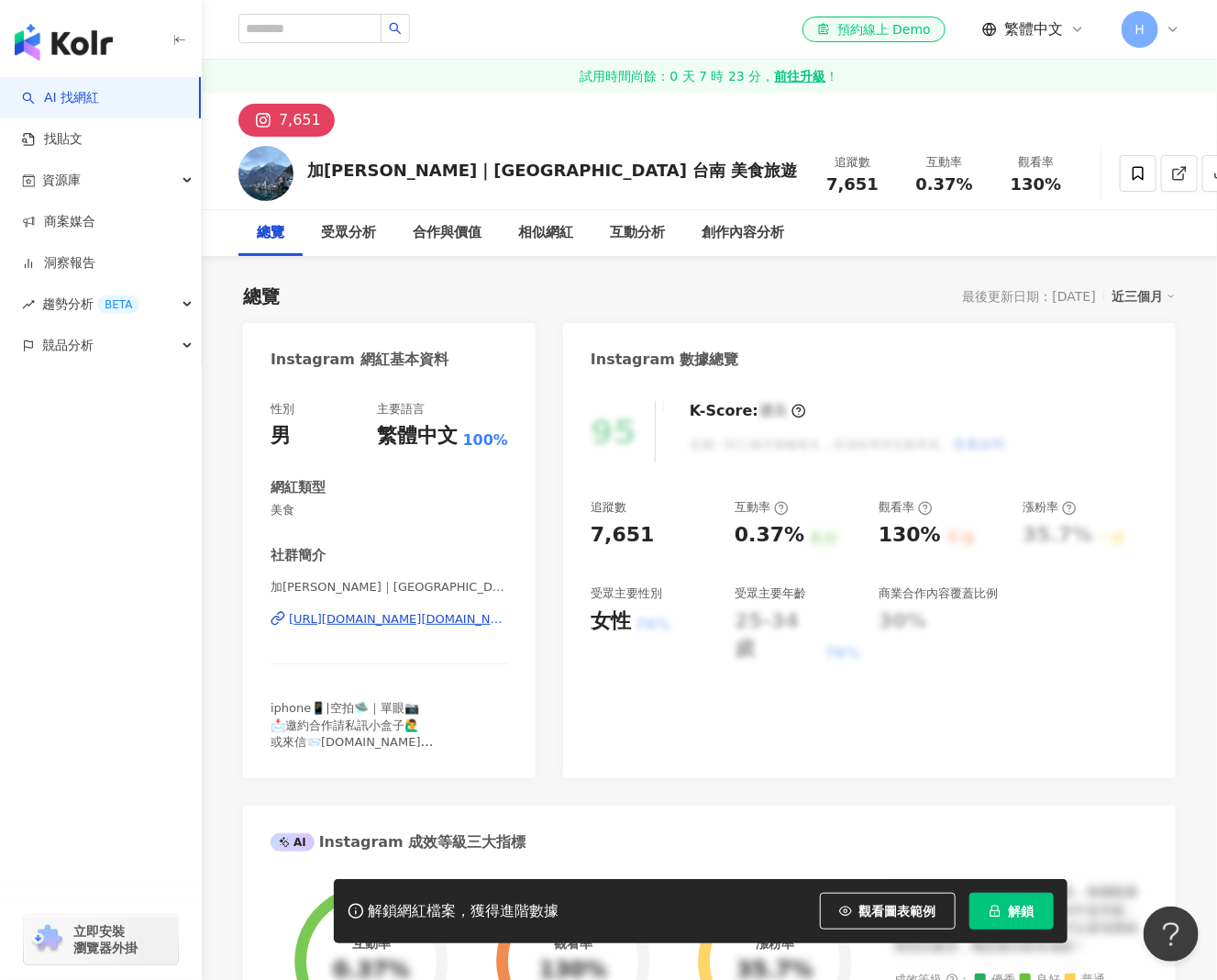
click at [448, 627] on div "https://www.instagram.com/garfield.food.travel/" at bounding box center [398, 619] width 219 height 17
drag, startPoint x: 631, startPoint y: 169, endPoint x: 280, endPoint y: 167, distance: 351.0
click at [280, 167] on div "加菲爾｜台北 新北 宜蘭 台中 台南 美食旅遊 追蹤數 7,651 互動率 0.37% 觀看率 130%" at bounding box center [709, 173] width 1016 height 72
copy div "加菲爾｜台北 新北 宜蘭 台中 台南 美食旅遊"
click at [1007, 913] on button "解鎖" at bounding box center [1011, 911] width 84 height 37
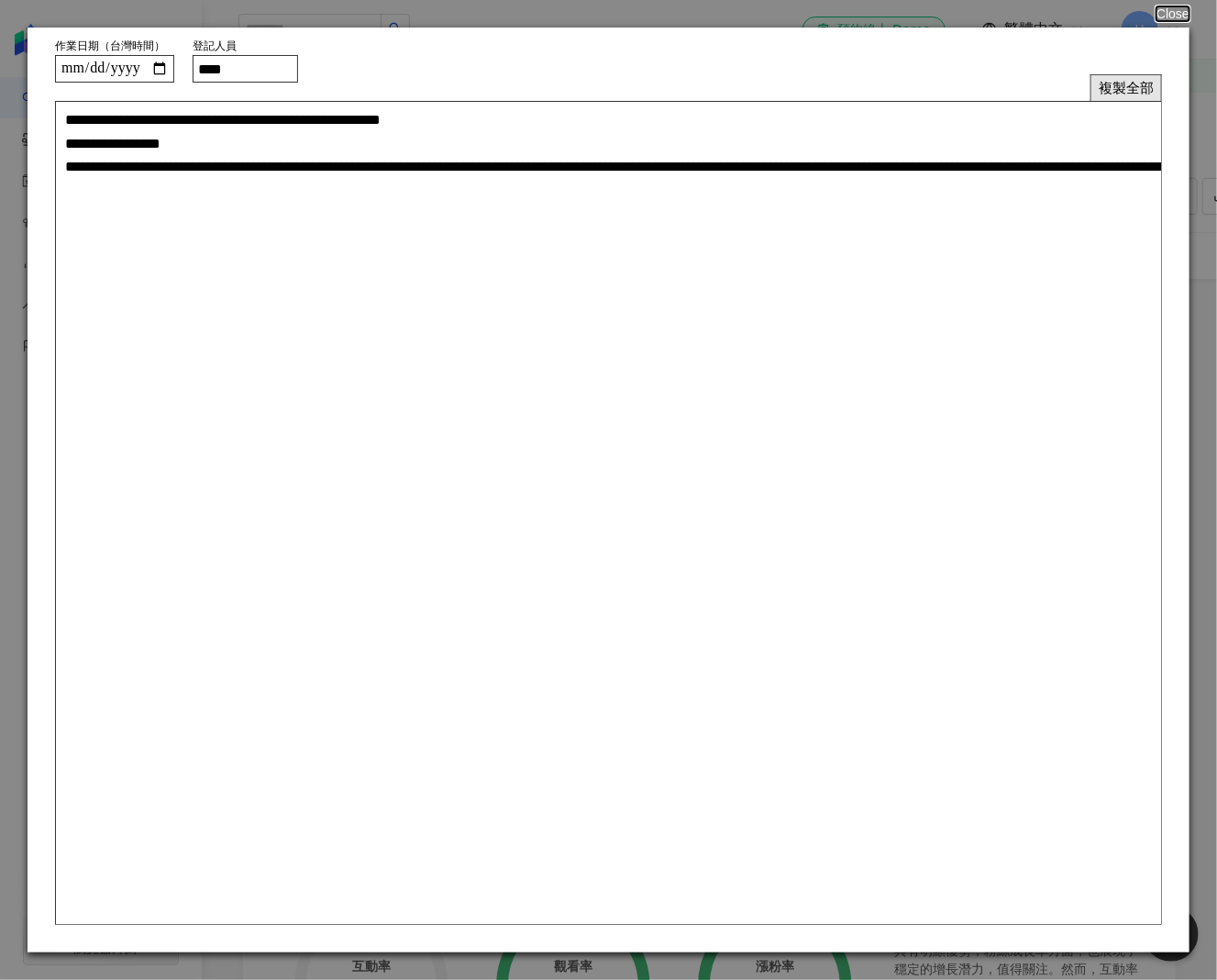
click at [1095, 92] on button "複製全部" at bounding box center [1126, 87] width 71 height 27
click at [1172, 10] on button "Close" at bounding box center [1171, 13] width 35 height 15
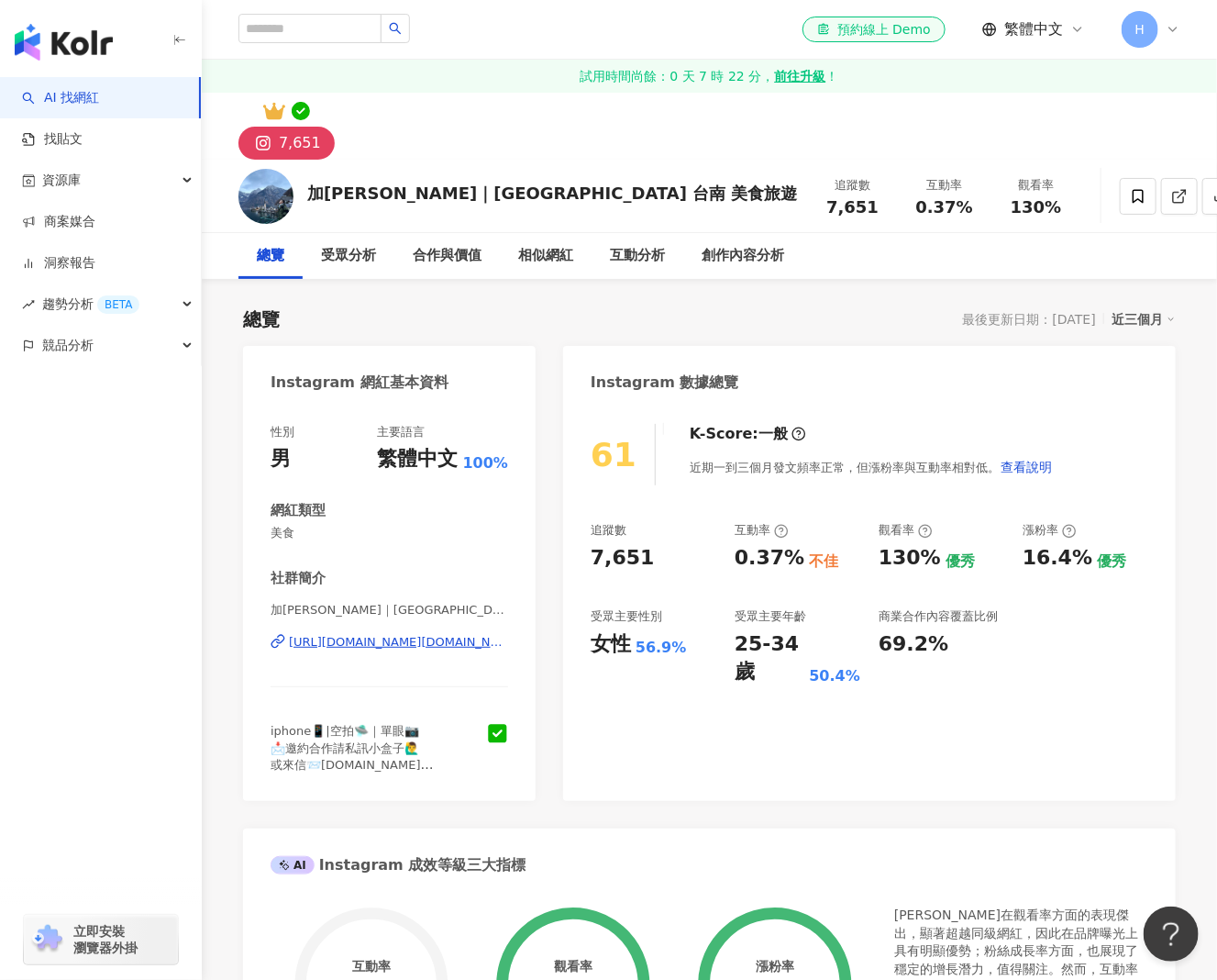
click at [441, 646] on div "https://www.instagram.com/garfield.food.travel/" at bounding box center [398, 642] width 219 height 17
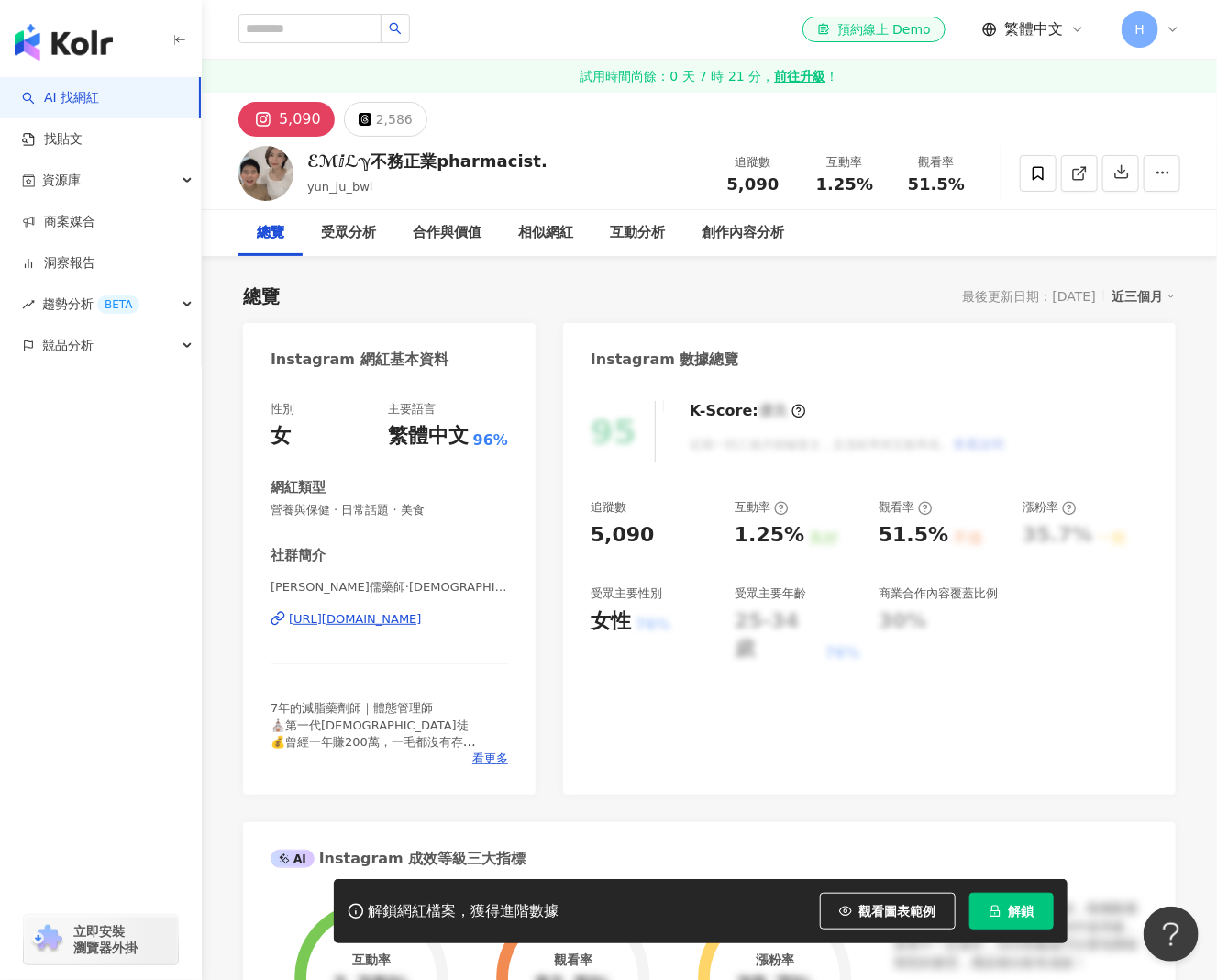
click at [416, 611] on div "[URL][DOMAIN_NAME]" at bounding box center [355, 619] width 133 height 17
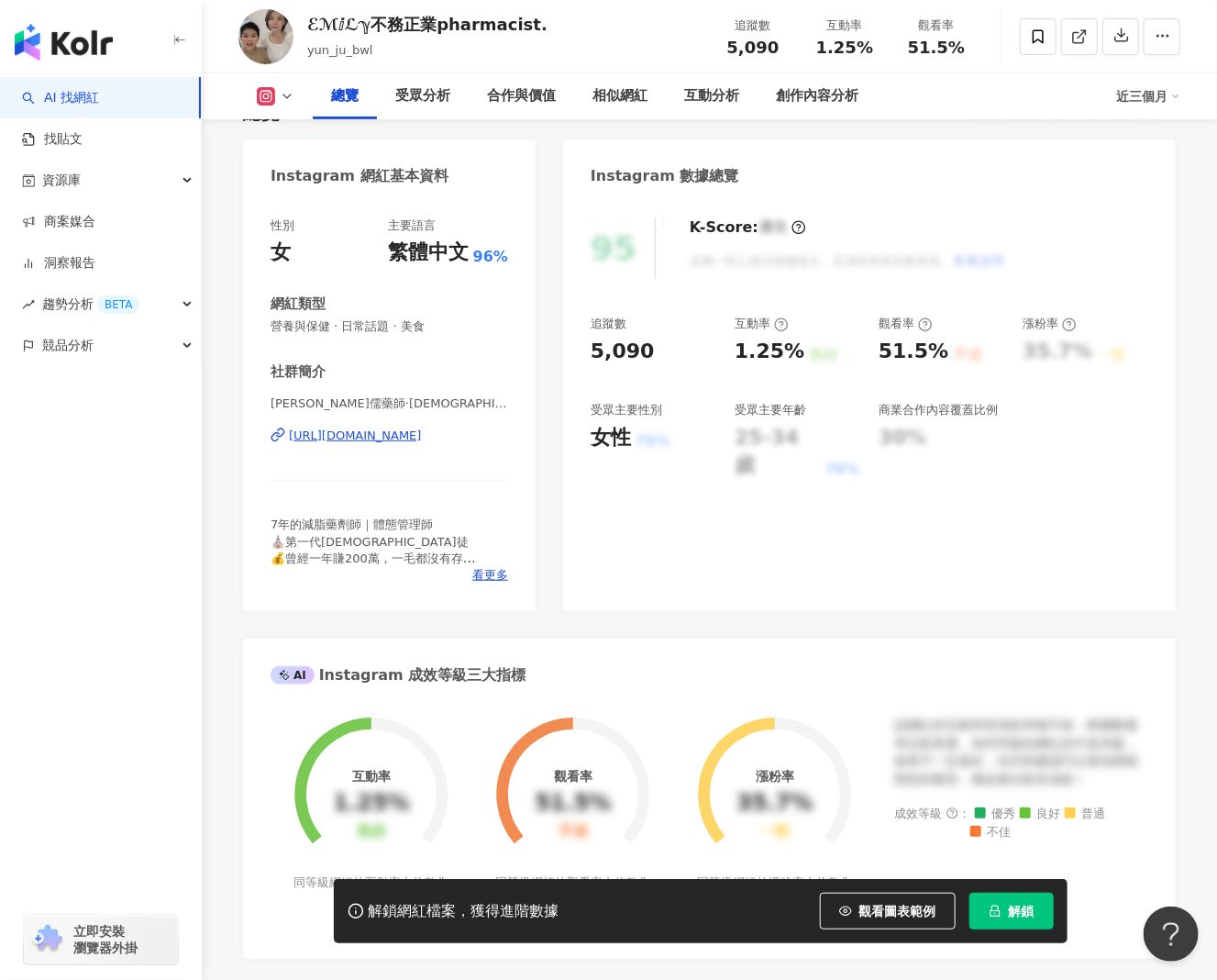
click at [307, 26] on div "ℰℳⅈℒℽ不務正業pharmacist. yun_ju_bwl 追蹤數 5,090 互動率 1.25% 觀看率 51.5%" at bounding box center [709, 36] width 1016 height 72
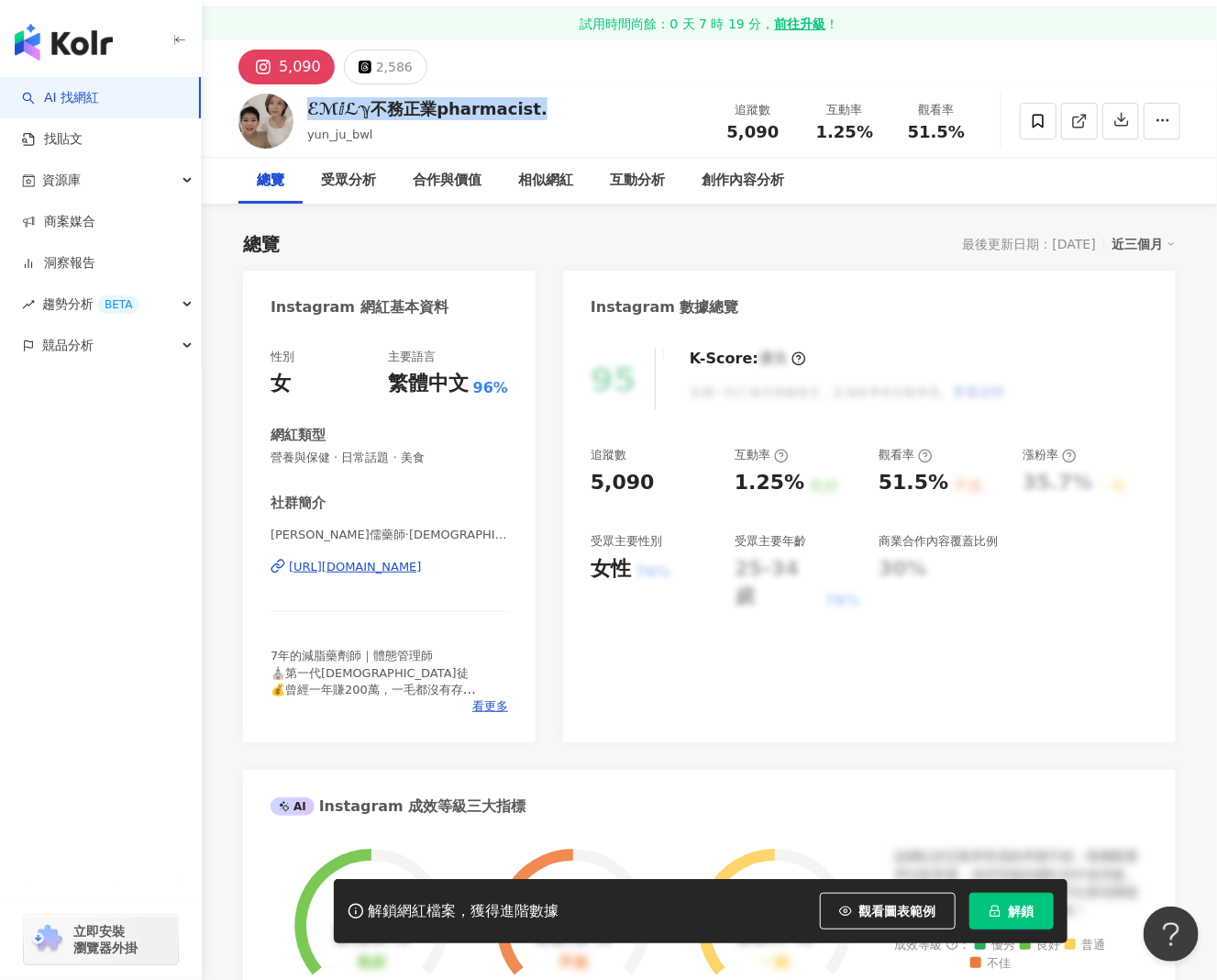
scroll to position [0, 0]
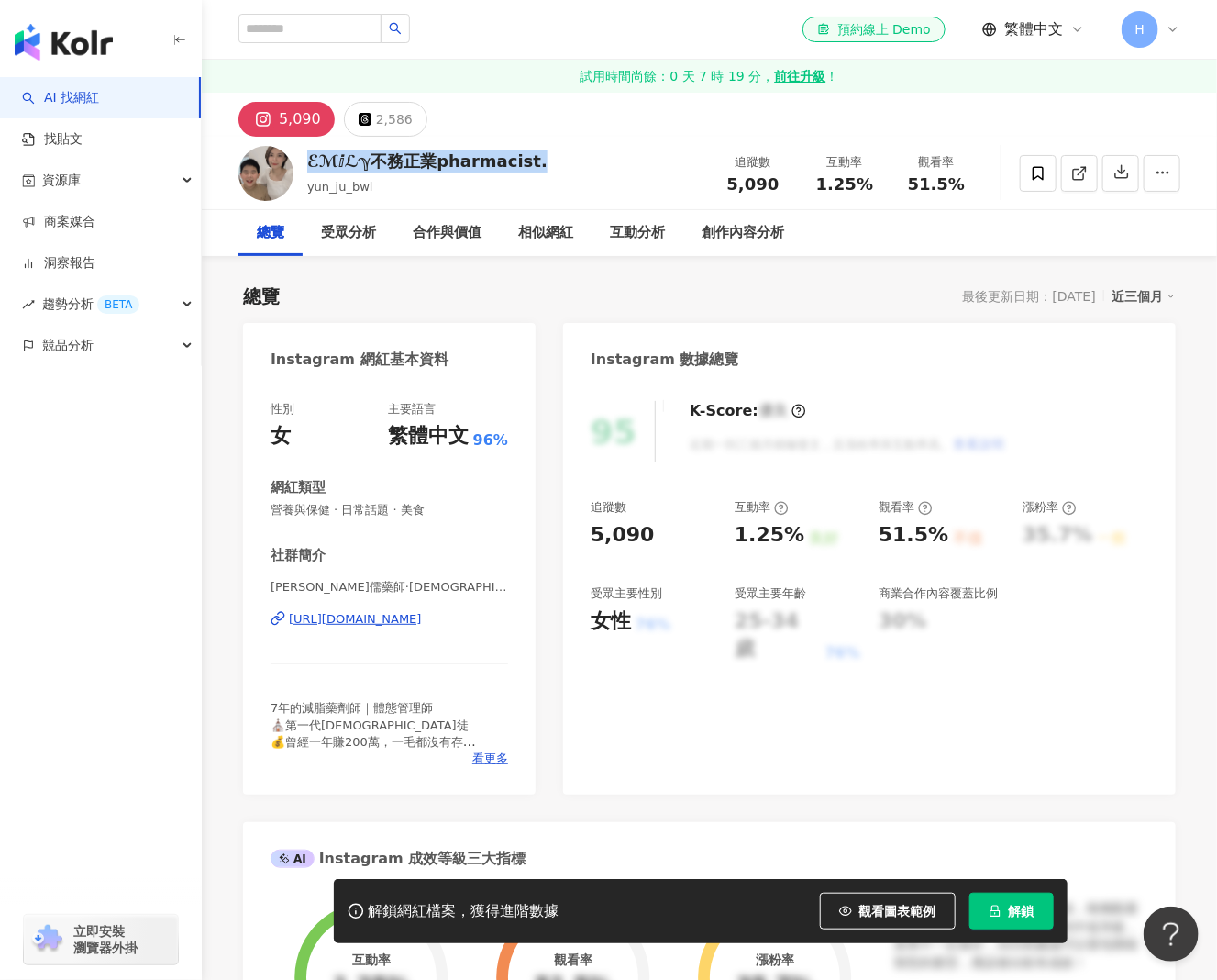
click at [1029, 915] on span "解鎖" at bounding box center [1022, 911] width 26 height 15
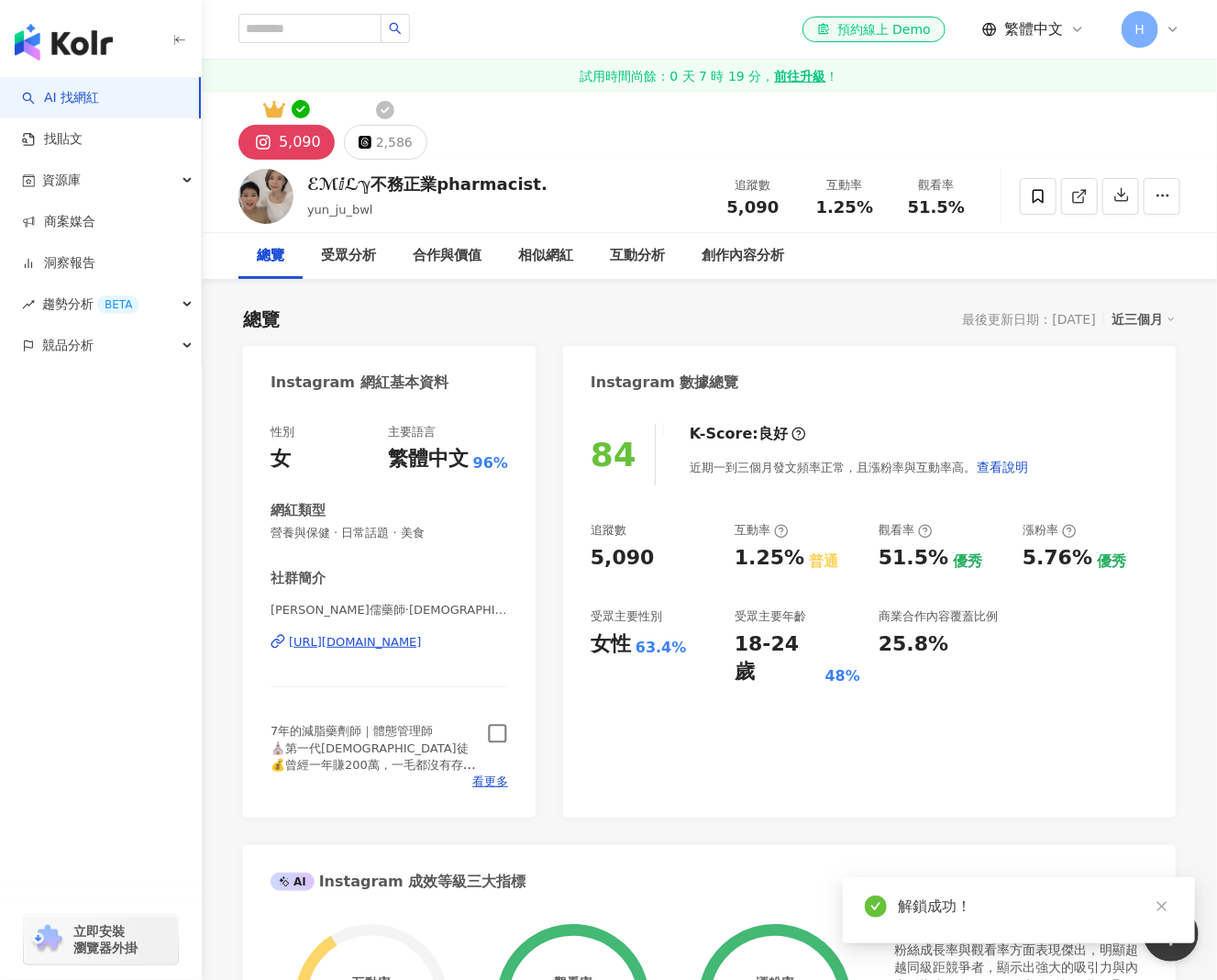
click at [497, 734] on icon "button" at bounding box center [497, 733] width 21 height 21
click at [387, 146] on div "2,586" at bounding box center [394, 142] width 37 height 26
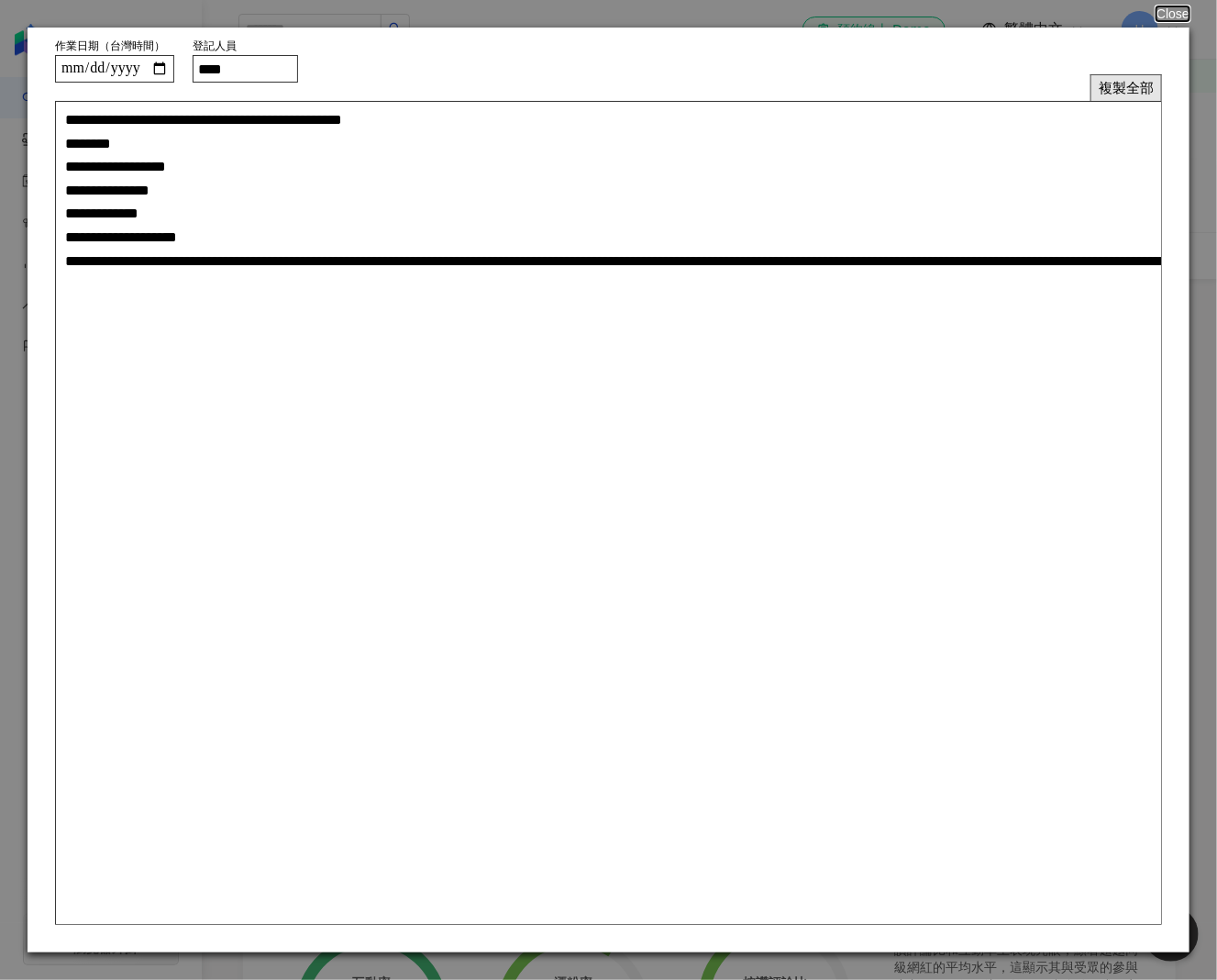
click at [1114, 82] on button "複製全部" at bounding box center [1126, 87] width 71 height 27
click at [1171, 8] on button "Close" at bounding box center [1171, 13] width 35 height 15
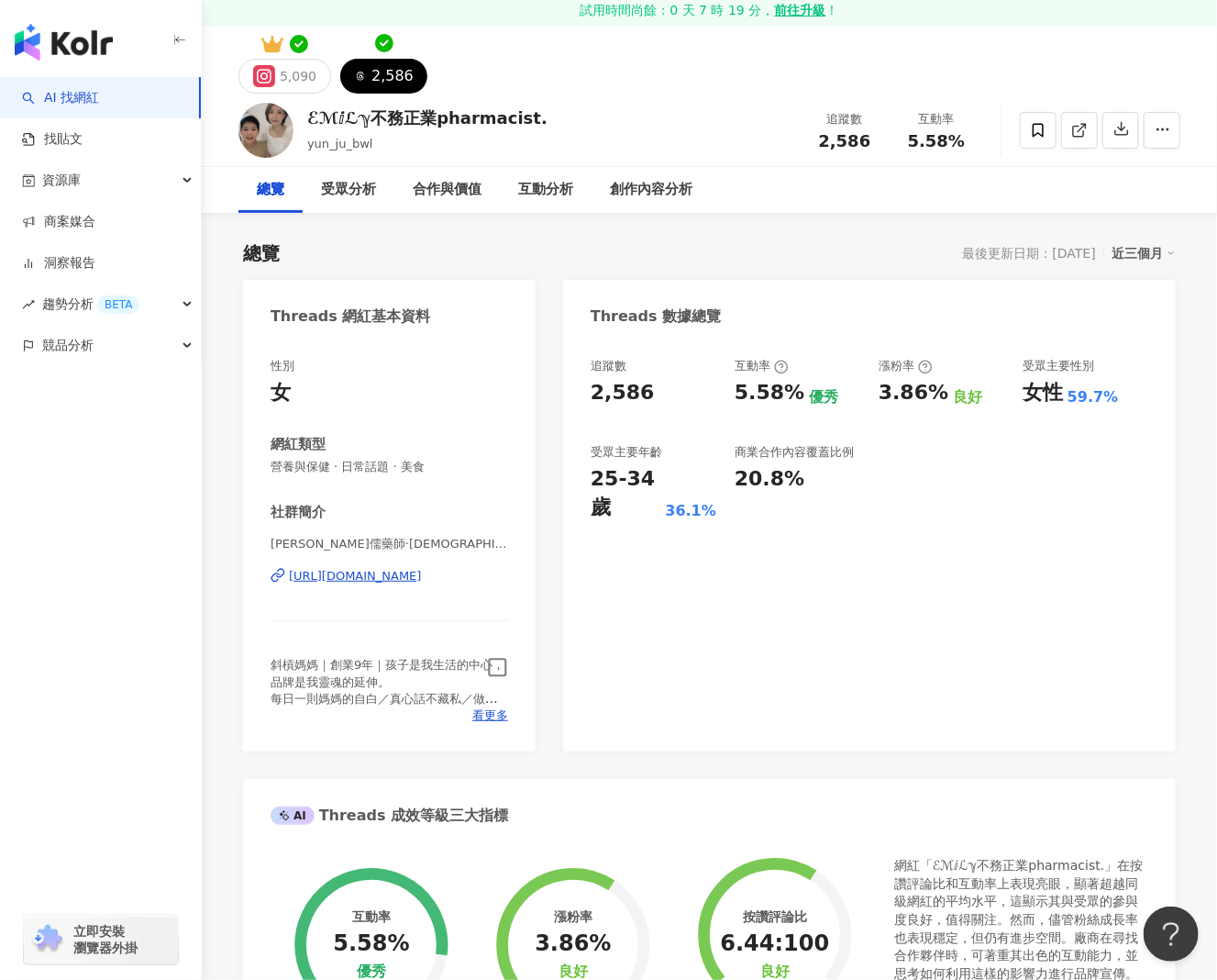
scroll to position [91, 0]
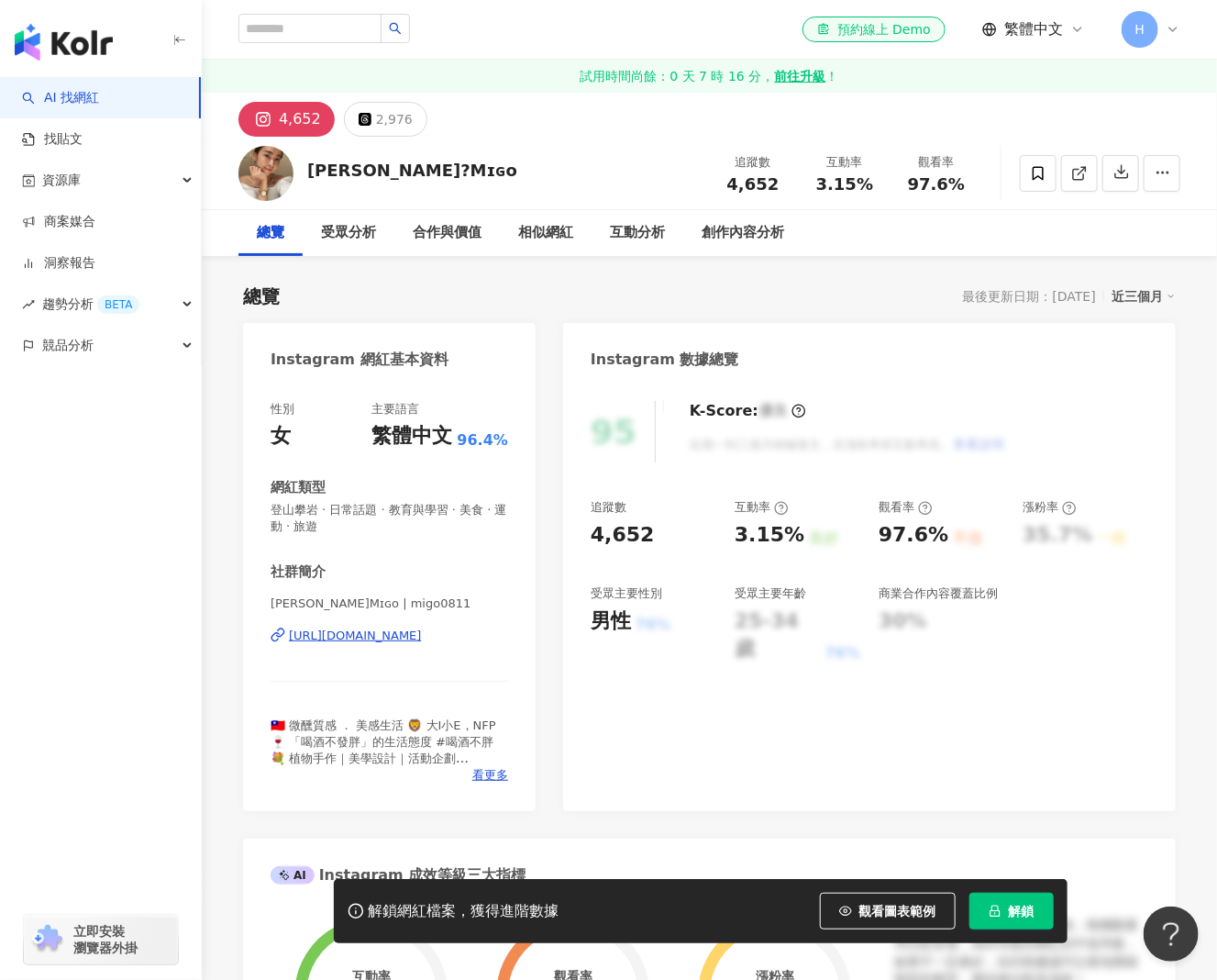
click at [421, 636] on div "[URL][DOMAIN_NAME]" at bounding box center [355, 636] width 133 height 17
drag, startPoint x: 405, startPoint y: 163, endPoint x: 304, endPoint y: 162, distance: 101.0
click at [304, 162] on div "[PERSON_NAME]?Mɪɢᴏ 追蹤數 4,652 互動率 3.15% 觀看率 97.6%" at bounding box center [709, 173] width 1016 height 72
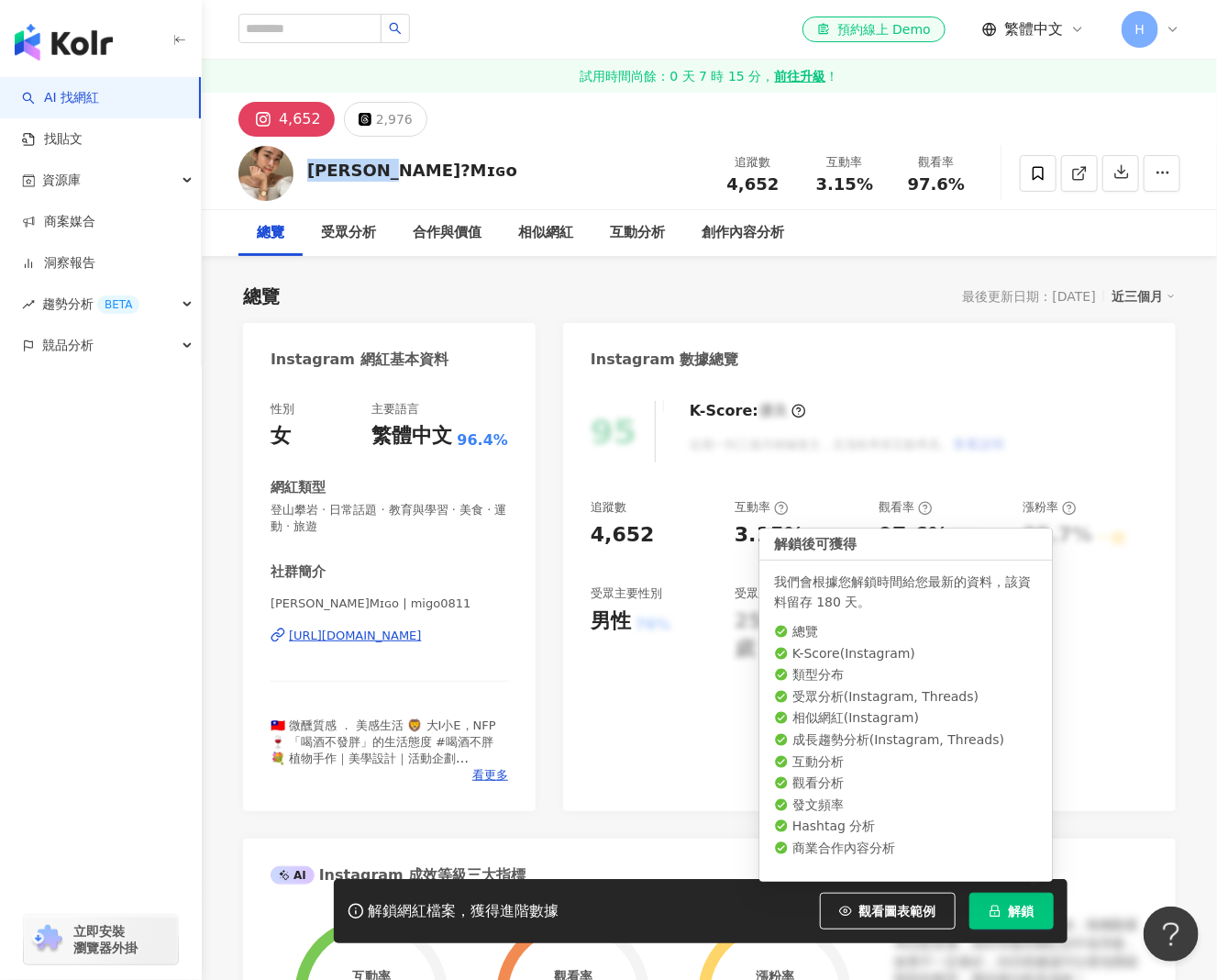
click at [1019, 917] on span "解鎖" at bounding box center [1022, 911] width 26 height 15
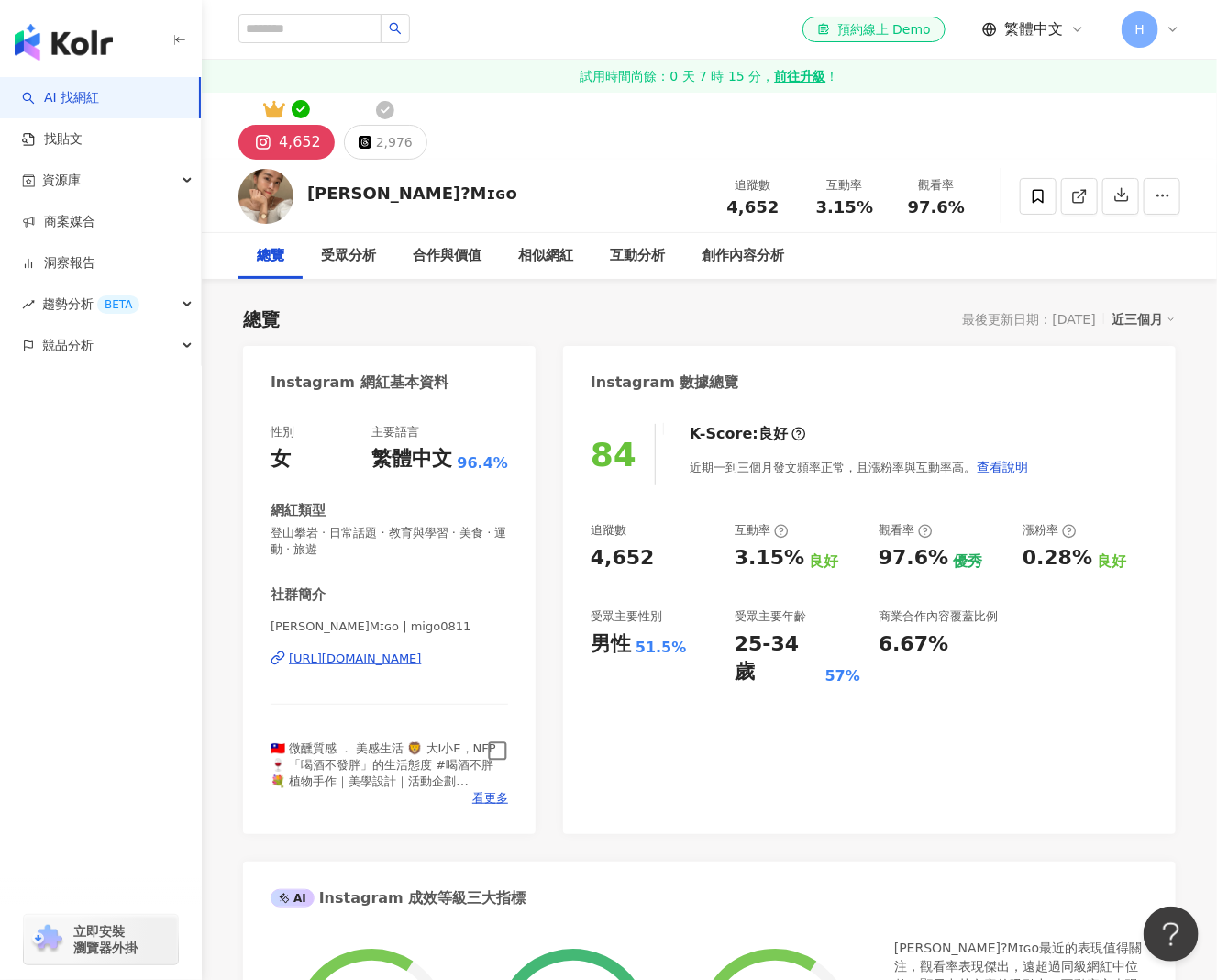
click at [503, 748] on icon "button" at bounding box center [497, 750] width 21 height 21
click at [381, 139] on div "2,976" at bounding box center [394, 142] width 37 height 26
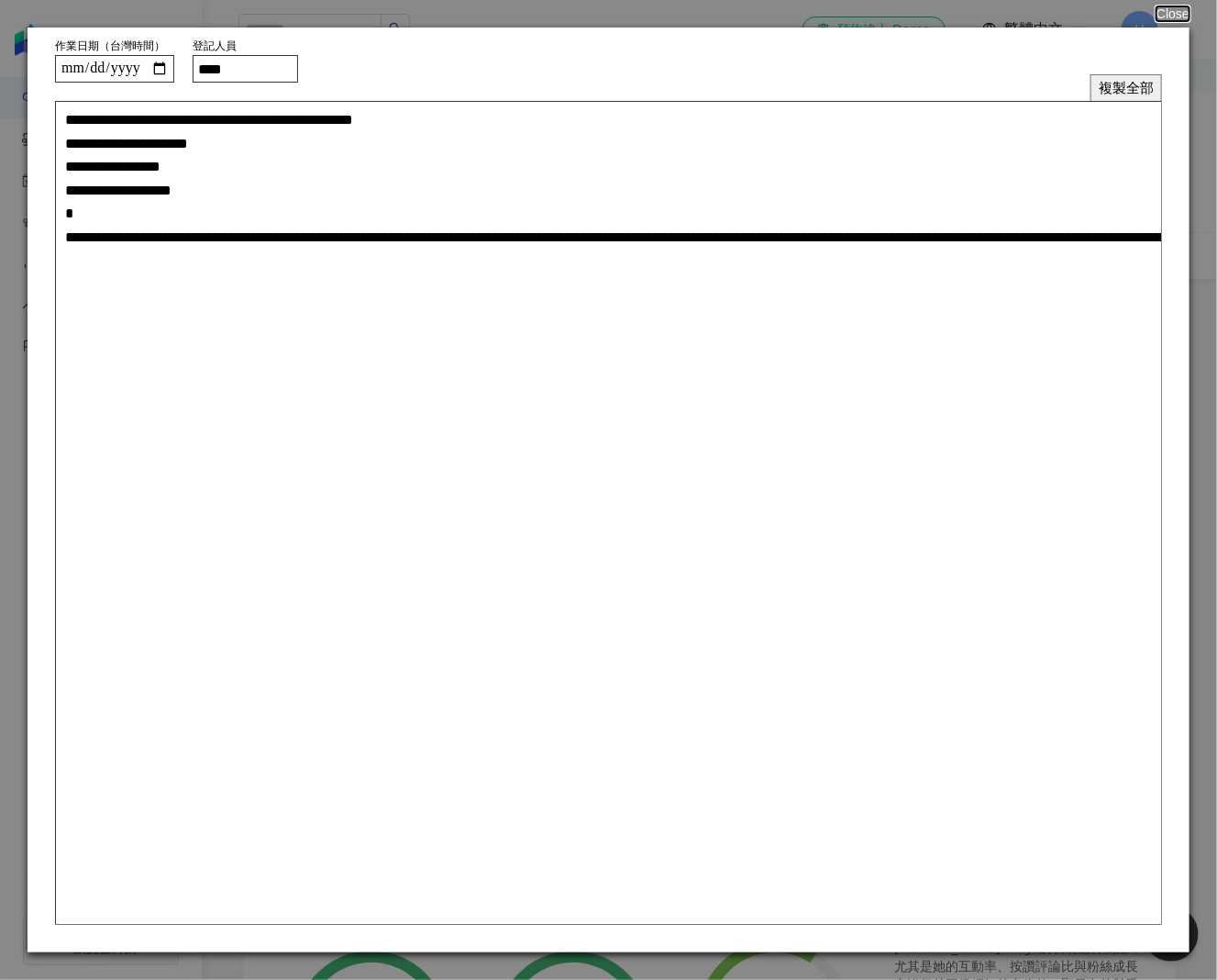
click at [1124, 87] on button "複製全部" at bounding box center [1126, 87] width 71 height 27
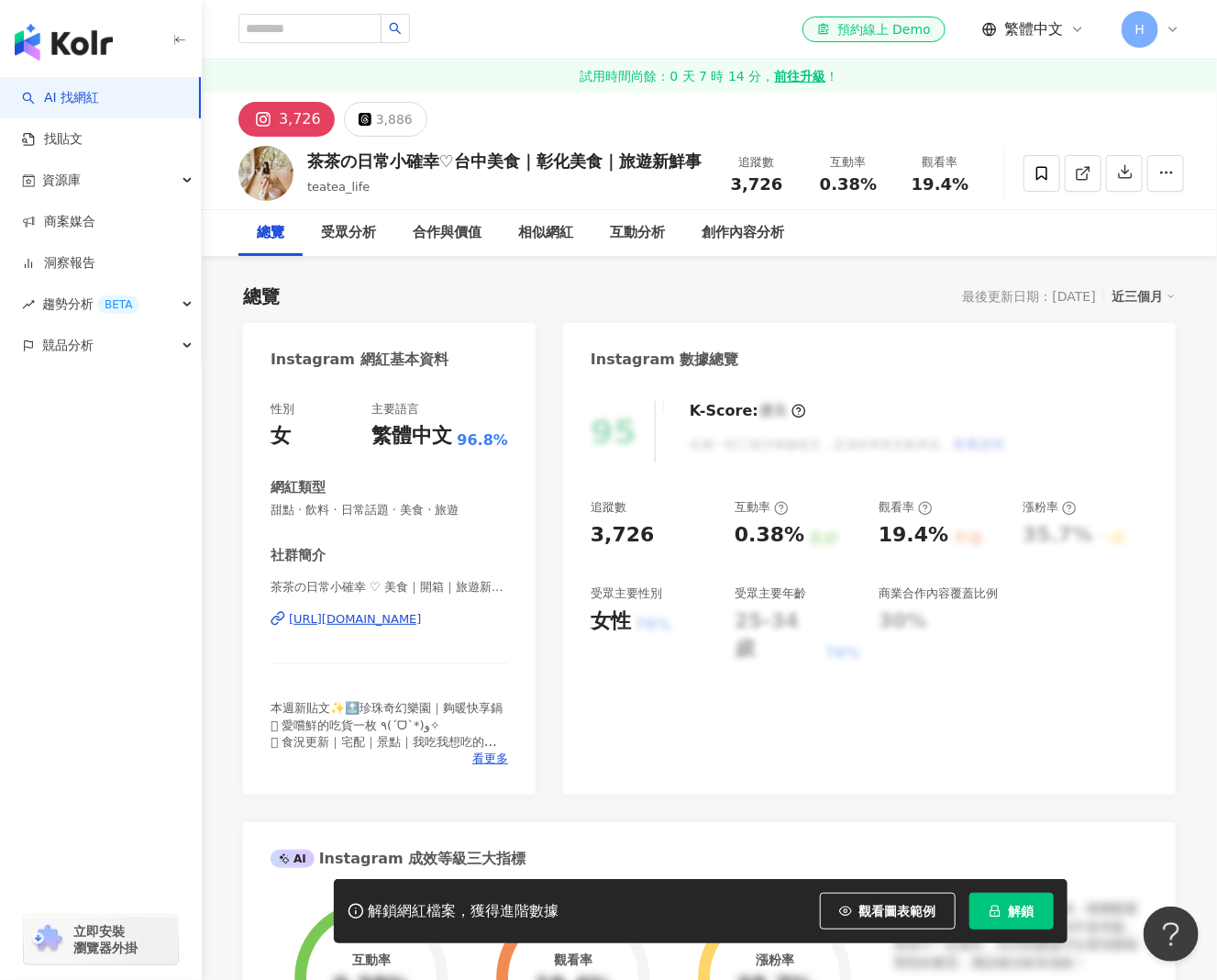
drag, startPoint x: 704, startPoint y: 158, endPoint x: 304, endPoint y: 161, distance: 400.0
click at [304, 161] on div "茶茶の日常小確幸♡台中美食｜彰化美食｜旅遊新鮮事 teatea_life 追蹤數 3,726 互動率 0.38% 觀看率 19.4%" at bounding box center [709, 173] width 1016 height 72
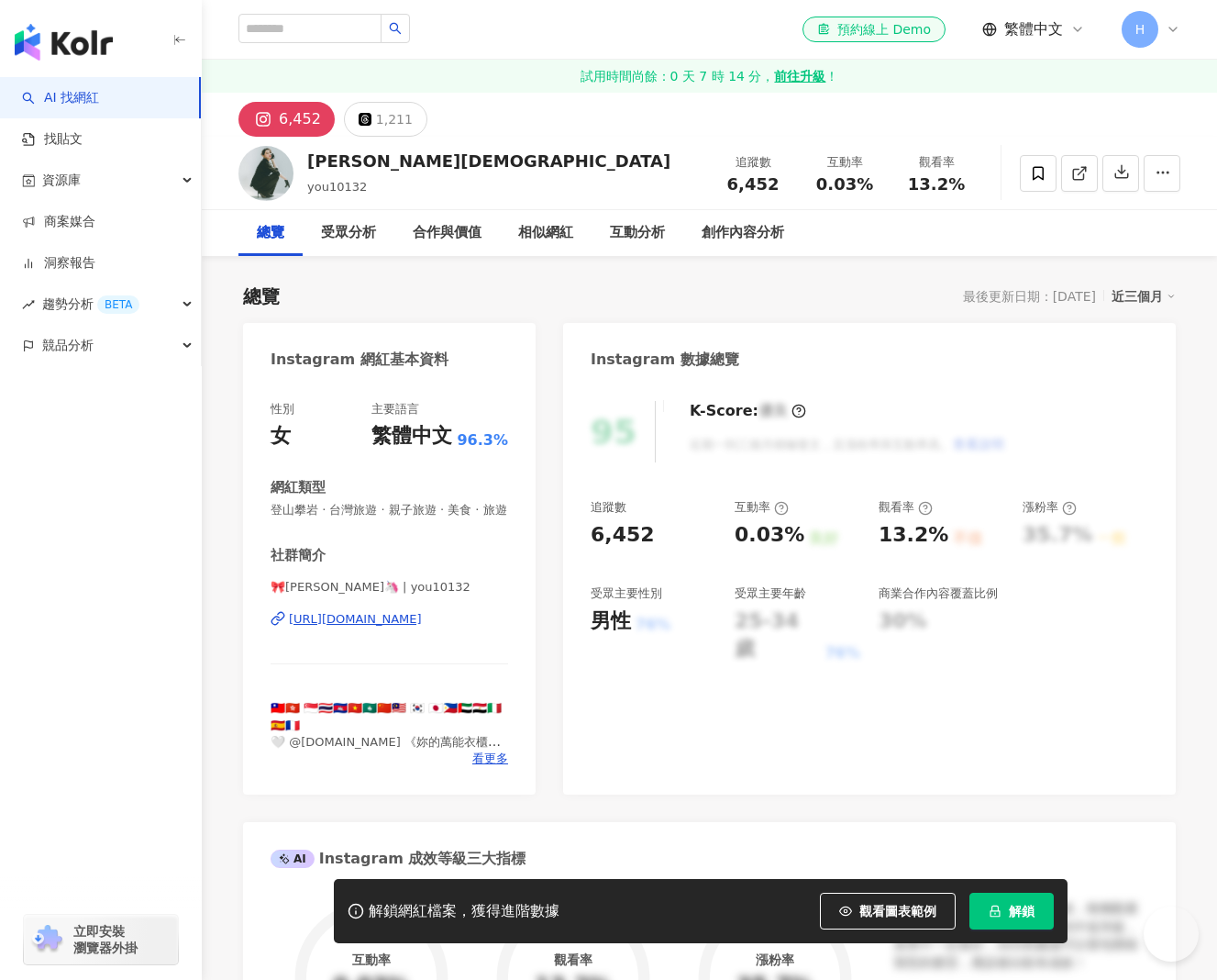
click at [422, 628] on div "[URL][DOMAIN_NAME]" at bounding box center [355, 619] width 133 height 17
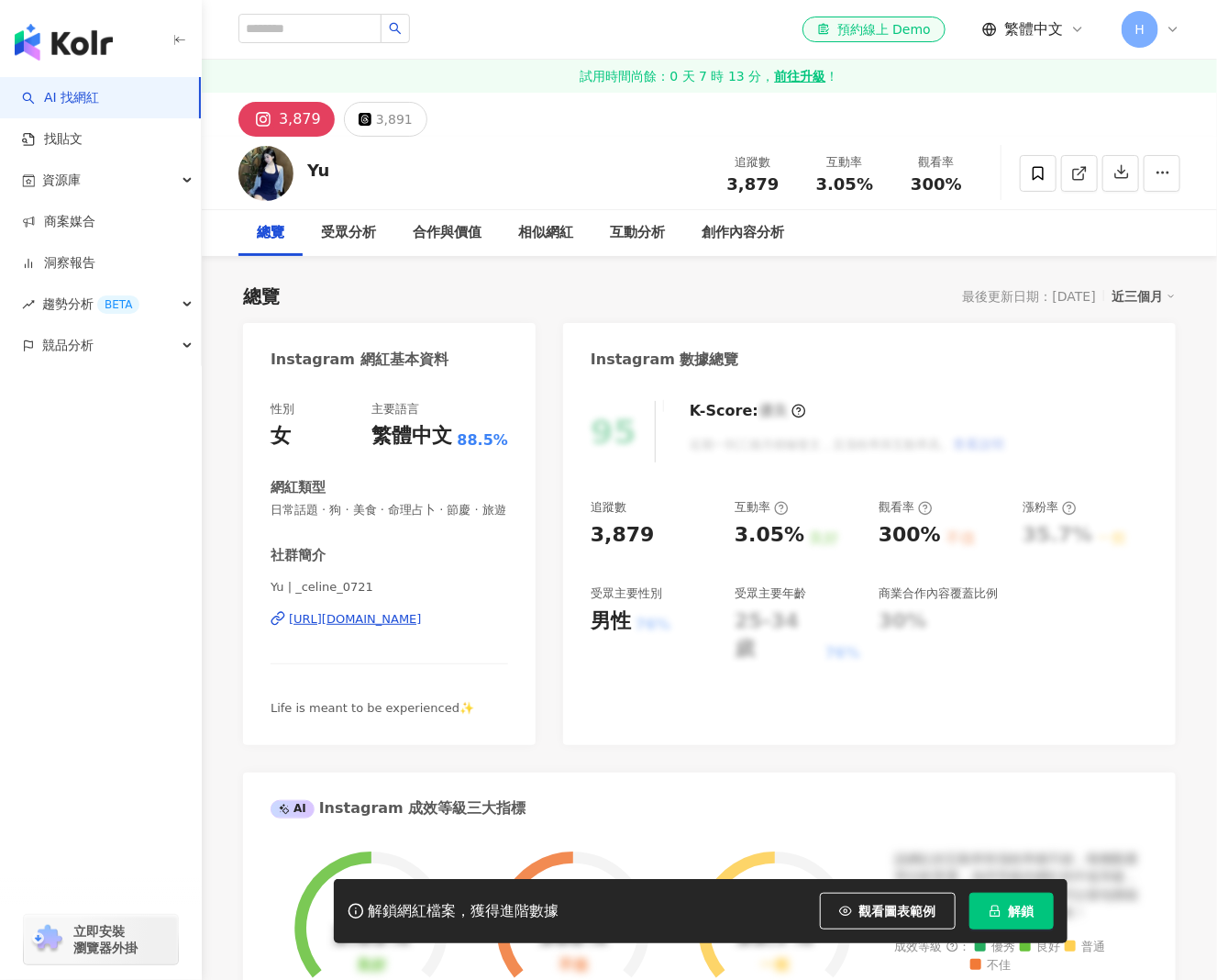
click at [422, 611] on div "https://www.instagram.com/_celine_0721/" at bounding box center [355, 619] width 133 height 17
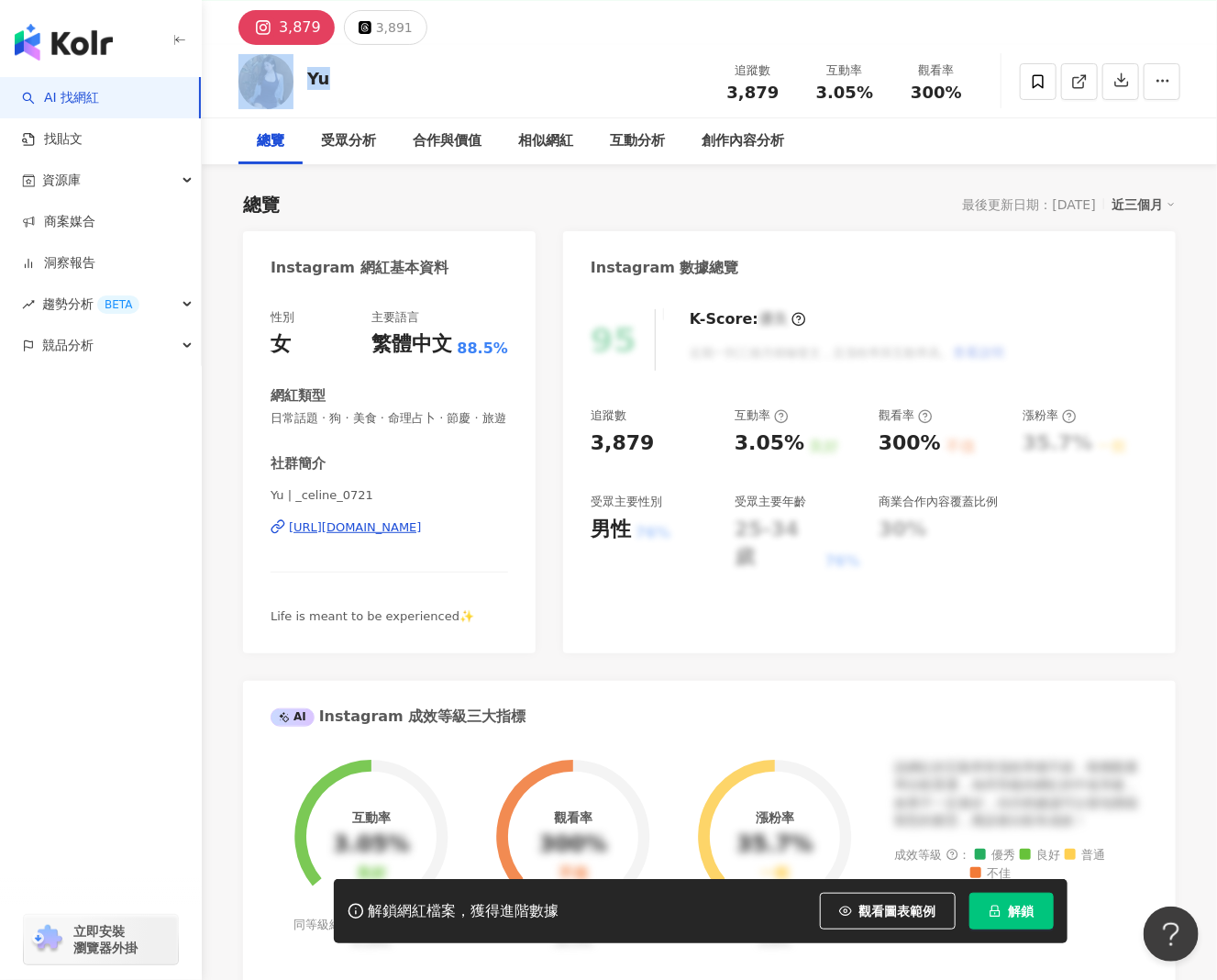
click at [298, 75] on div "Yu 追蹤數 3,879 互動率 3.05% 觀看率 300%" at bounding box center [709, 80] width 1016 height 72
copy div "Yu"
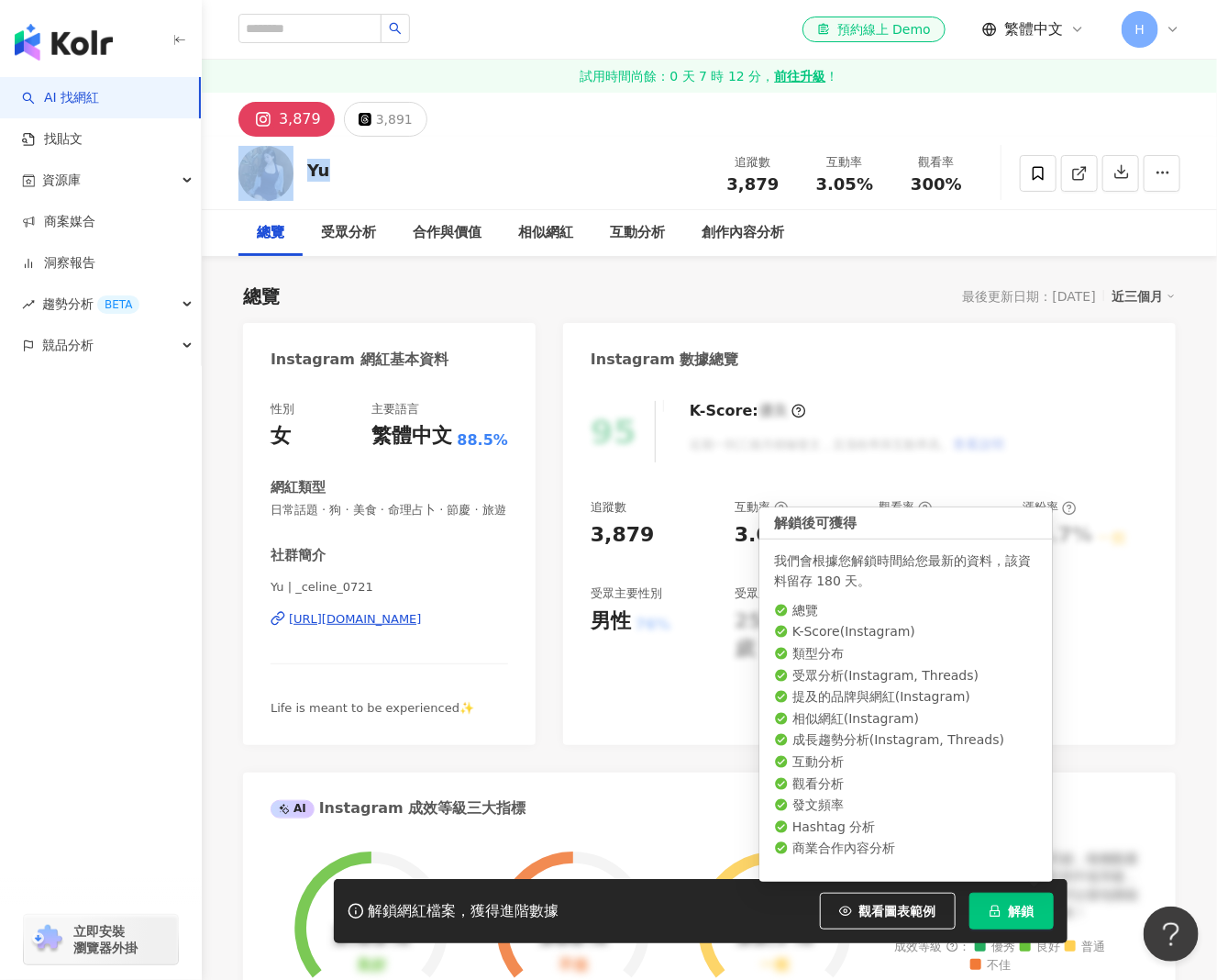
click at [1018, 915] on span "解鎖" at bounding box center [1022, 911] width 26 height 15
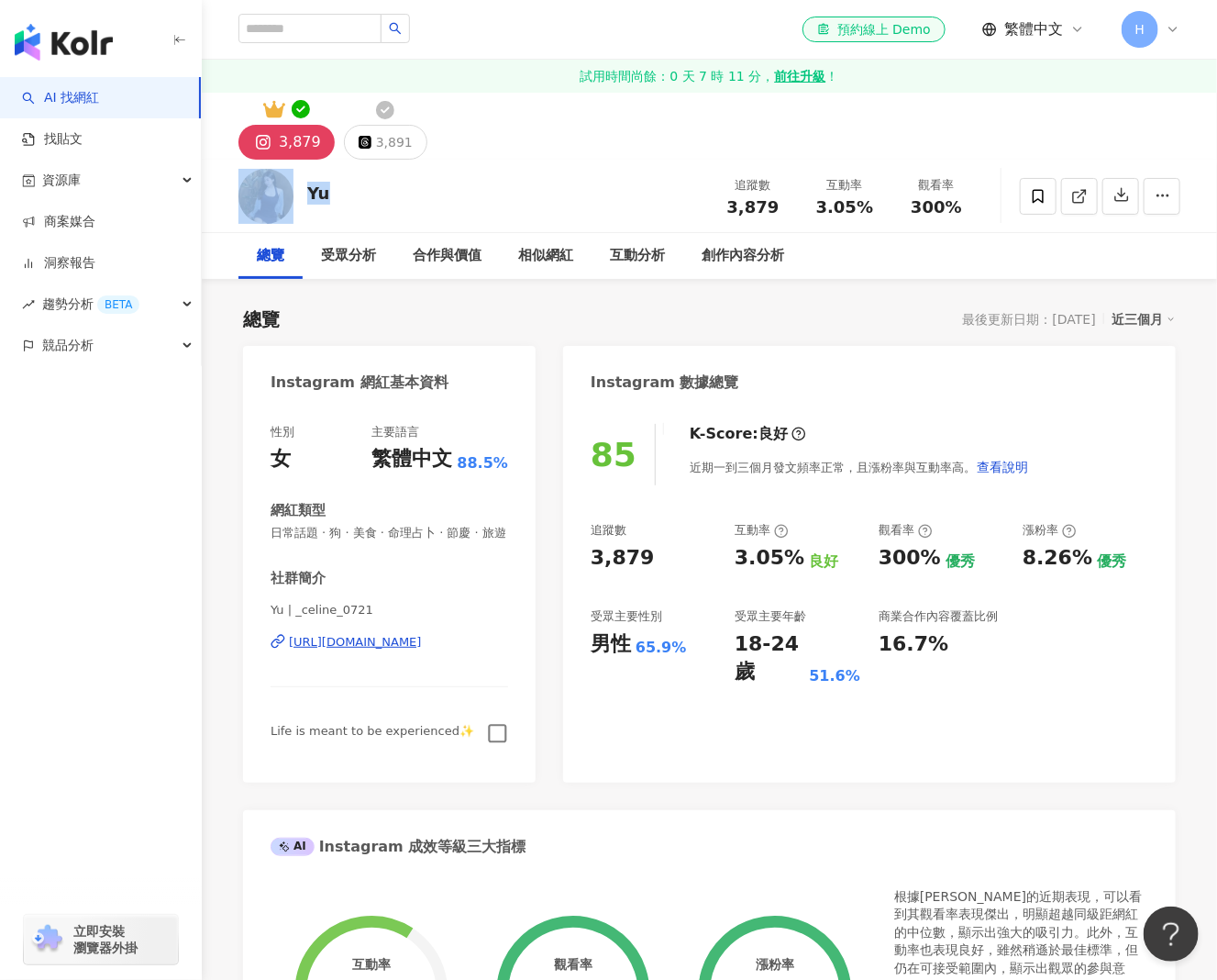
click at [493, 744] on icon "button" at bounding box center [497, 733] width 21 height 21
click at [392, 155] on button "3,891" at bounding box center [386, 142] width 83 height 35
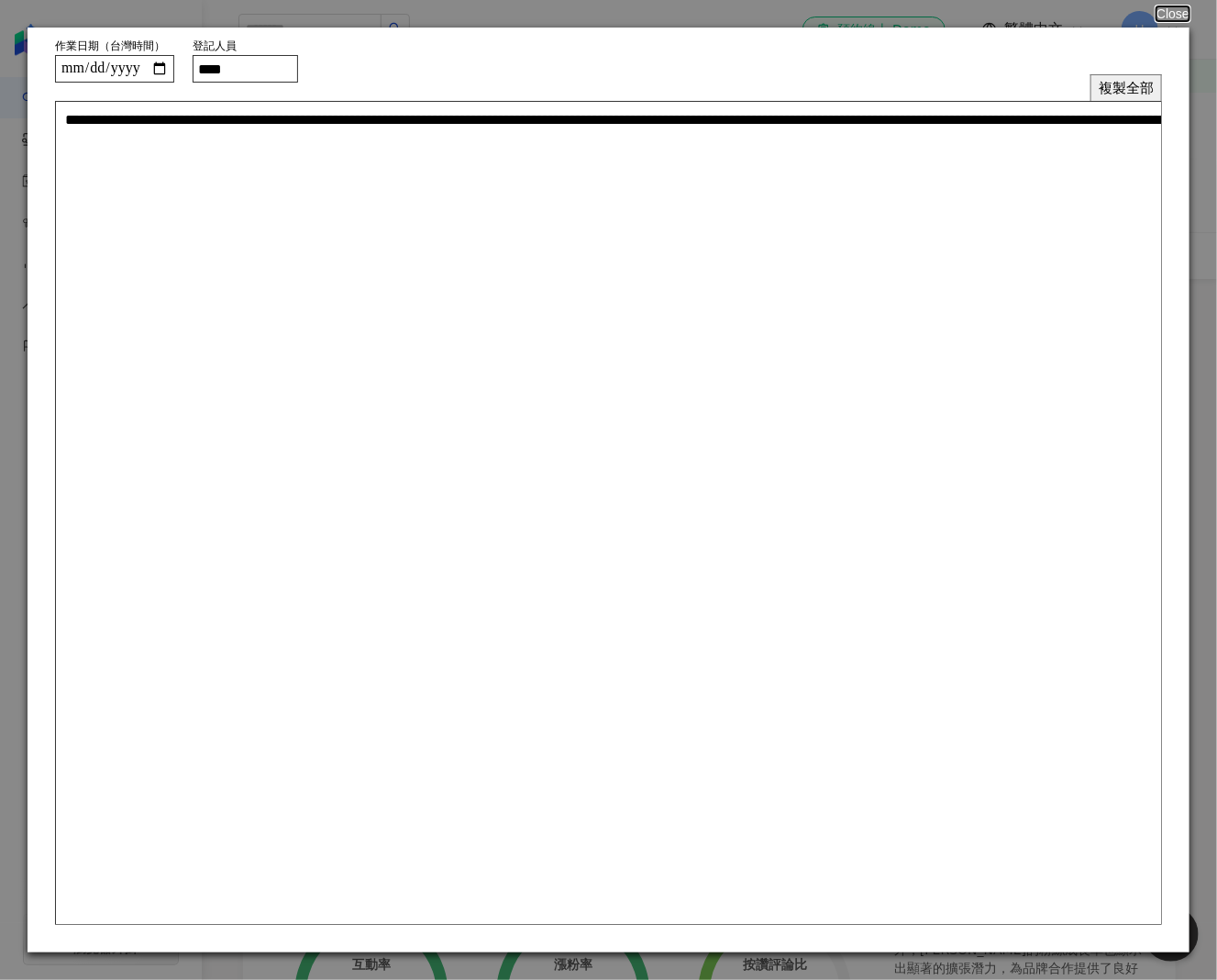
click at [1095, 85] on button "複製全部" at bounding box center [1126, 87] width 71 height 27
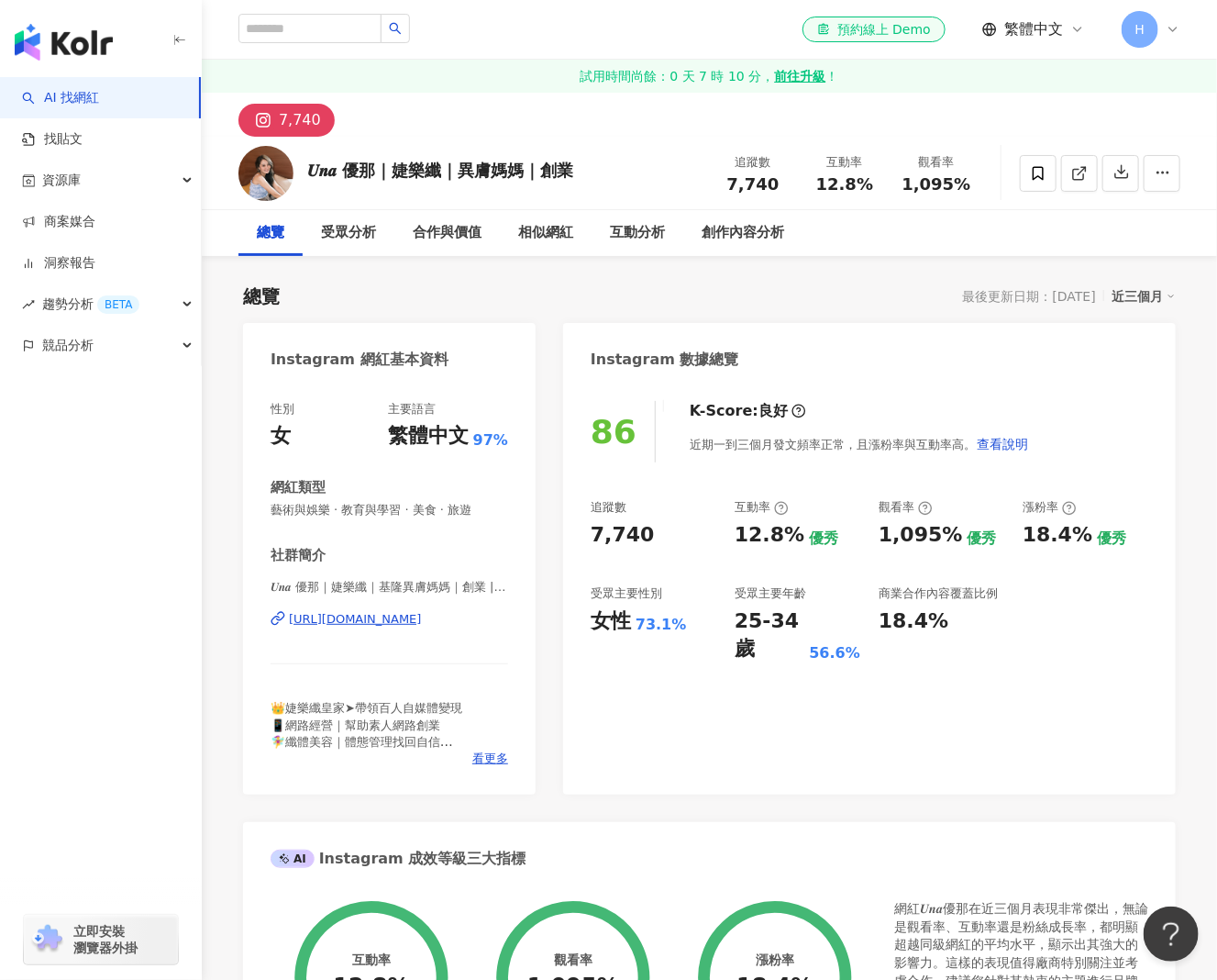
click at [422, 613] on div "https://www.instagram.com/huiiiiii3/" at bounding box center [355, 619] width 133 height 17
drag, startPoint x: 594, startPoint y: 170, endPoint x: 306, endPoint y: 186, distance: 288.4
click at [306, 186] on div "𝑼𝒏𝒂 優那｜婕樂纖｜異膚媽媽｜創業 追蹤數 7,740 互動率 12.8% 觀看率 1,095%" at bounding box center [709, 173] width 1016 height 72
copy div "𝑼𝒏𝒂 優那｜婕樂纖｜異膚媽媽｜創業"
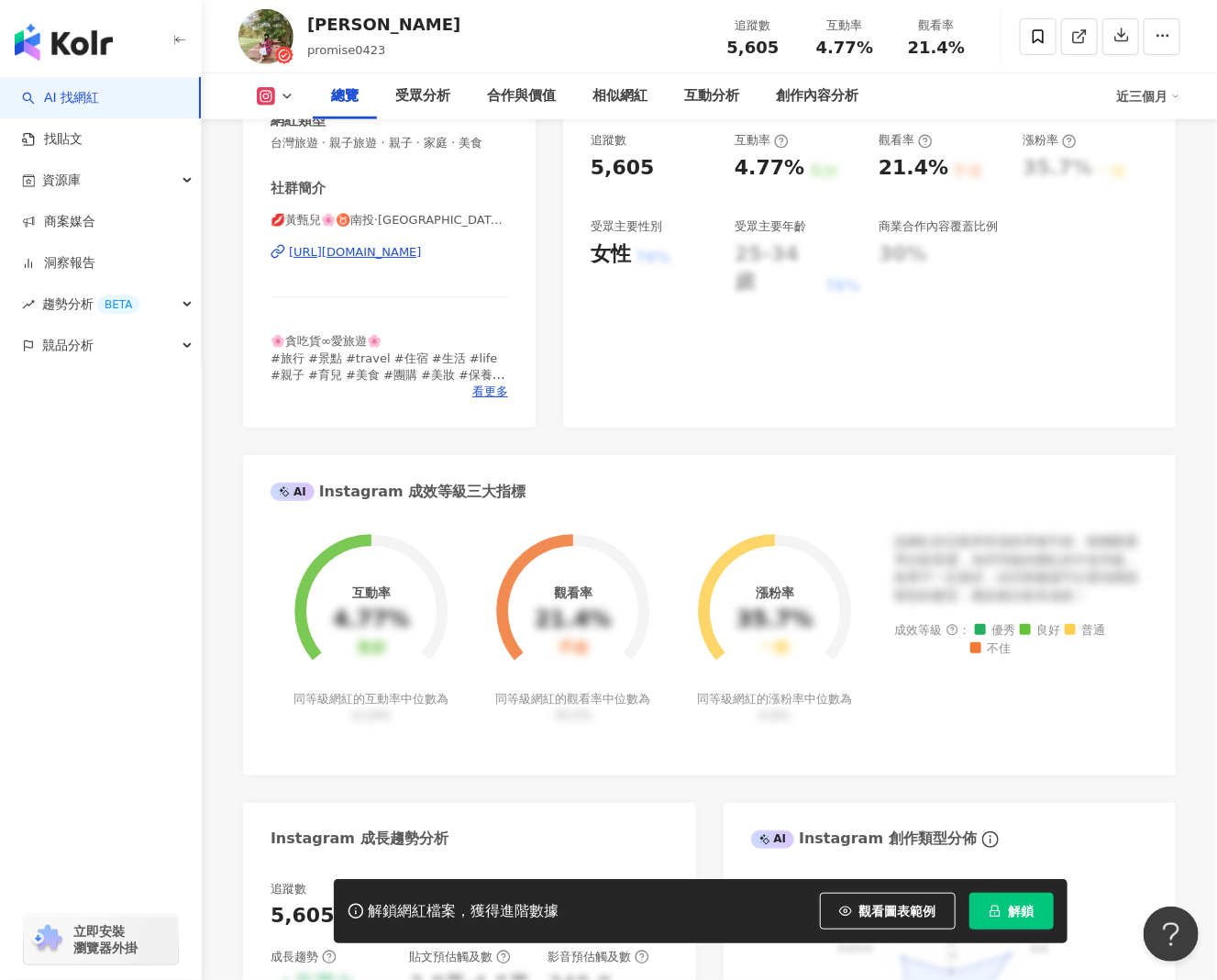
click at [408, 262] on div "💋黃甄兒🌸♉️南投·[GEOGRAPHIC_DATA]東·台南·台中·高雄美食🌹景點🌹旅行 | promise0423 [URL][DOMAIN_NAME]" at bounding box center [390, 266] width 238 height 107
click at [408, 257] on div "[URL][DOMAIN_NAME]" at bounding box center [355, 252] width 133 height 17
click at [290, 31] on div "甄兒 promise0423 追蹤數 5,605 互動率 4.77% 觀看率 21.4%" at bounding box center [709, 36] width 1016 height 72
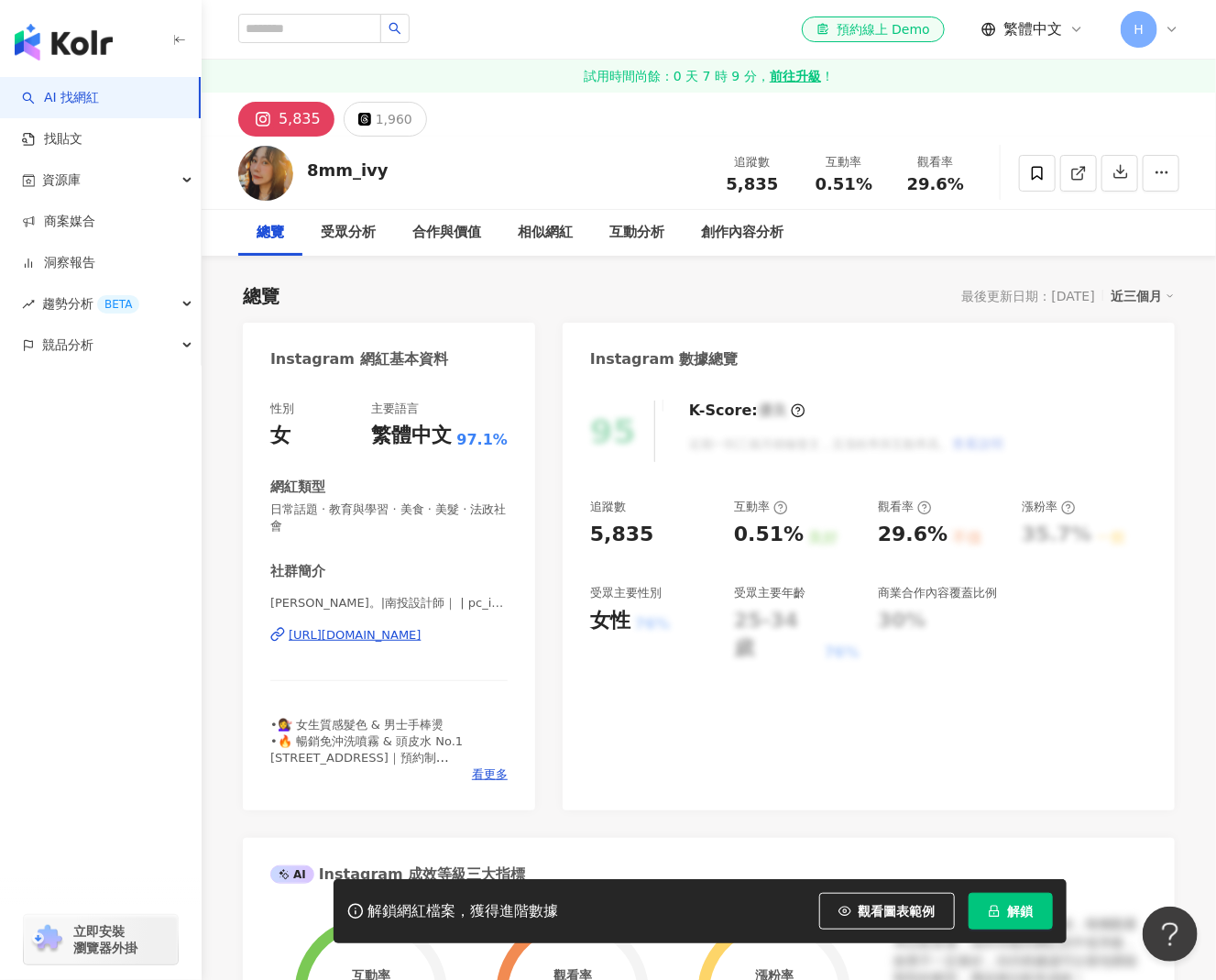
click at [421, 639] on div "https://www.instagram.com/pc_ivy888/" at bounding box center [355, 635] width 133 height 17
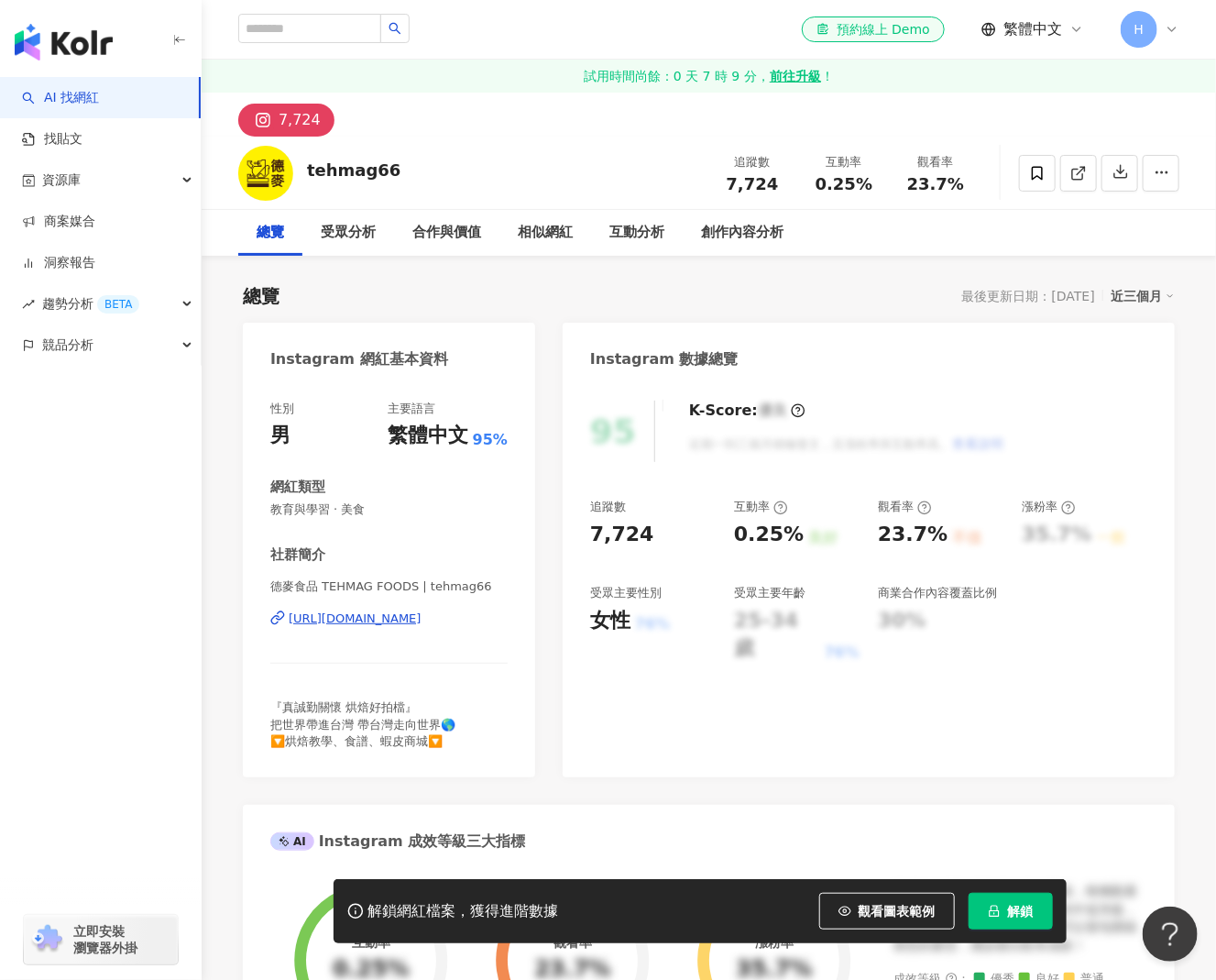
click at [397, 620] on div "https://www.instagram.com/tehmag66/" at bounding box center [355, 618] width 133 height 17
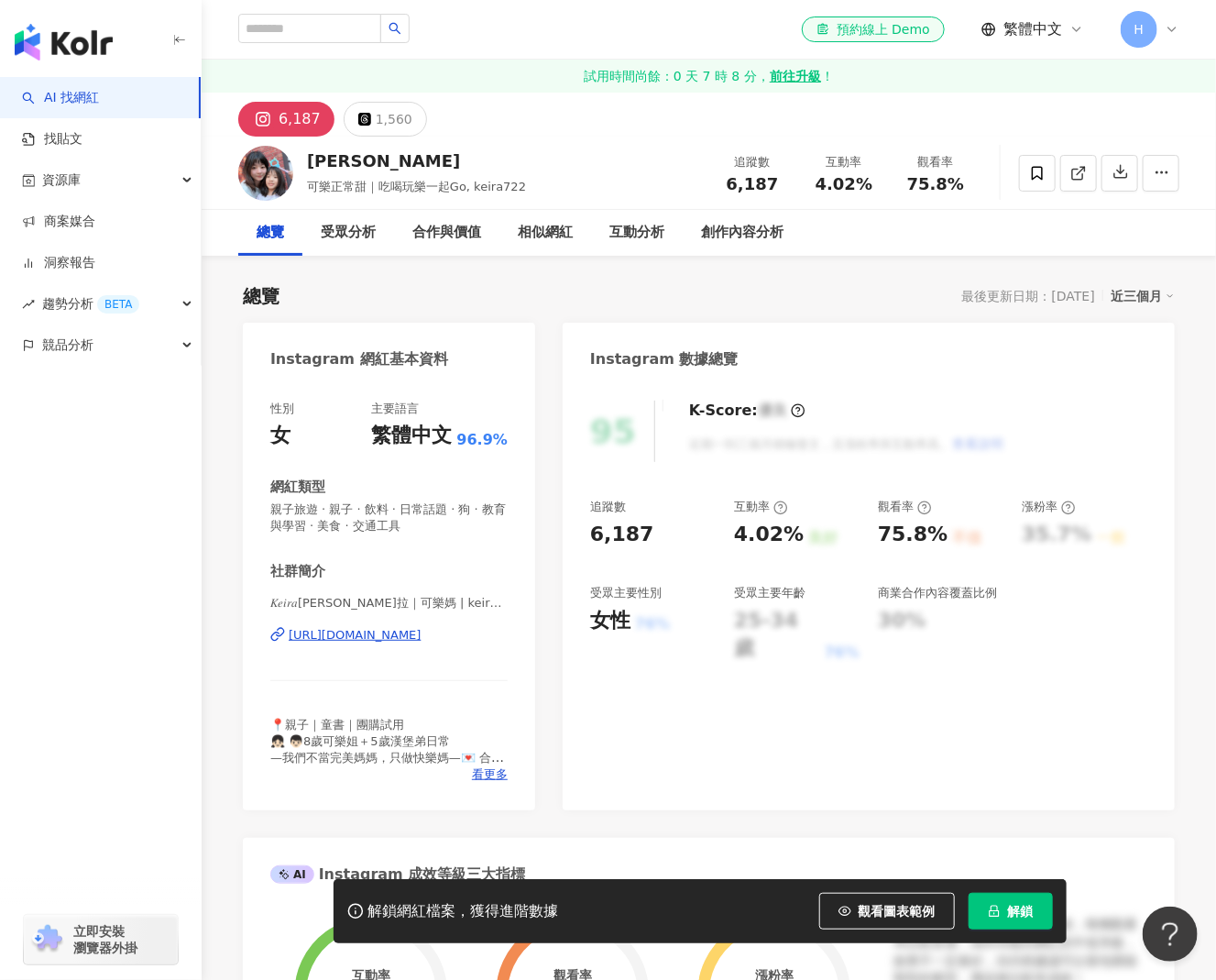
click at [421, 637] on div "https://www.instagram.com/keira722/" at bounding box center [355, 635] width 133 height 17
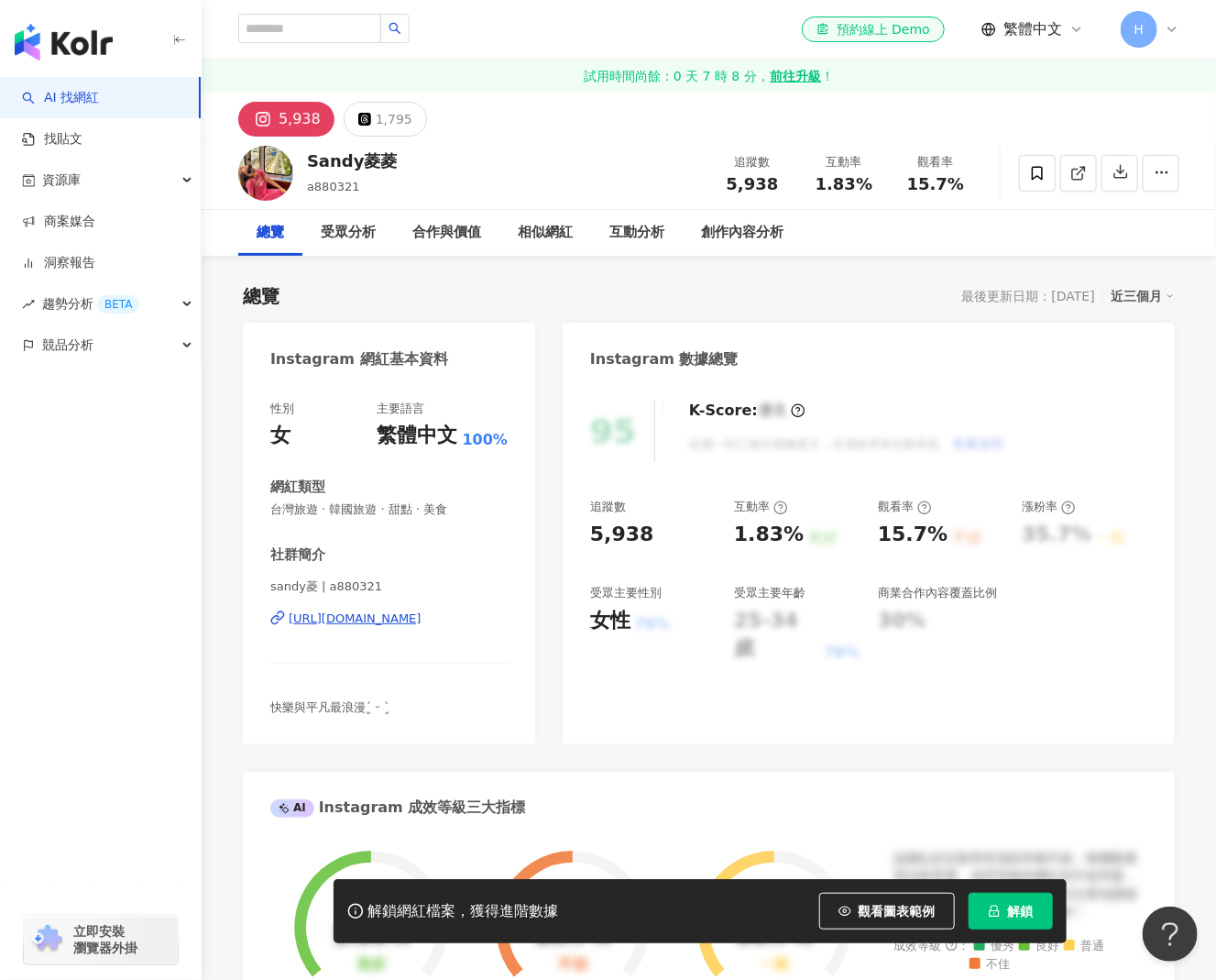
click at [421, 623] on div "https://www.instagram.com/a880321/" at bounding box center [355, 618] width 133 height 17
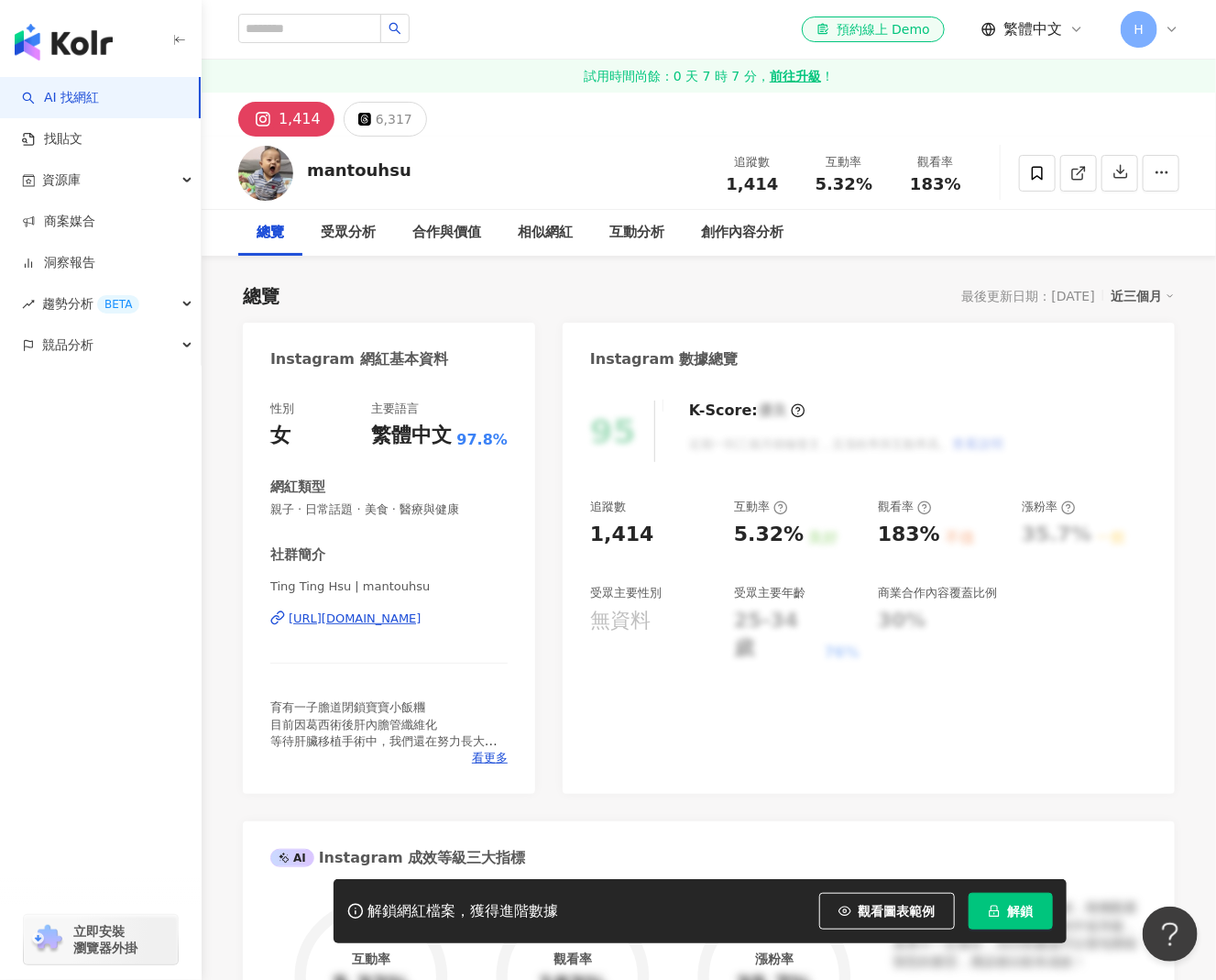
click at [421, 616] on div "https://www.instagram.com/mantouhsu/" at bounding box center [355, 618] width 133 height 17
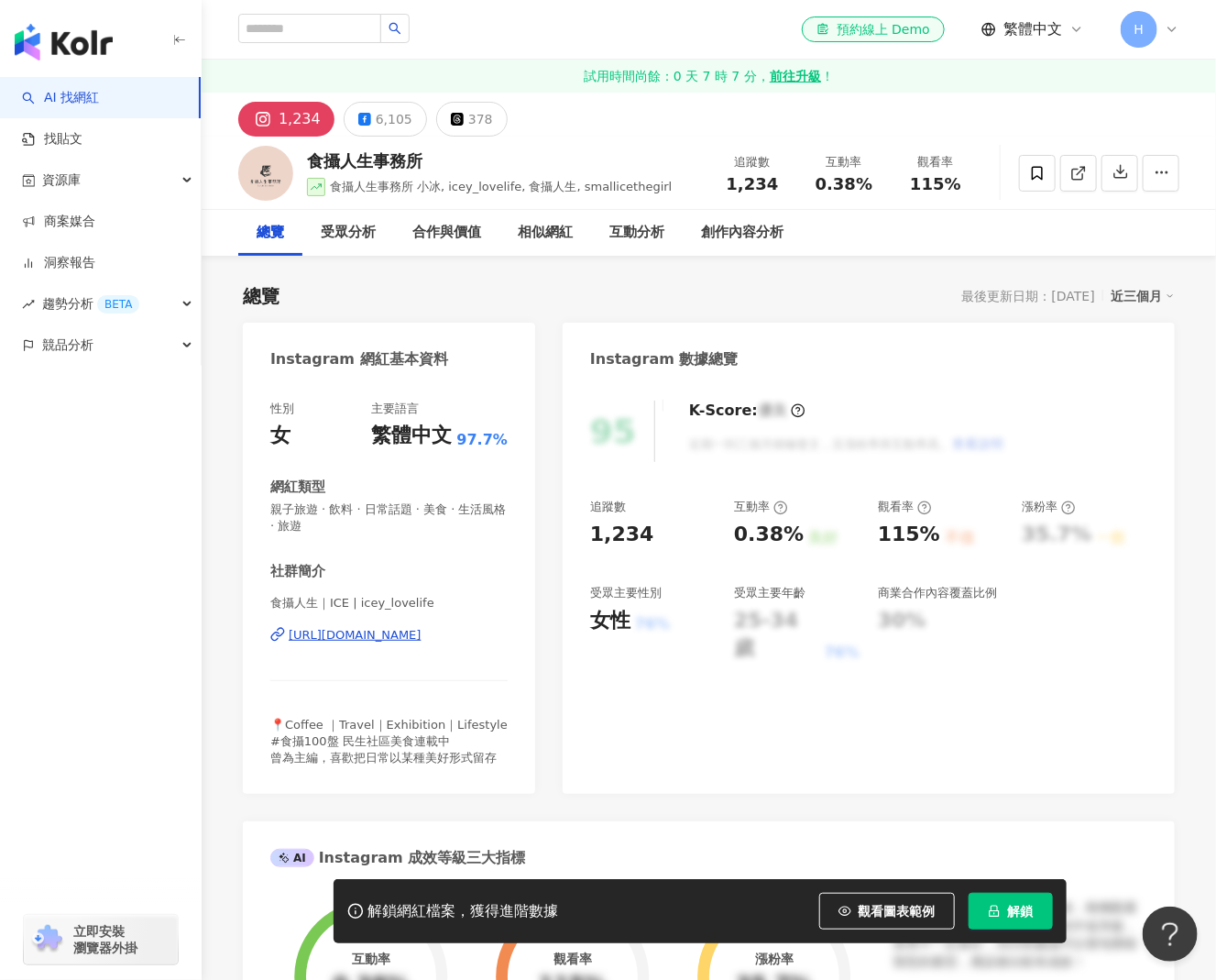
click at [421, 634] on div "https://www.instagram.com/icey_lovelife/" at bounding box center [355, 635] width 133 height 17
drag, startPoint x: 426, startPoint y: 153, endPoint x: 309, endPoint y: 155, distance: 117.0
click at [309, 155] on div "食攝人生事務所 食攝人生事務所 小冰, icey_lovelife, 食攝人生, smallicethegirl 追蹤數 1,234 互動率 0.38% 觀看…" at bounding box center [709, 172] width 1015 height 72
copy div "食攝人生事務所"
click at [1029, 935] on div "解鎖網紅檔案，獲得進階數據 觀看圖表範例 解鎖" at bounding box center [701, 911] width 733 height 64
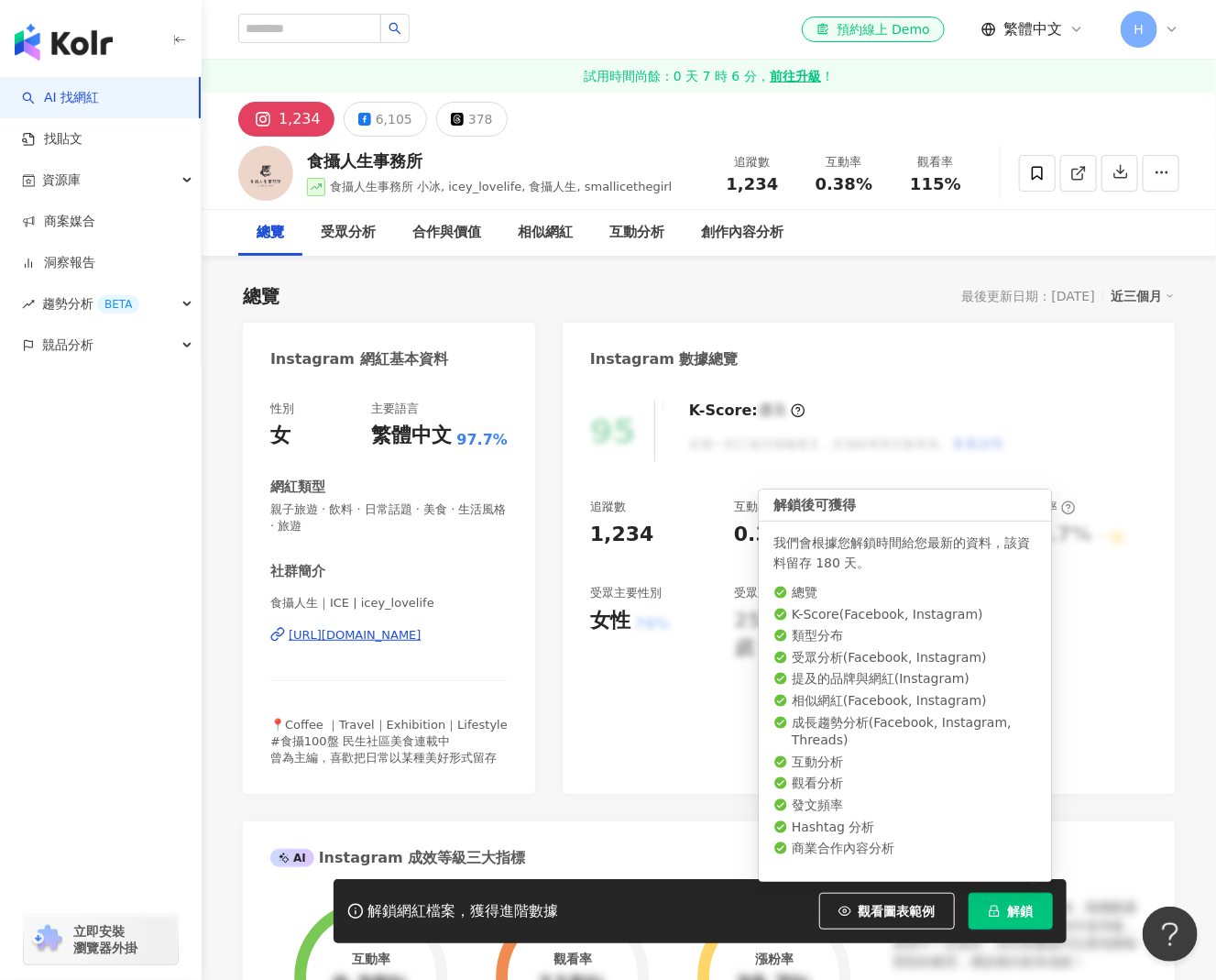
click at [1029, 918] on span "解鎖" at bounding box center [1021, 911] width 26 height 15
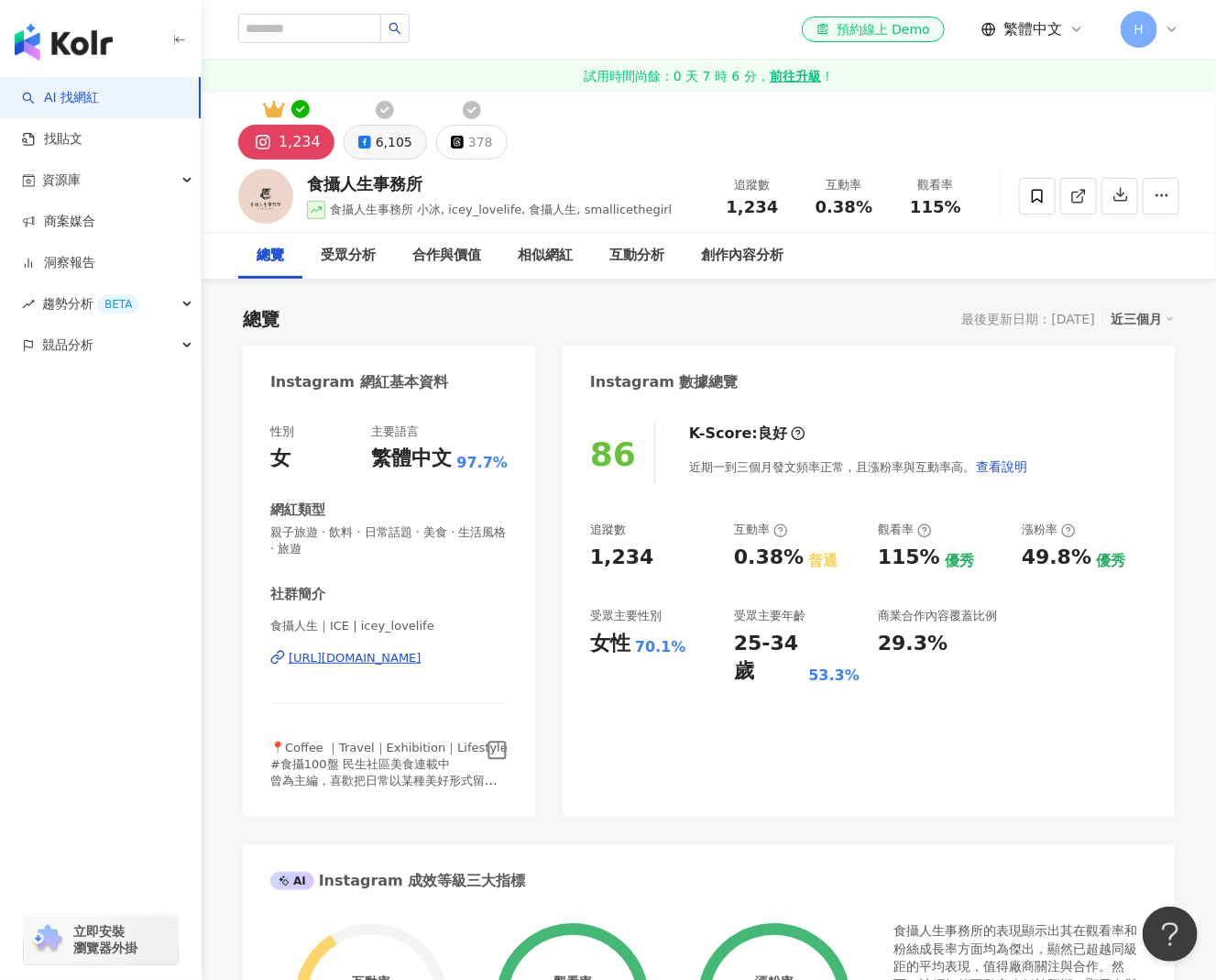
click at [383, 146] on div "6,105" at bounding box center [393, 142] width 37 height 26
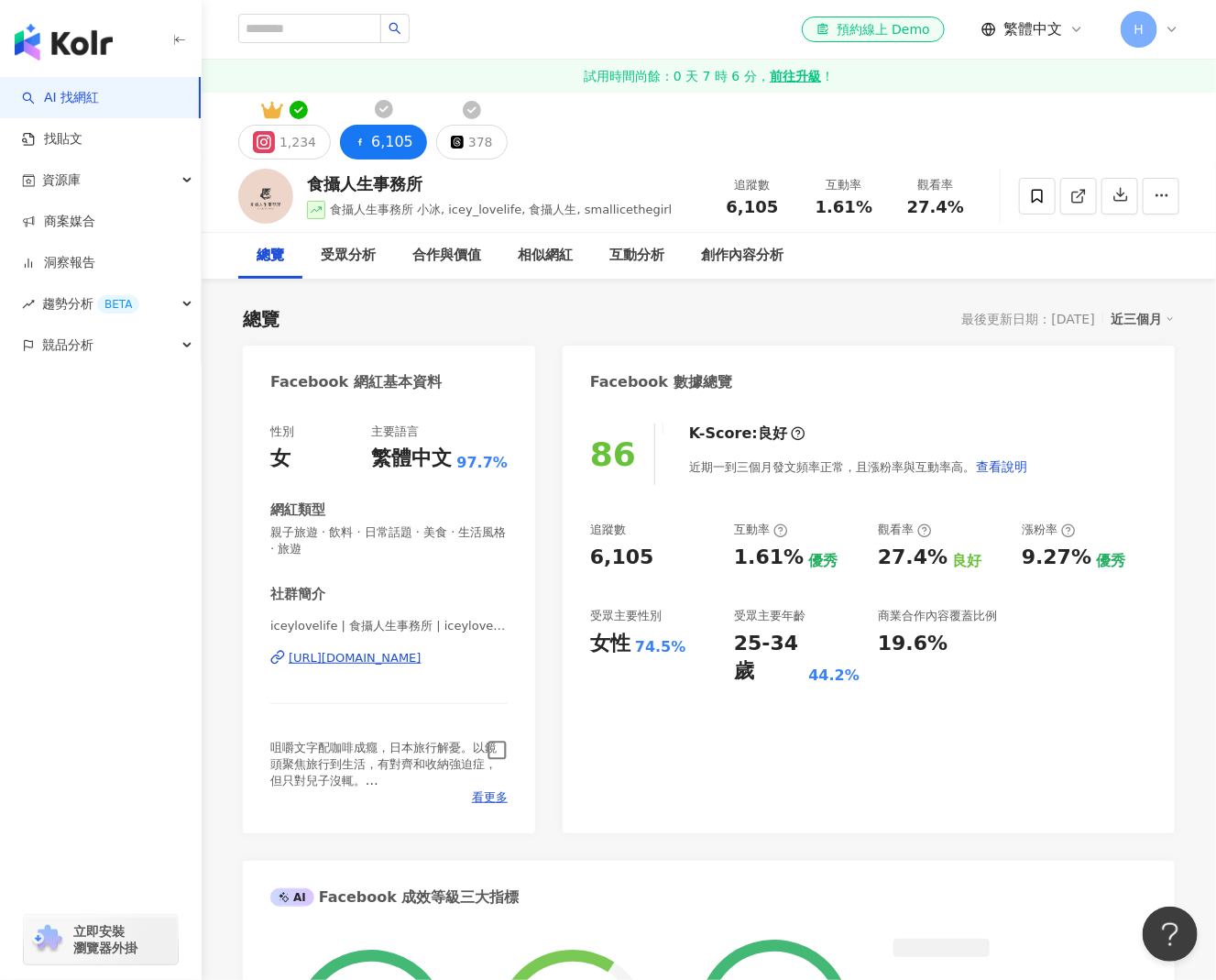
click at [495, 749] on icon "button" at bounding box center [497, 749] width 21 height 21
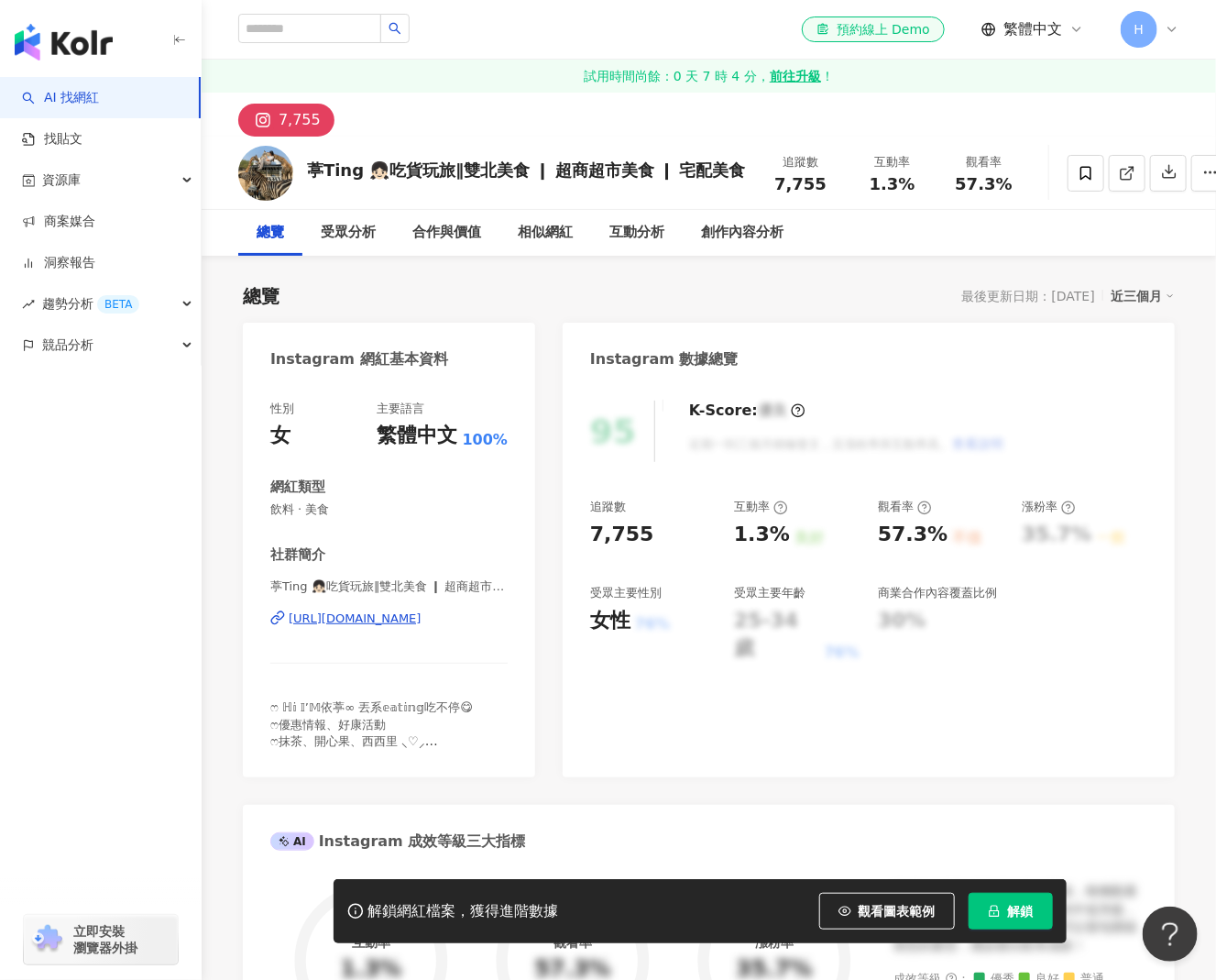
click at [421, 616] on div "https://www.instagram.com/ting_eat_foodie/" at bounding box center [355, 618] width 133 height 17
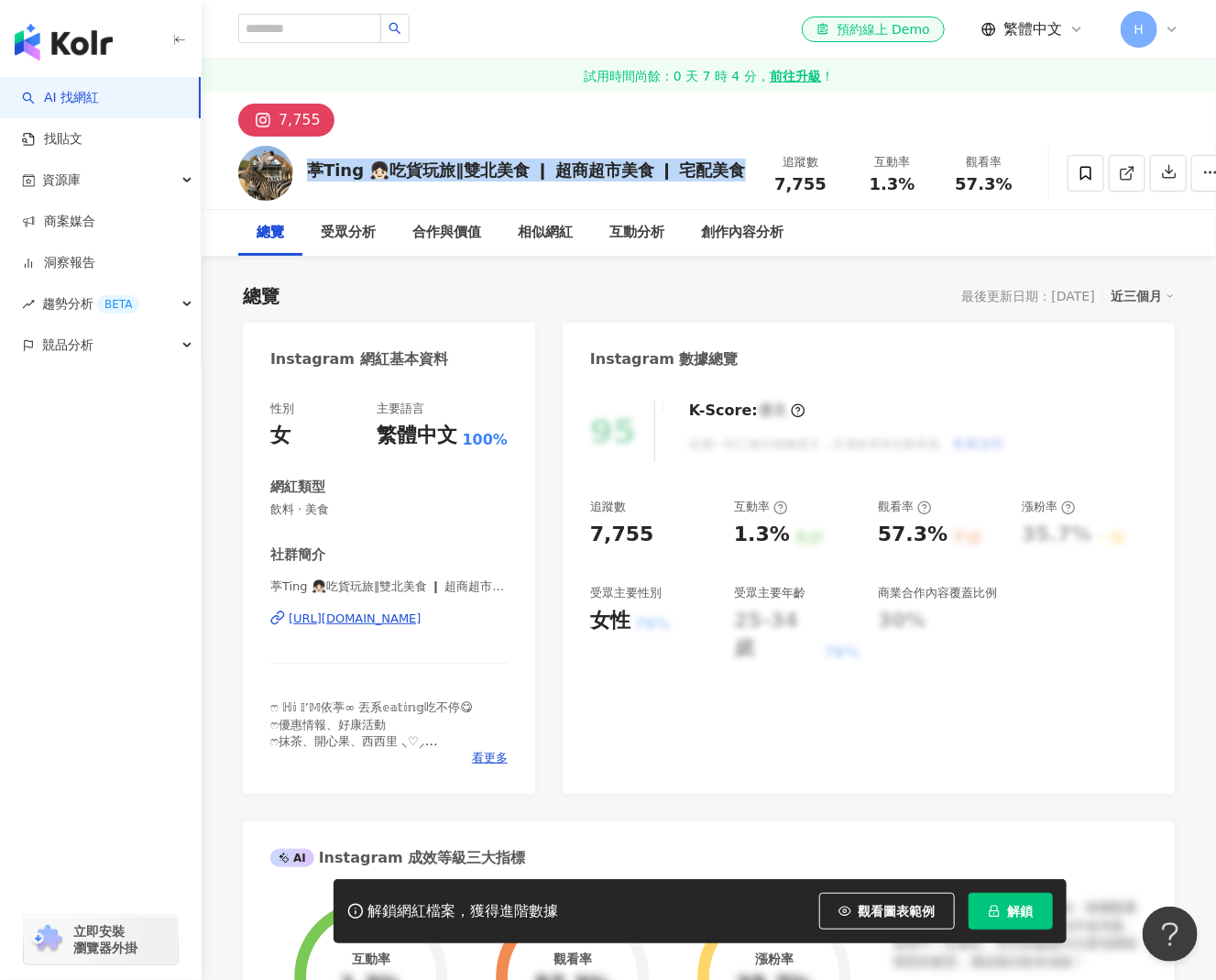
drag, startPoint x: 723, startPoint y: 169, endPoint x: 310, endPoint y: 176, distance: 413.1
click at [310, 176] on div "葶Ting 👧🏻吃貨玩旅∥雙北美食 ❙ 超商超市美食 ❙ 宅配美食" at bounding box center [526, 169] width 439 height 23
copy div "葶Ting 👧🏻吃貨玩旅∥雙北美食 ❙ 超商超市美食 ❙ 宅配美食"
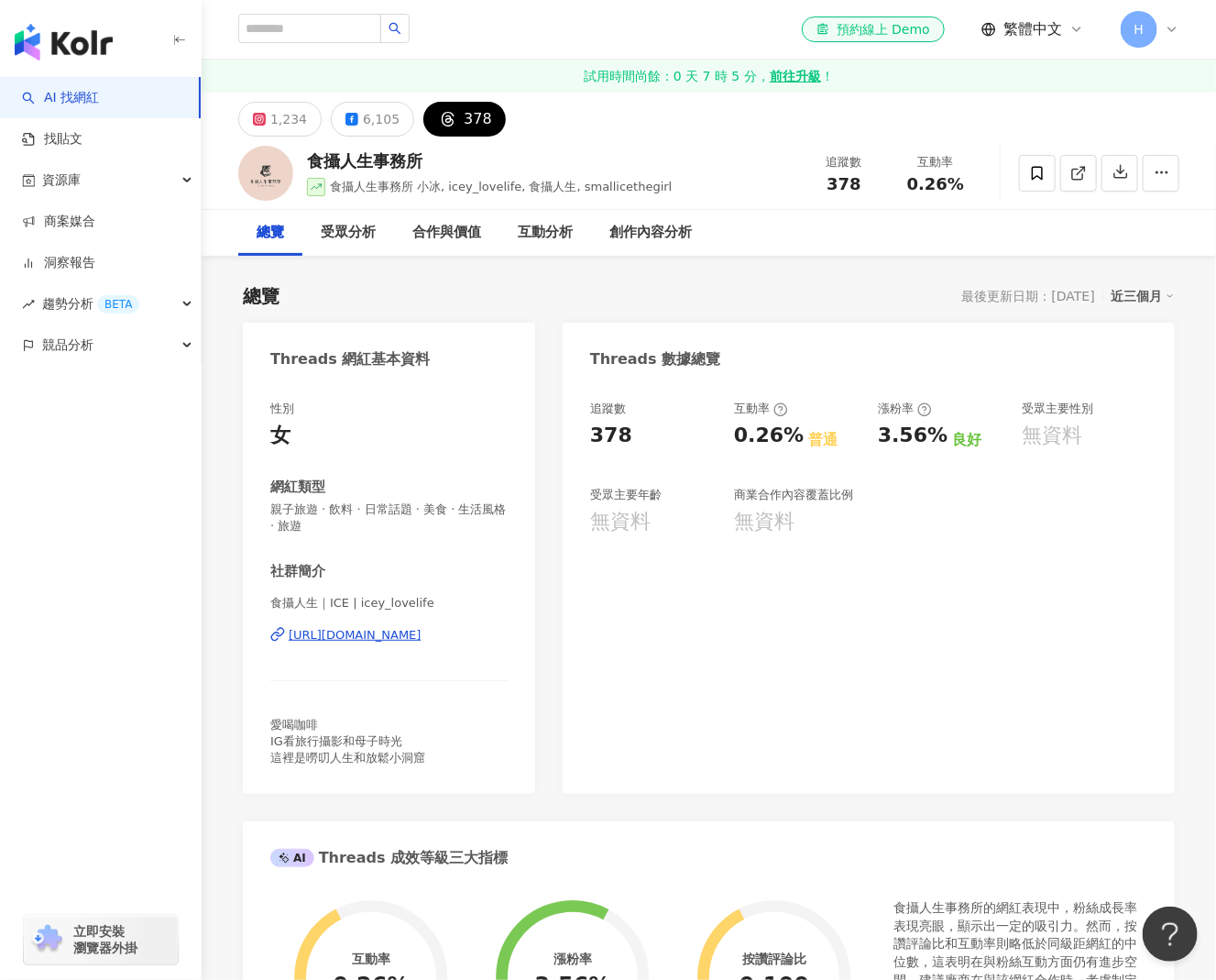
click at [282, 121] on div "1,234" at bounding box center [288, 119] width 37 height 26
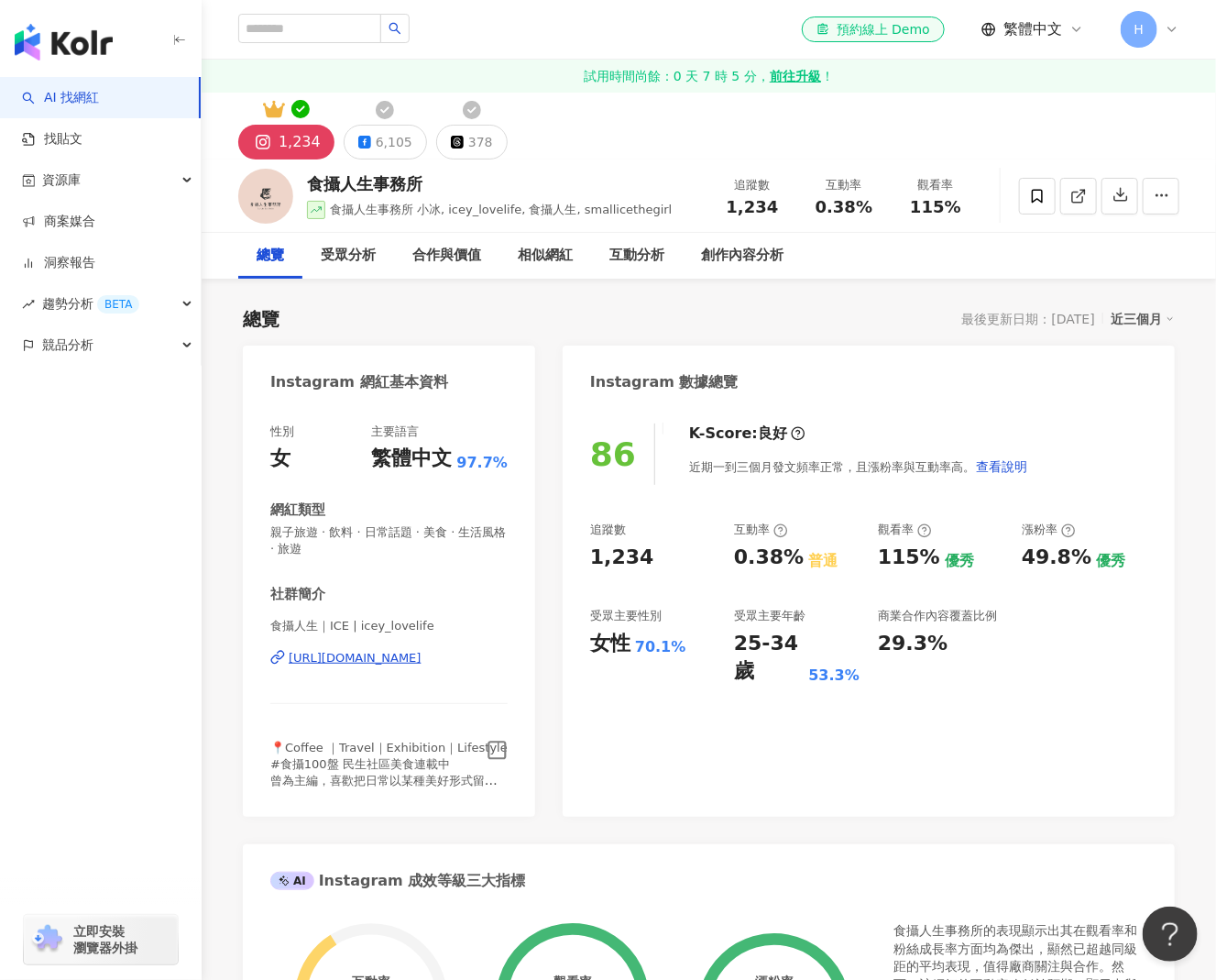
click at [494, 752] on icon "button" at bounding box center [497, 749] width 21 height 21
click at [384, 153] on div "6,105" at bounding box center [393, 142] width 37 height 26
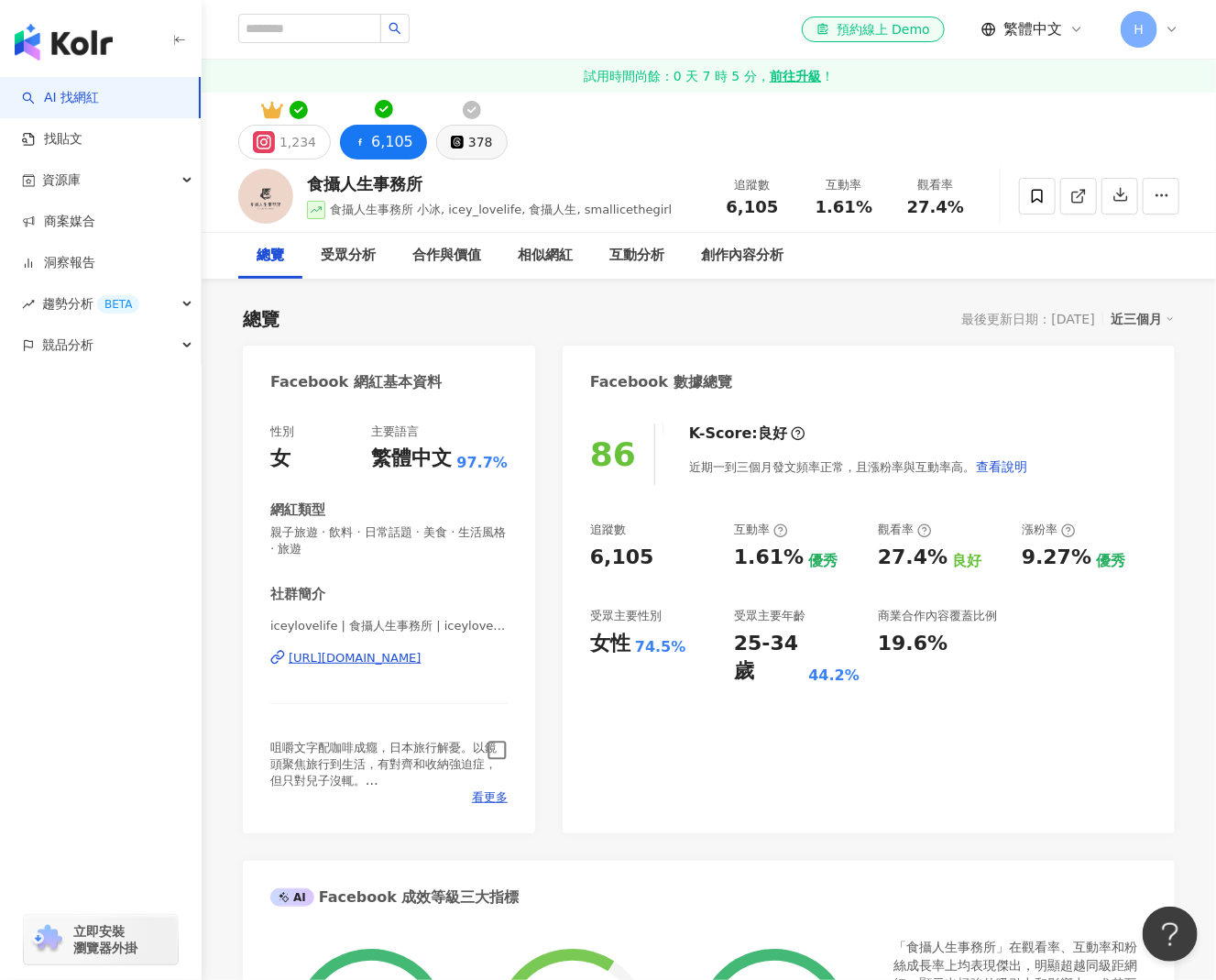
click at [481, 142] on button "378" at bounding box center [472, 142] width 71 height 35
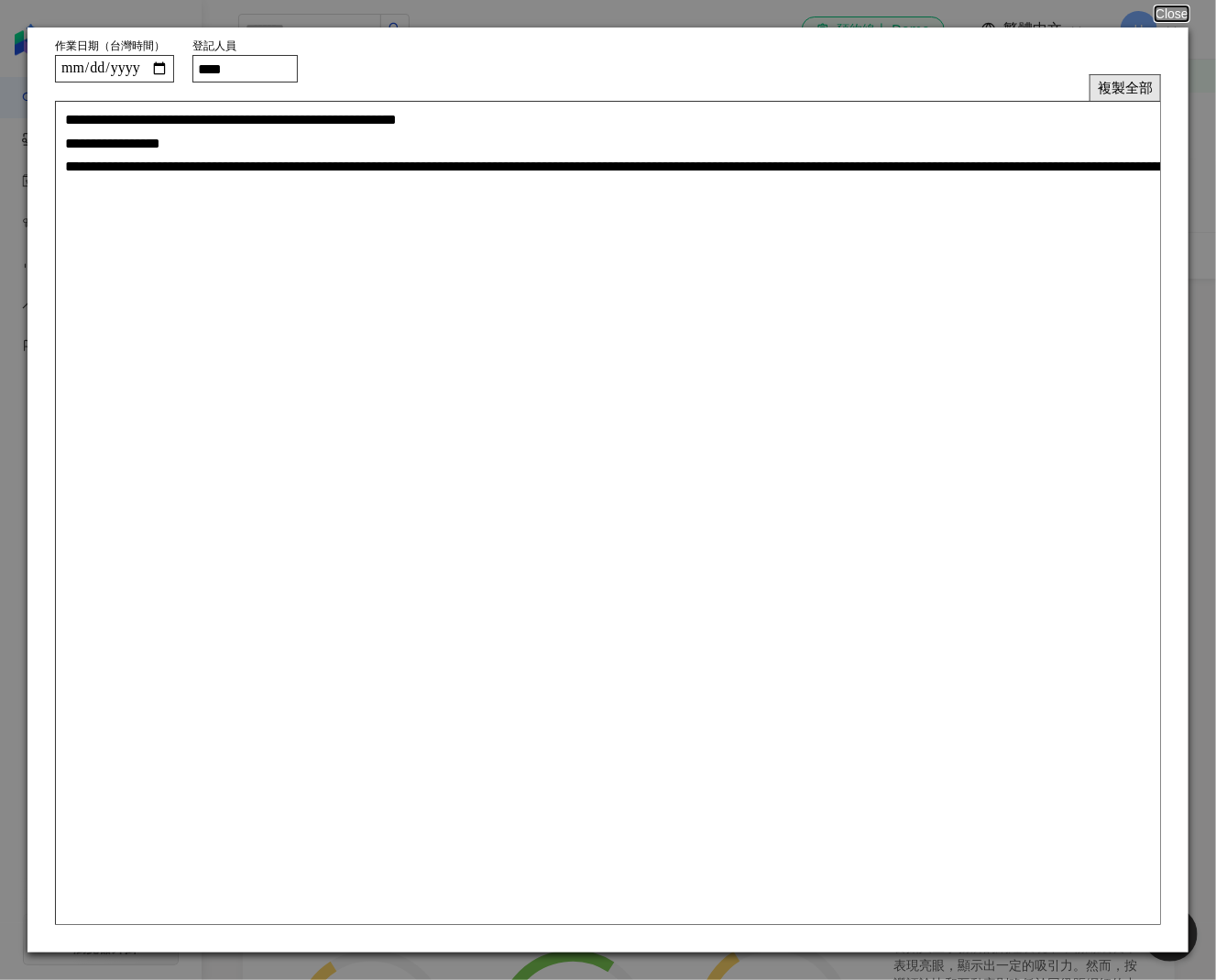
click at [1145, 89] on button "複製全部" at bounding box center [1125, 87] width 71 height 27
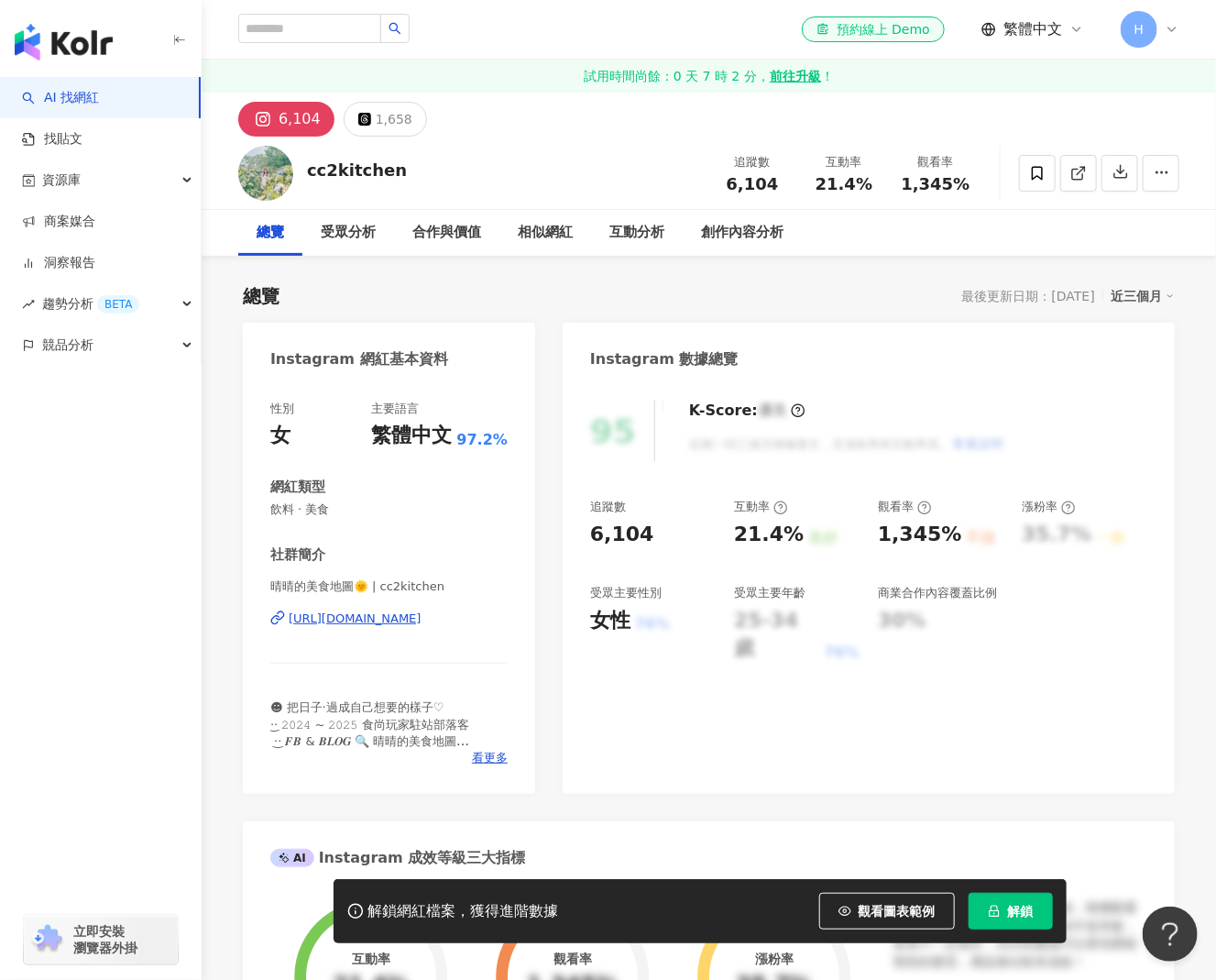
click at [407, 622] on div "https://www.instagram.com/cc2kitchen/" at bounding box center [355, 618] width 133 height 17
drag, startPoint x: 423, startPoint y: 163, endPoint x: 300, endPoint y: 174, distance: 123.5
click at [300, 174] on div "cc2kitchen 追蹤數 6,104 互動率 21.4% 觀看率 1,345%" at bounding box center [709, 172] width 1015 height 72
copy div "cc2kitchen"
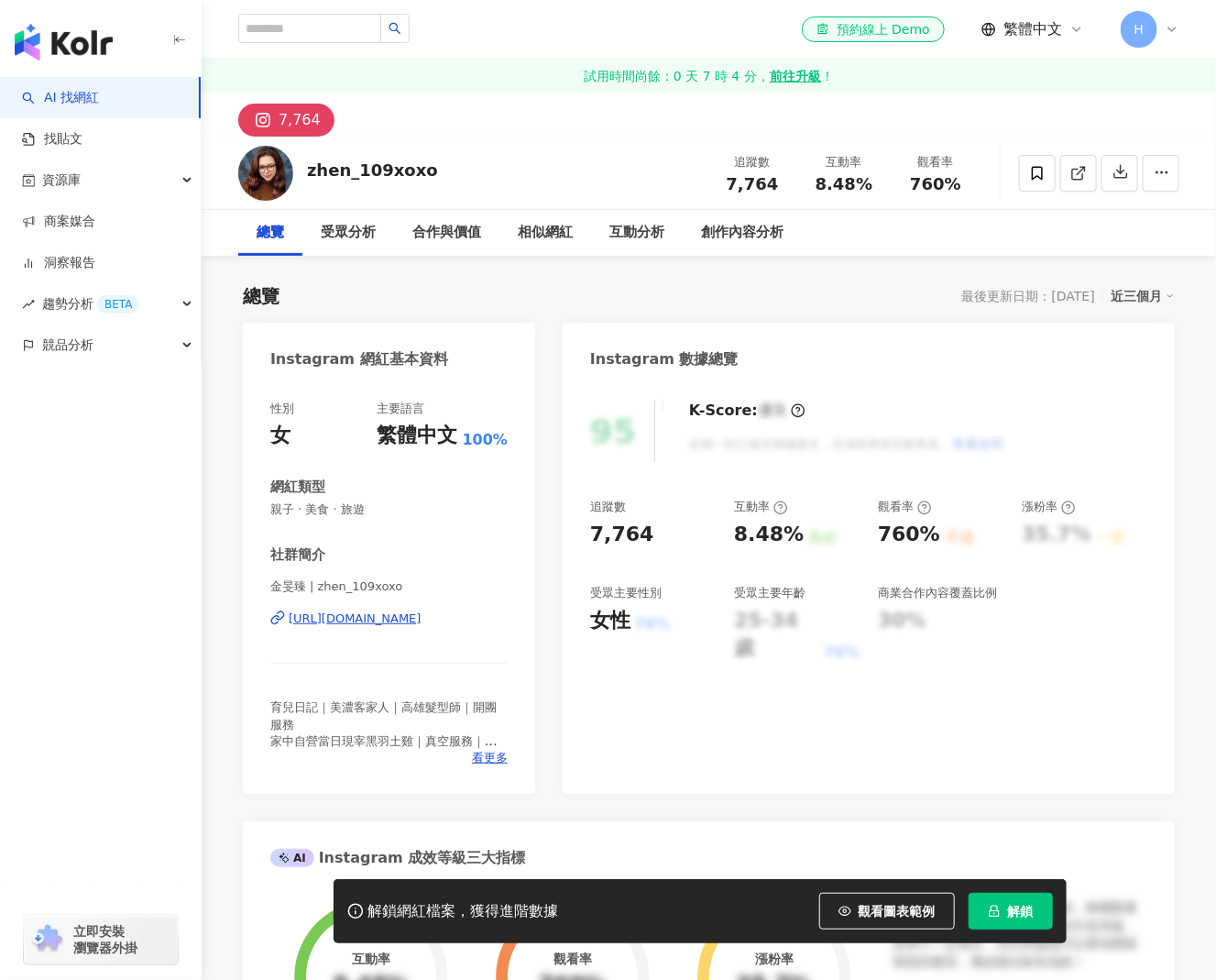
click at [421, 621] on div "[URL][DOMAIN_NAME]" at bounding box center [355, 618] width 133 height 17
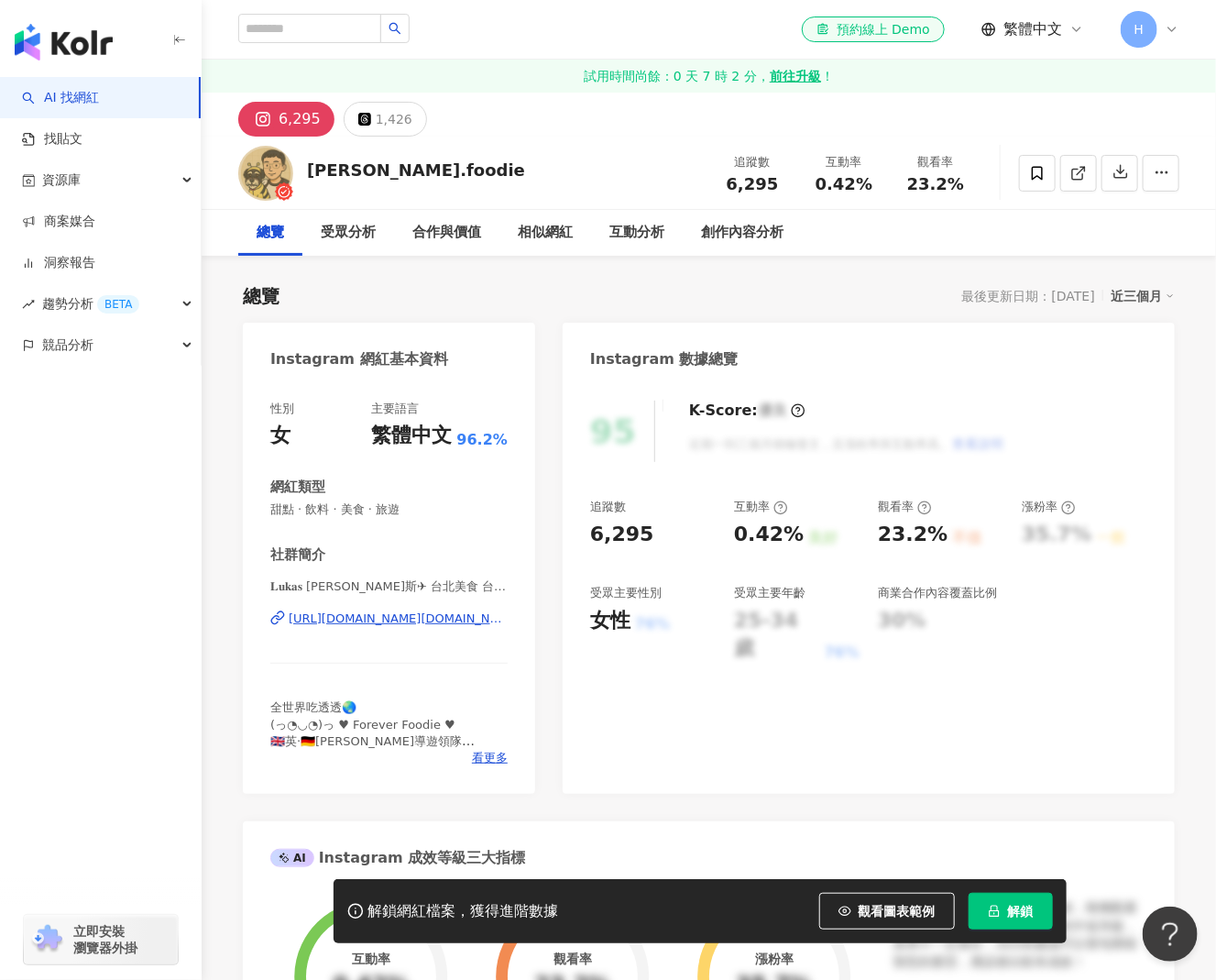
click at [457, 621] on div "https://www.instagram.com/lukas.foodie/" at bounding box center [397, 618] width 219 height 17
drag, startPoint x: 431, startPoint y: 178, endPoint x: 304, endPoint y: 165, distance: 127.7
click at [304, 165] on div "lukas.foodie 追蹤數 6,295 互動率 0.42% 觀看率 23.2%" at bounding box center [709, 172] width 1015 height 72
copy div "lukas.foodie"
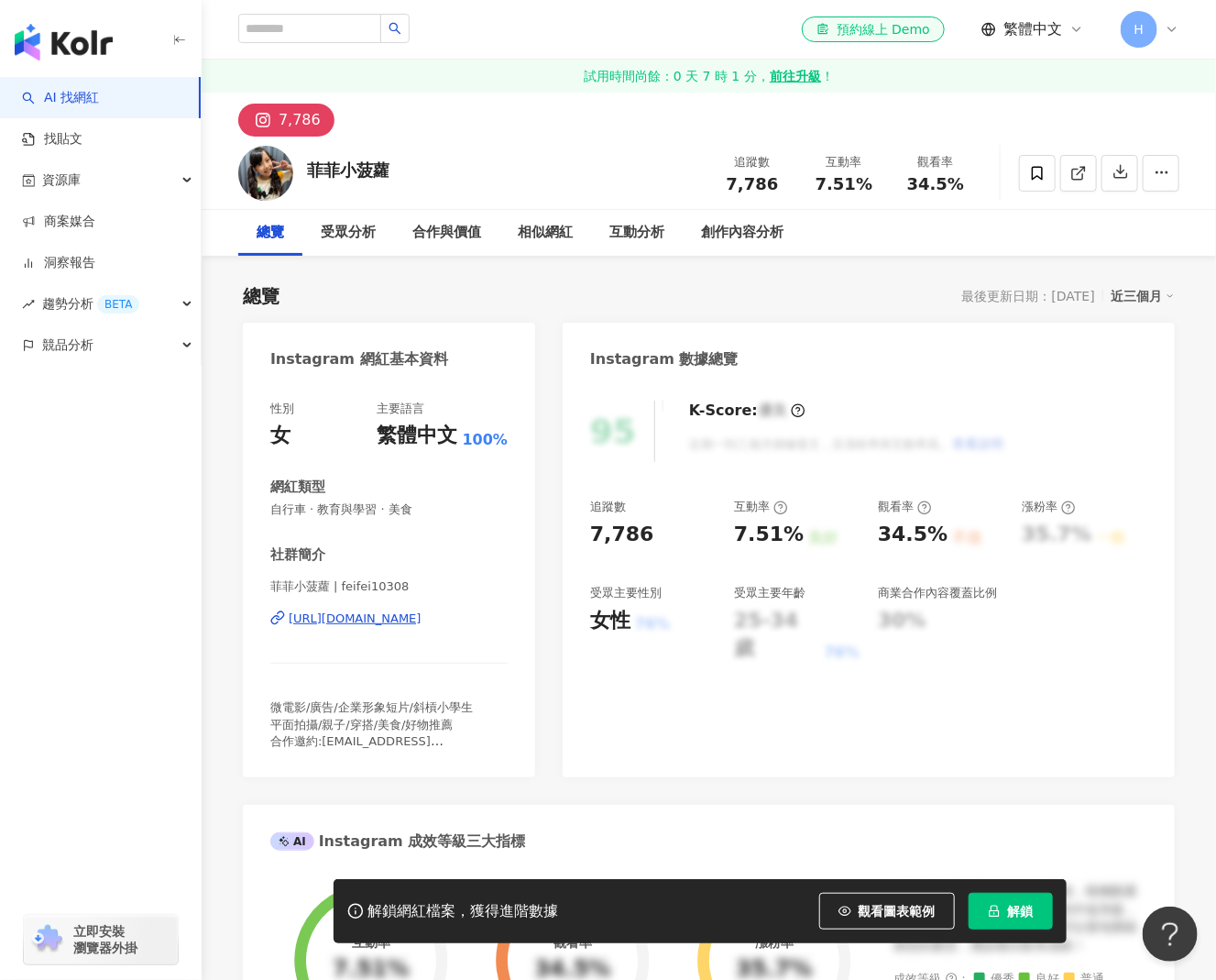
click at [421, 615] on div "https://www.instagram.com/feifei10308/" at bounding box center [355, 618] width 133 height 17
drag, startPoint x: 388, startPoint y: 173, endPoint x: 298, endPoint y: 164, distance: 90.4
click at [298, 164] on div "菲菲小菠蘿 追蹤數 7,786 互動率 7.51% 觀看率 34.5%" at bounding box center [709, 172] width 1015 height 72
copy div "菲菲小菠蘿"
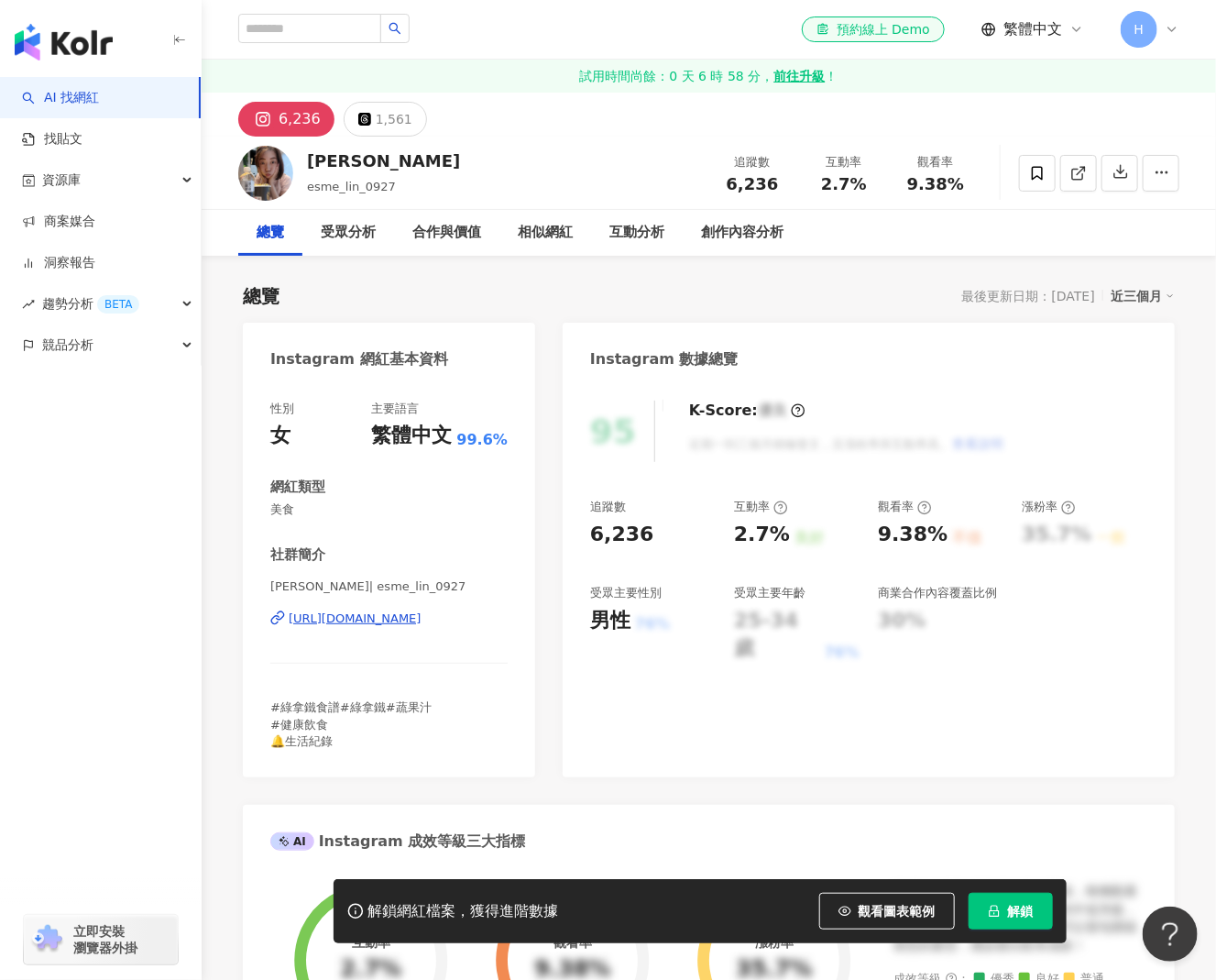
drag, startPoint x: 525, startPoint y: 724, endPoint x: 434, endPoint y: 619, distance: 138.9
click at [421, 619] on div "https://www.instagram.com/esme_lin_0927/" at bounding box center [355, 618] width 133 height 17
drag, startPoint x: 395, startPoint y: 167, endPoint x: 305, endPoint y: 146, distance: 92.4
click at [307, 161] on div "Esme Lin esme_lin_0927 追蹤數 6,236 互動率 2.7% 觀看率 9.38%" at bounding box center [709, 172] width 1015 height 72
copy div "Esme Lin"
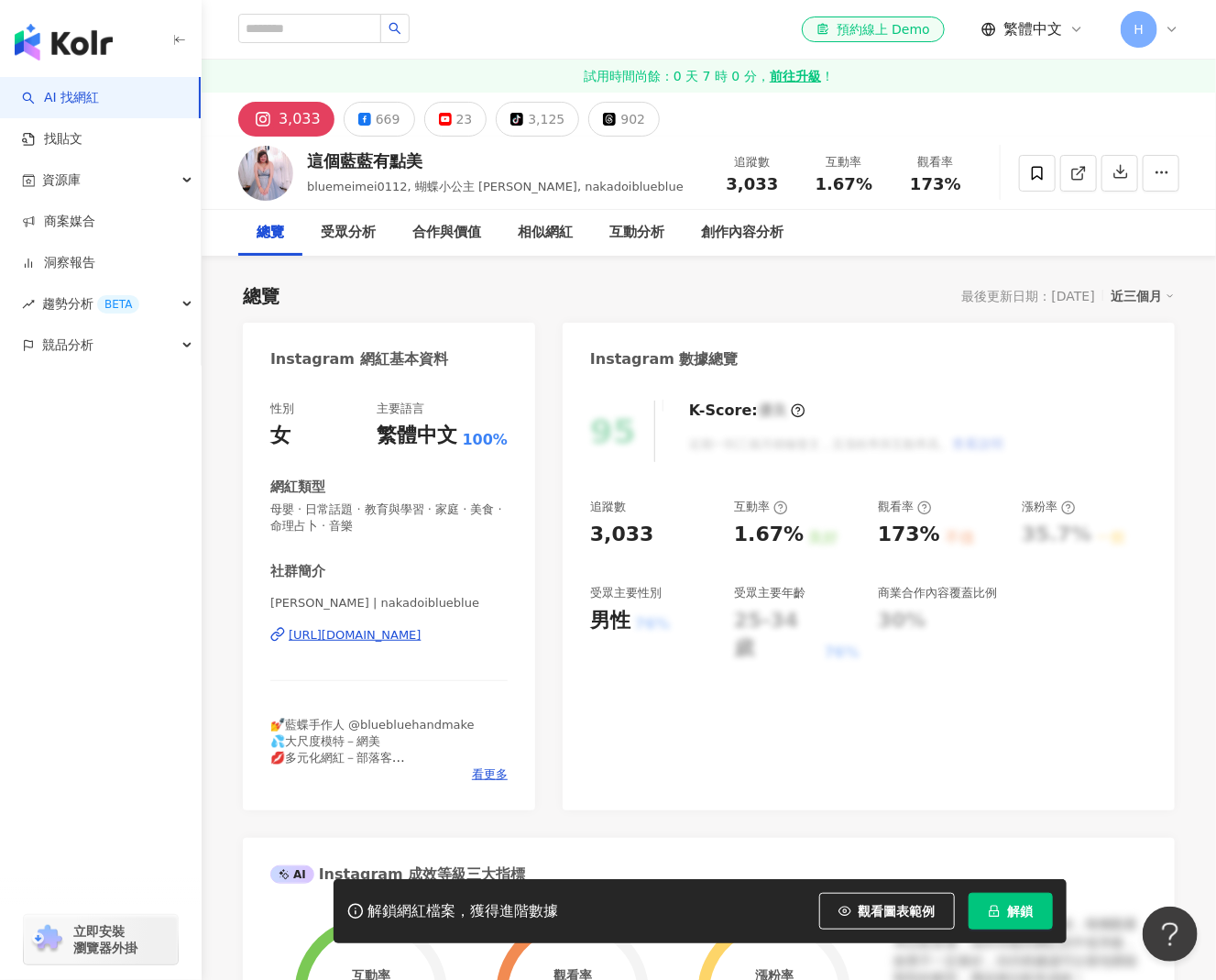
click at [372, 638] on div "[URL][DOMAIN_NAME]" at bounding box center [355, 635] width 133 height 17
drag, startPoint x: 428, startPoint y: 159, endPoint x: 302, endPoint y: 152, distance: 126.2
click at [302, 152] on div "這個藍藍有點美 bluemeimei0112, 蝴蝶小公主 [PERSON_NAME], nakadoiblueblue 追蹤數 3,033 互動率 1.67…" at bounding box center [709, 172] width 1015 height 72
copy div "這個藍藍有點美"
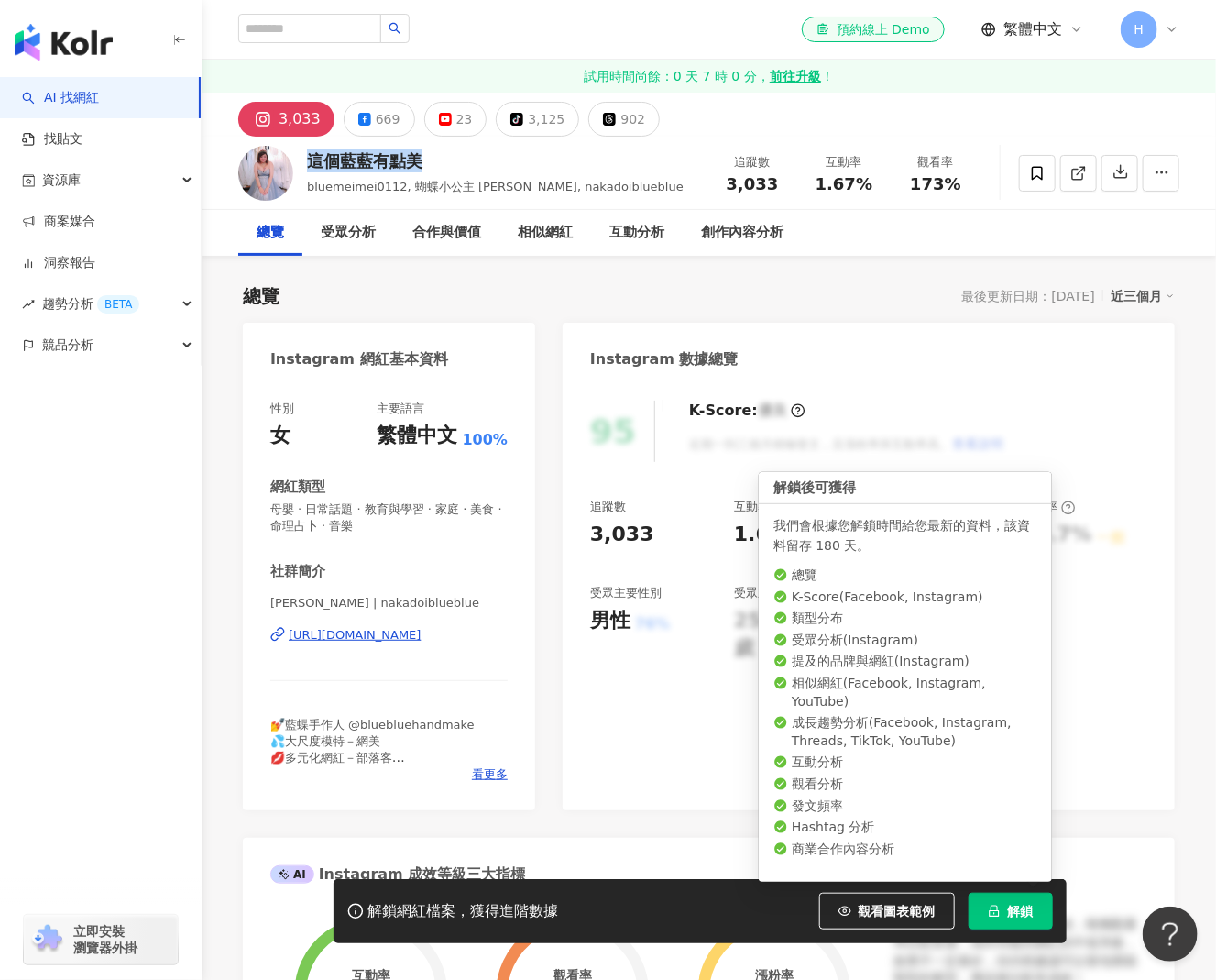
click at [1007, 913] on button "解鎖" at bounding box center [1010, 911] width 84 height 37
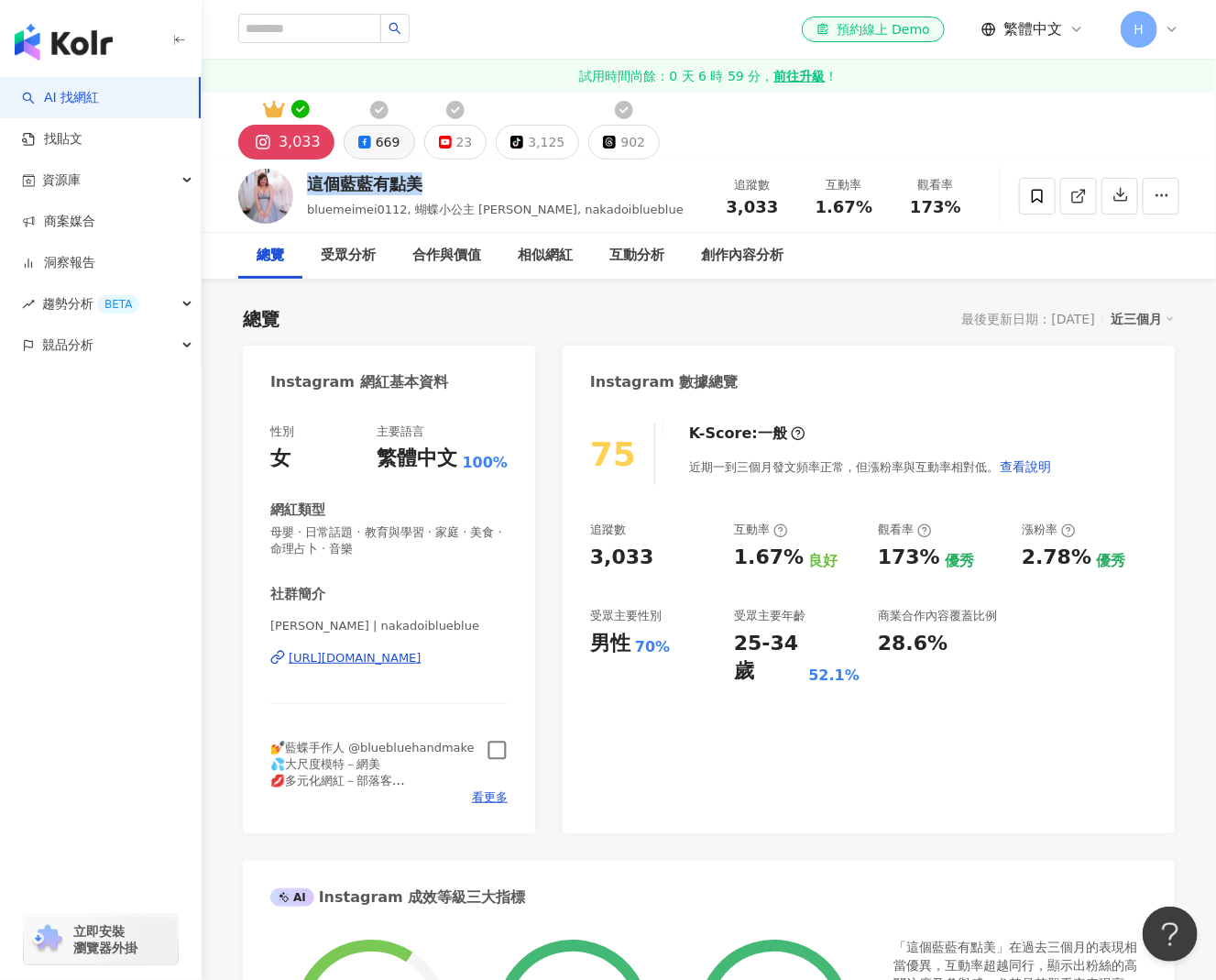
click at [361, 141] on icon at bounding box center [365, 142] width 13 height 13
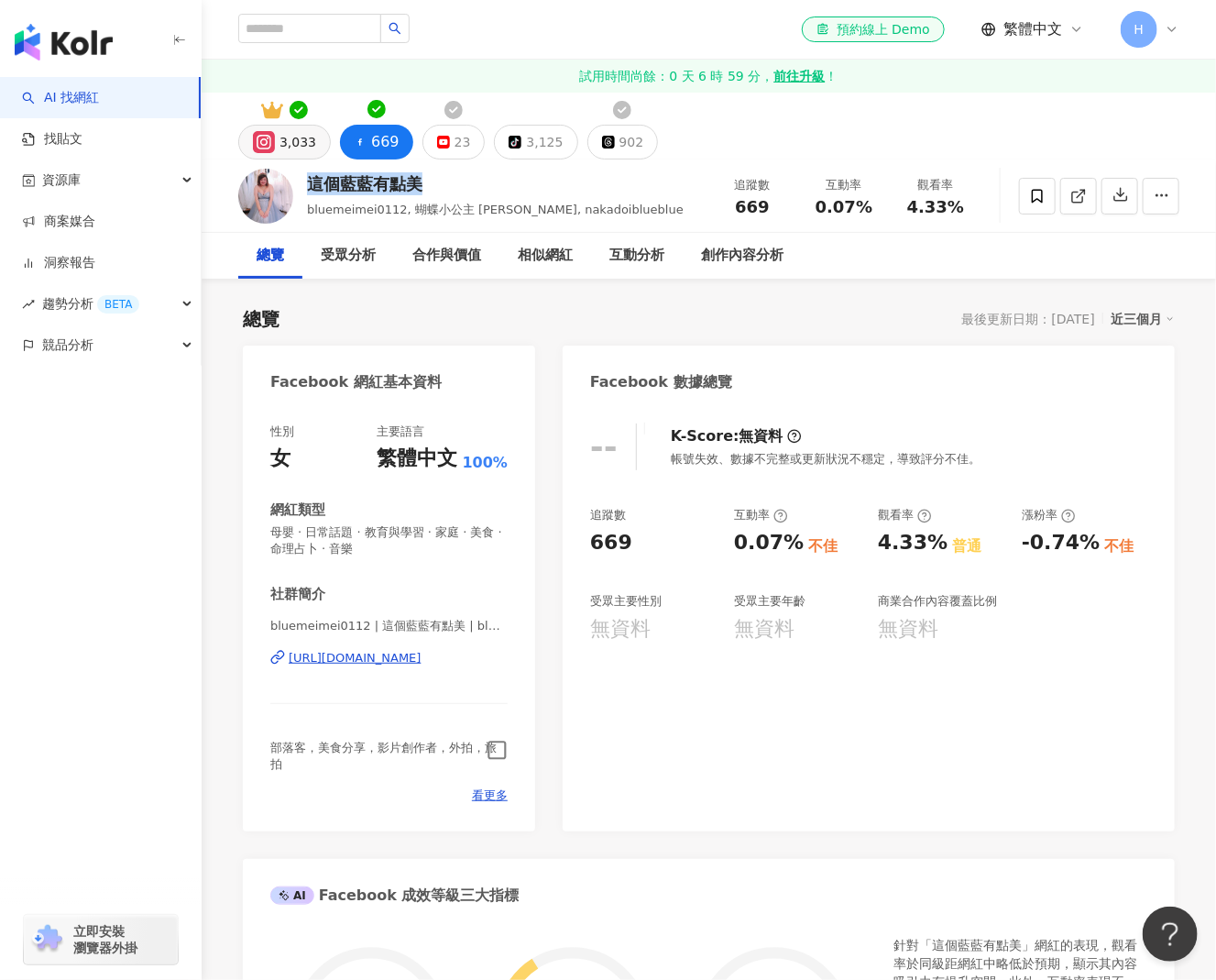
click at [302, 151] on div "3,033" at bounding box center [297, 142] width 37 height 26
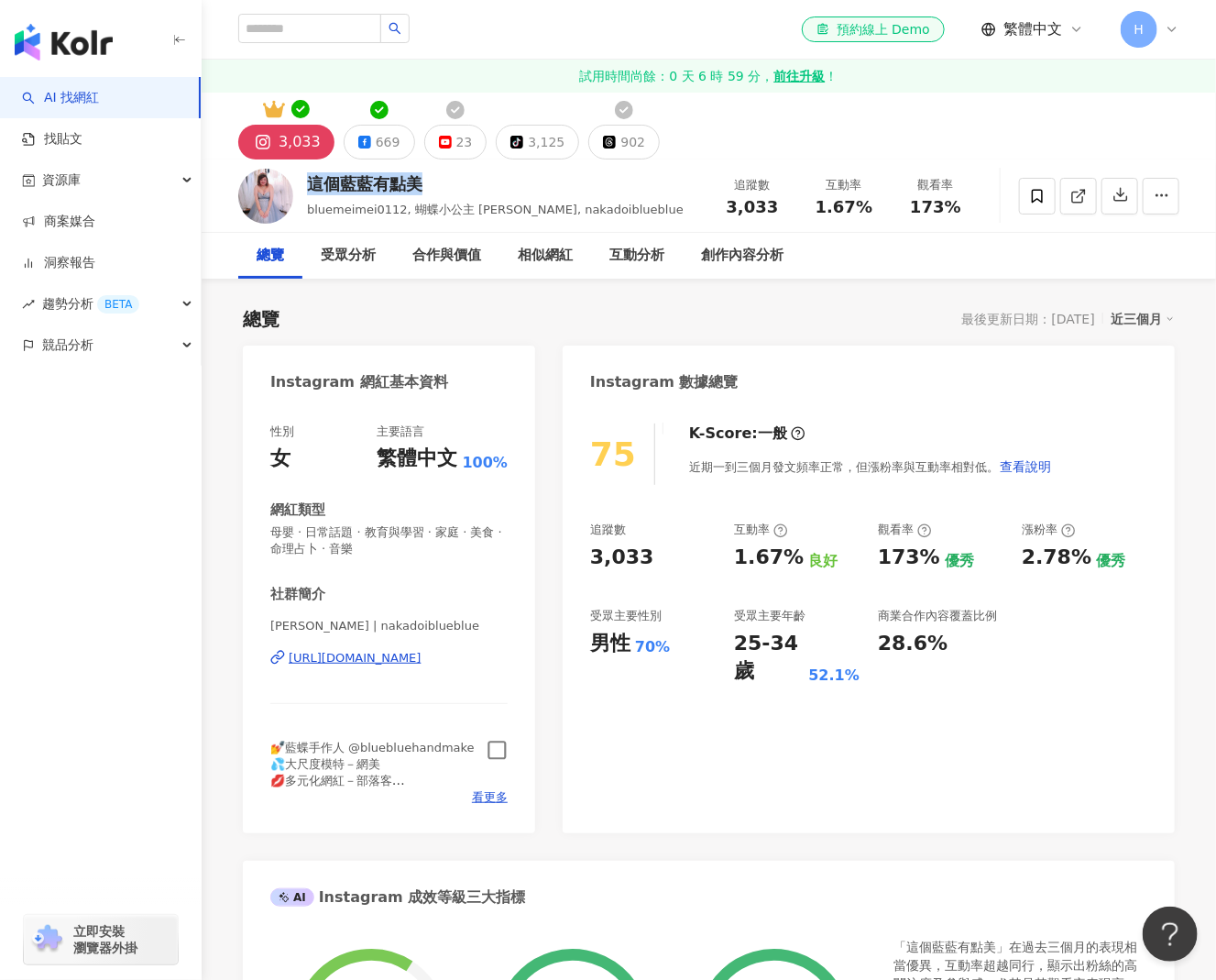
click at [495, 751] on icon "button" at bounding box center [497, 749] width 21 height 21
click at [620, 149] on div "902" at bounding box center [632, 142] width 25 height 26
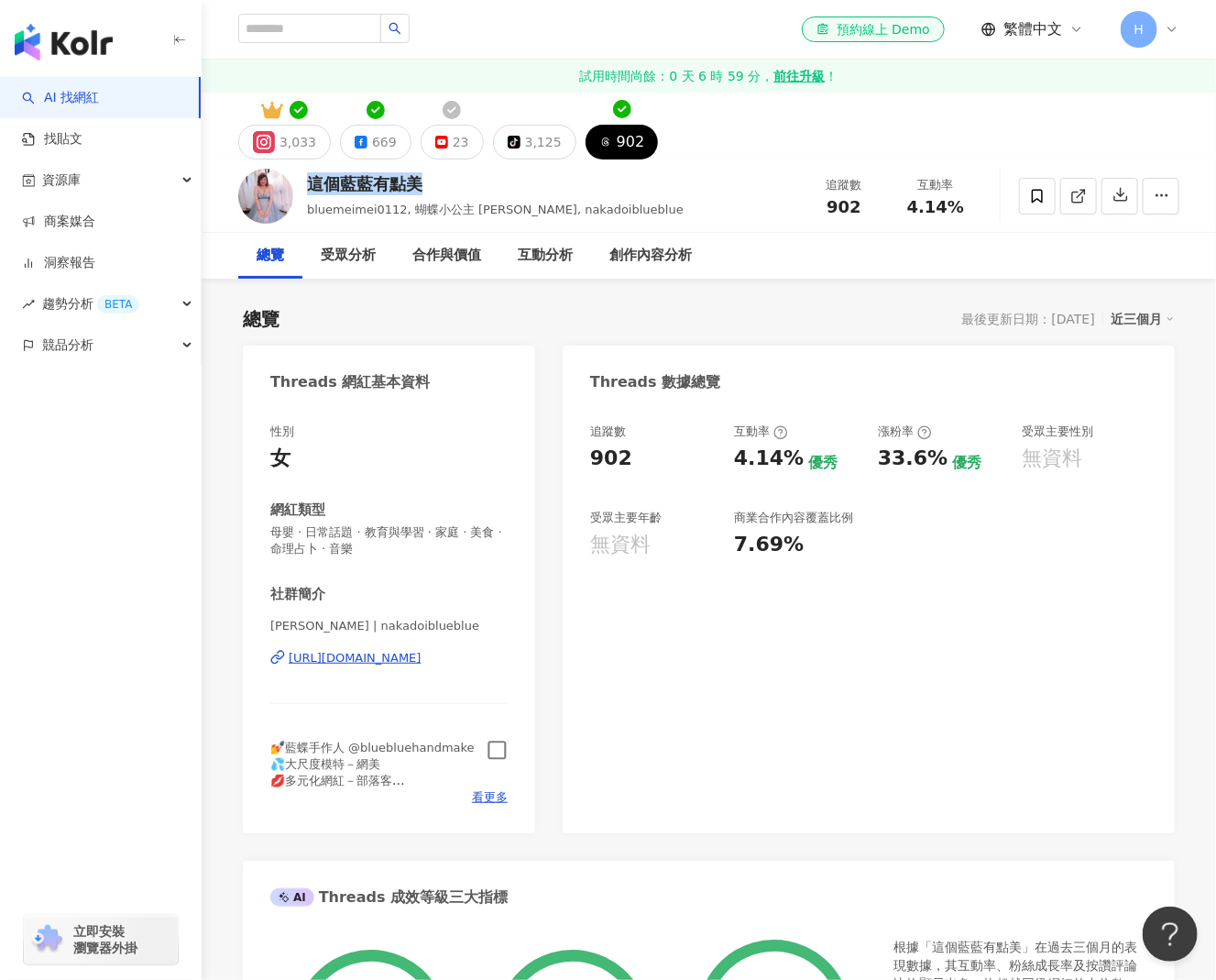
click at [456, 147] on div "23" at bounding box center [461, 142] width 17 height 26
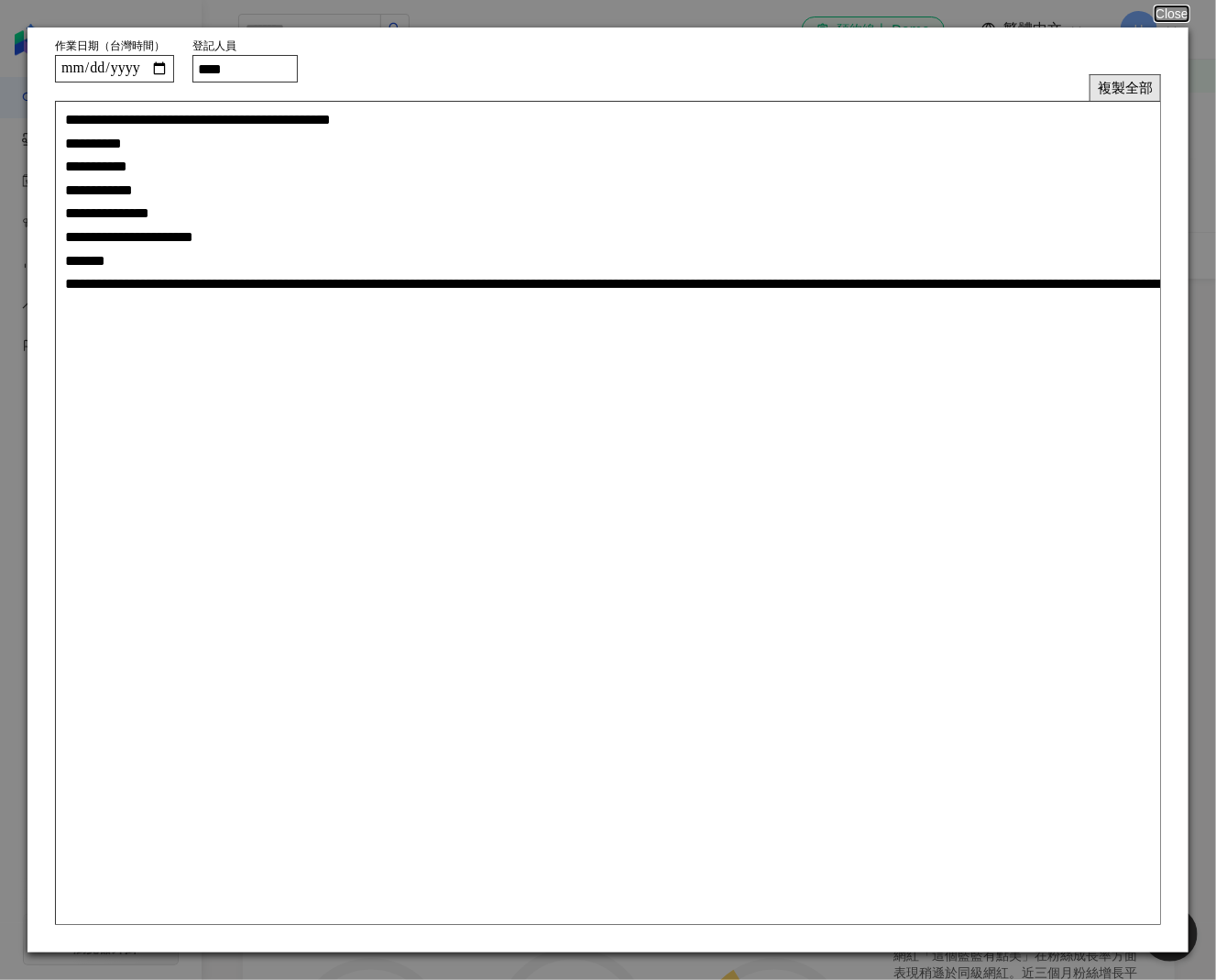
click at [1109, 92] on button "複製全部" at bounding box center [1125, 87] width 71 height 27
